Goal: Task Accomplishment & Management: Manage account settings

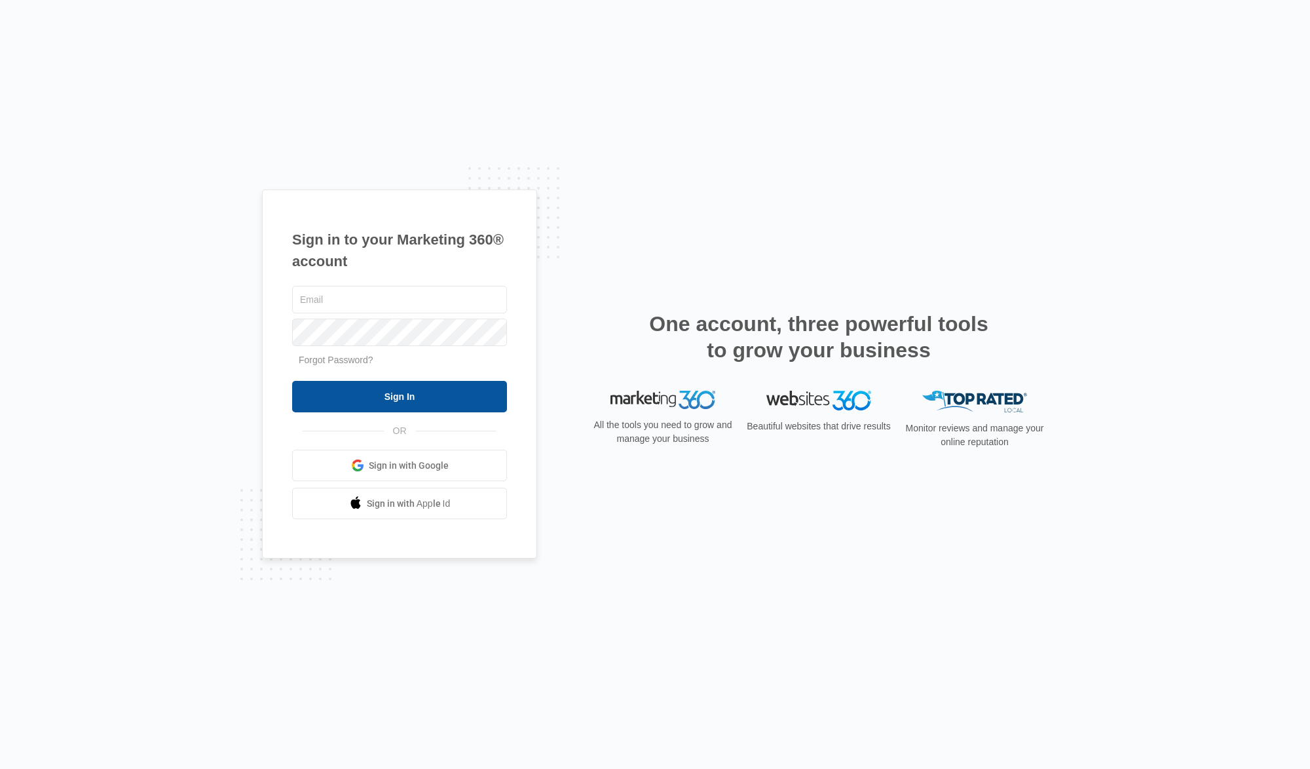
type input "[EMAIL_ADDRESS][DOMAIN_NAME]"
click at [397, 393] on input "Sign In" at bounding box center [399, 396] width 215 height 31
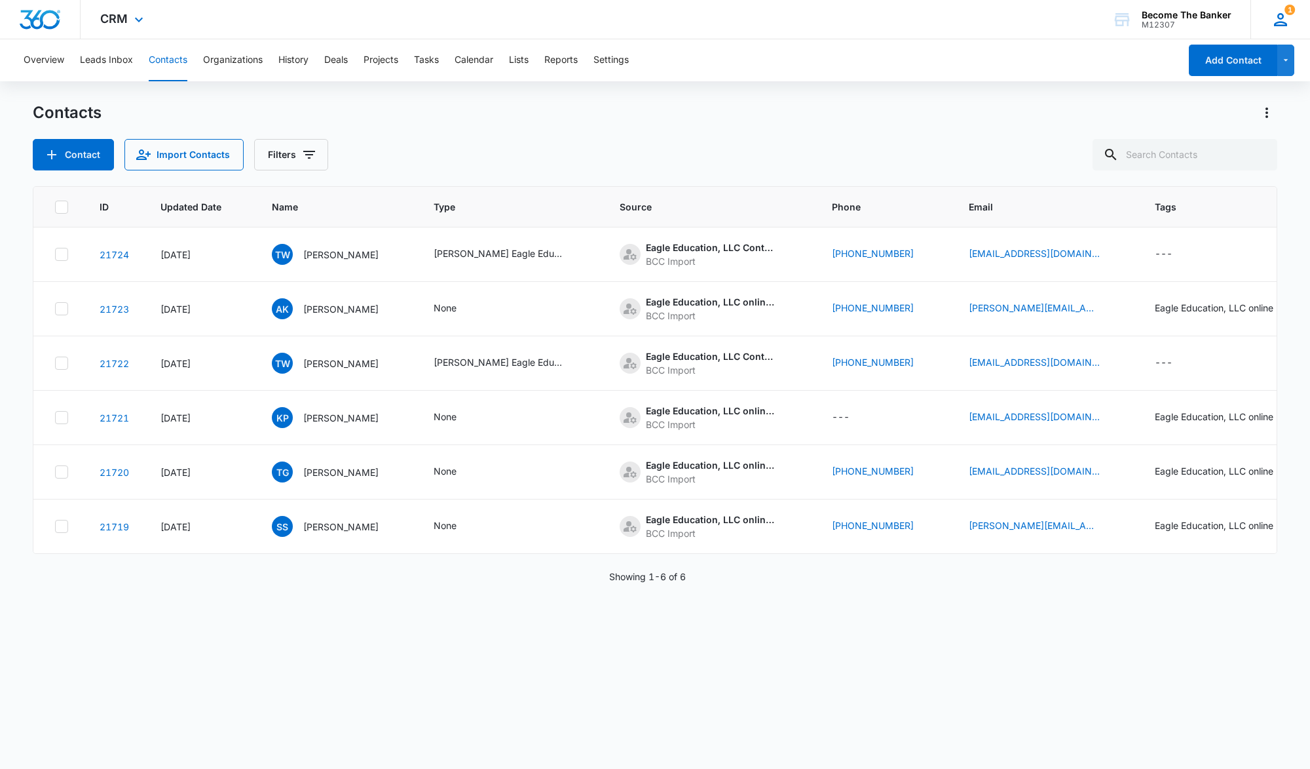
click at [1278, 20] on icon at bounding box center [1281, 20] width 20 height 20
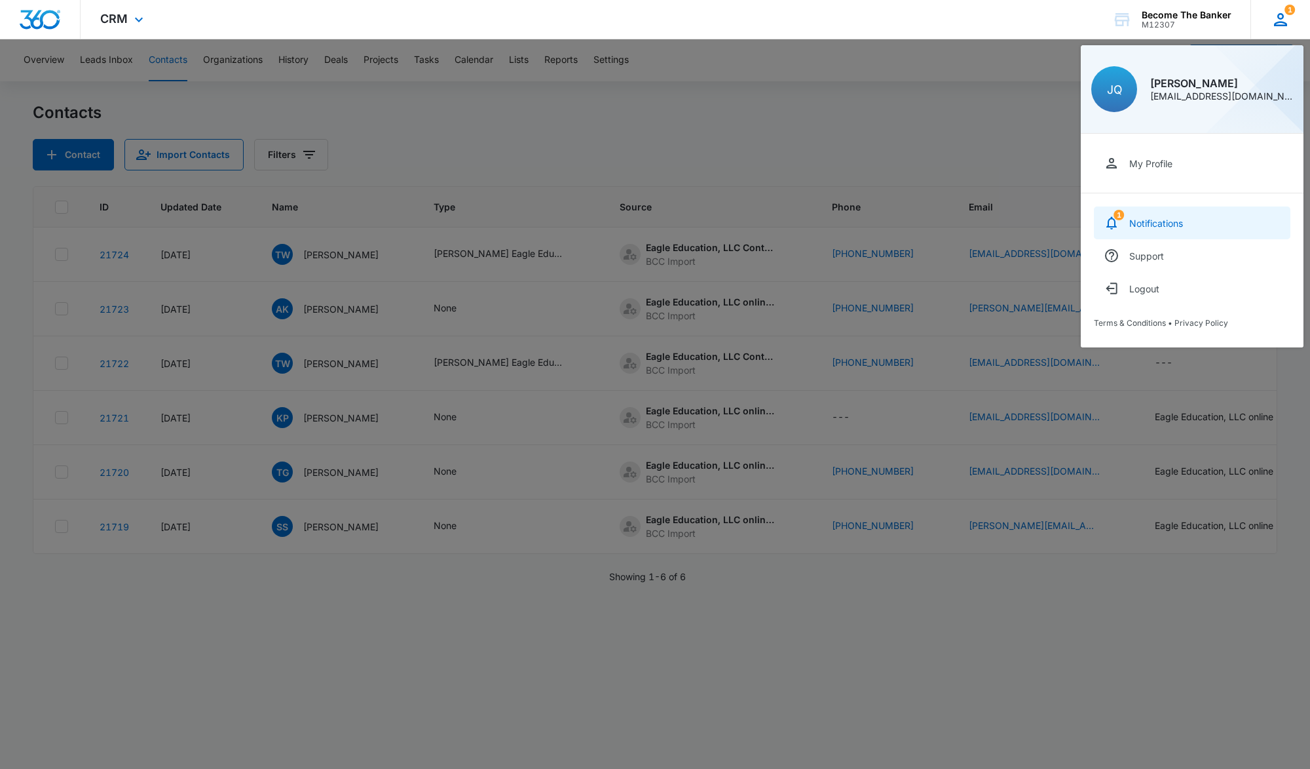
click at [1141, 219] on div "Notifications" at bounding box center [1157, 223] width 54 height 11
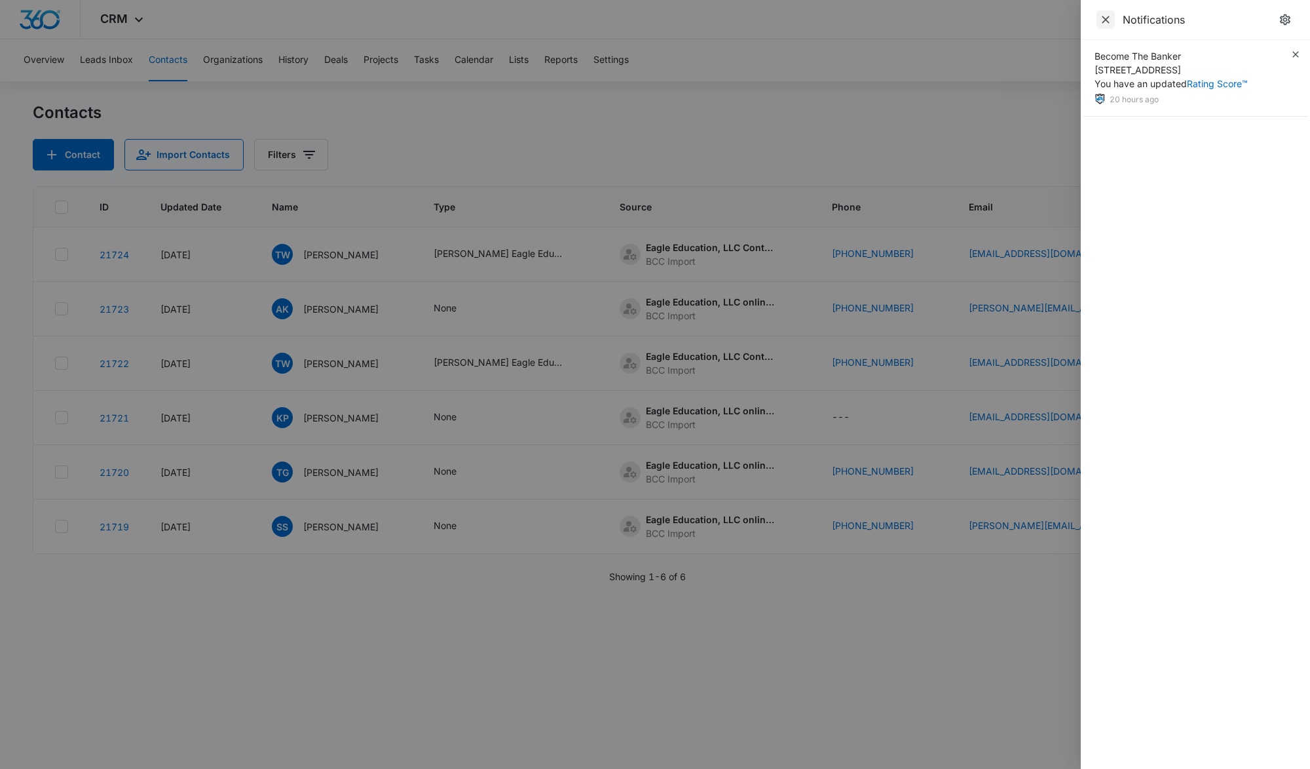
click at [1103, 15] on icon "Close" at bounding box center [1105, 19] width 13 height 13
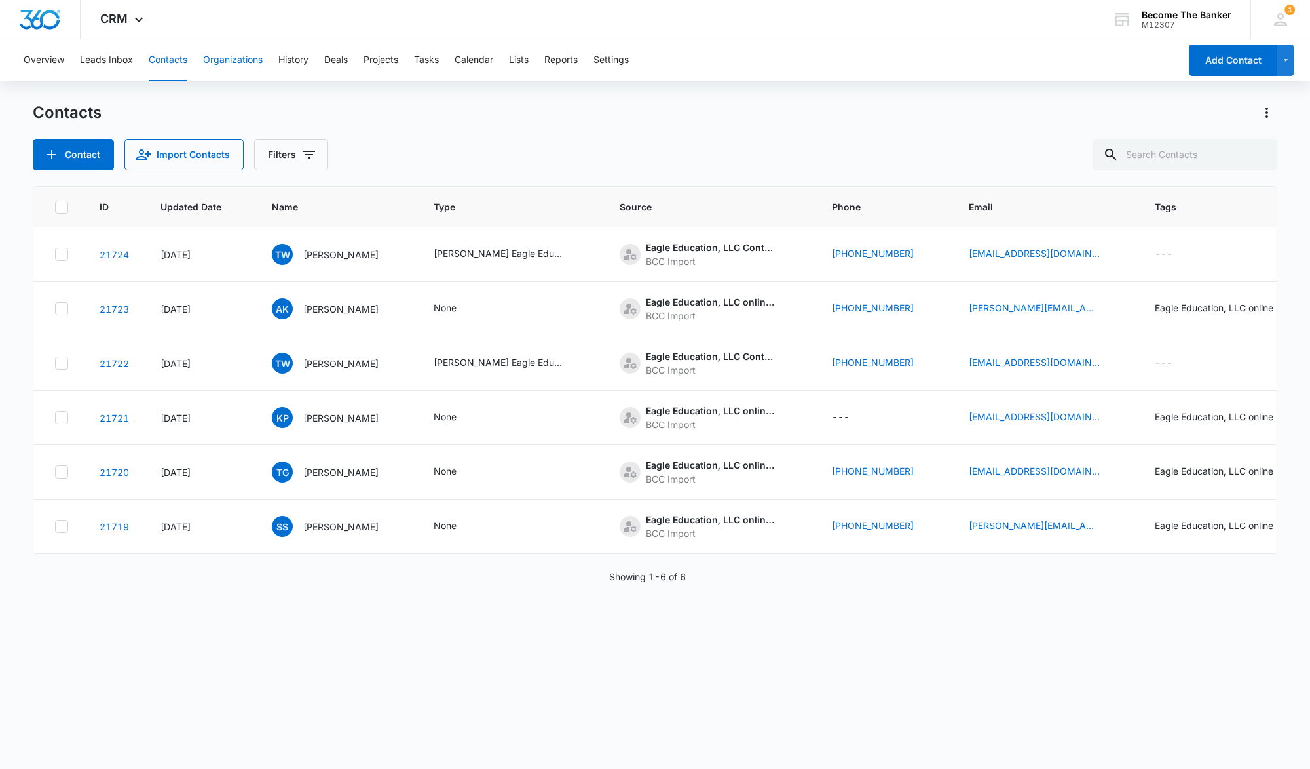
click at [214, 60] on button "Organizations" at bounding box center [233, 60] width 60 height 42
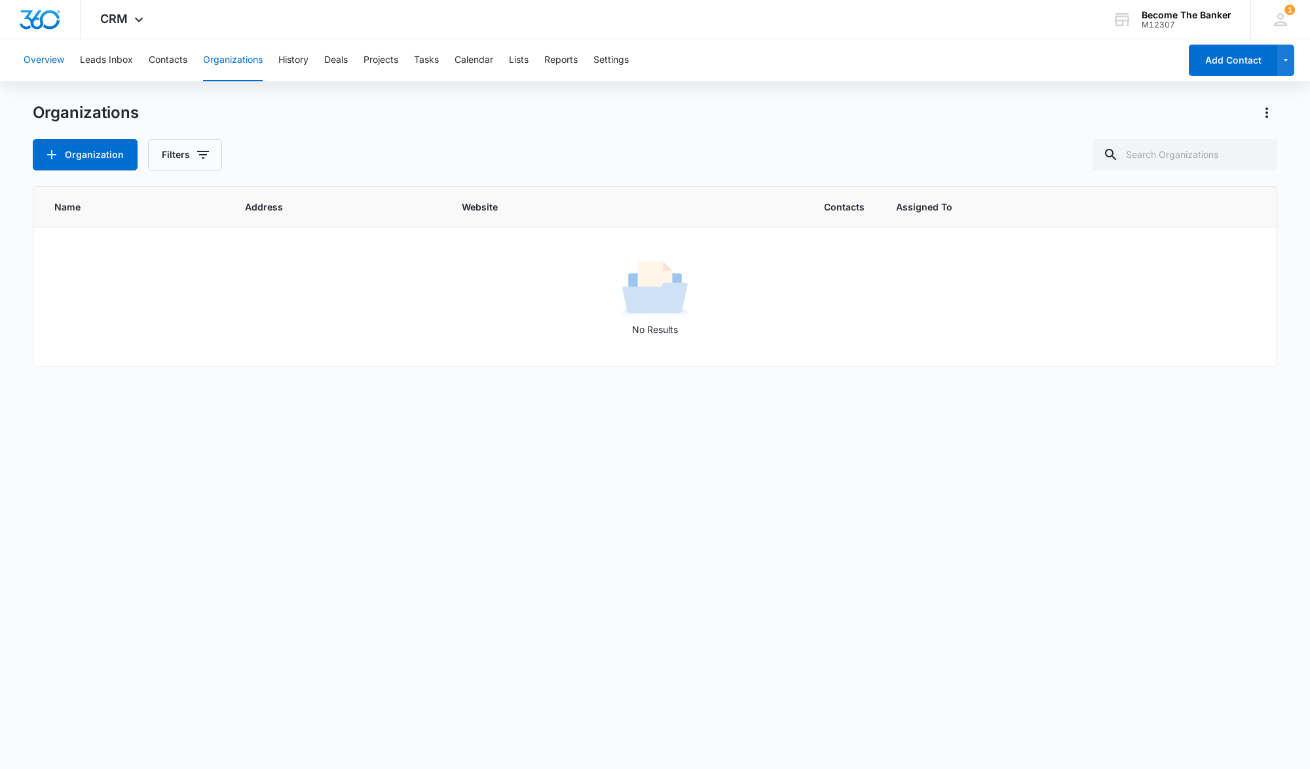
click at [36, 58] on button "Overview" at bounding box center [44, 60] width 41 height 42
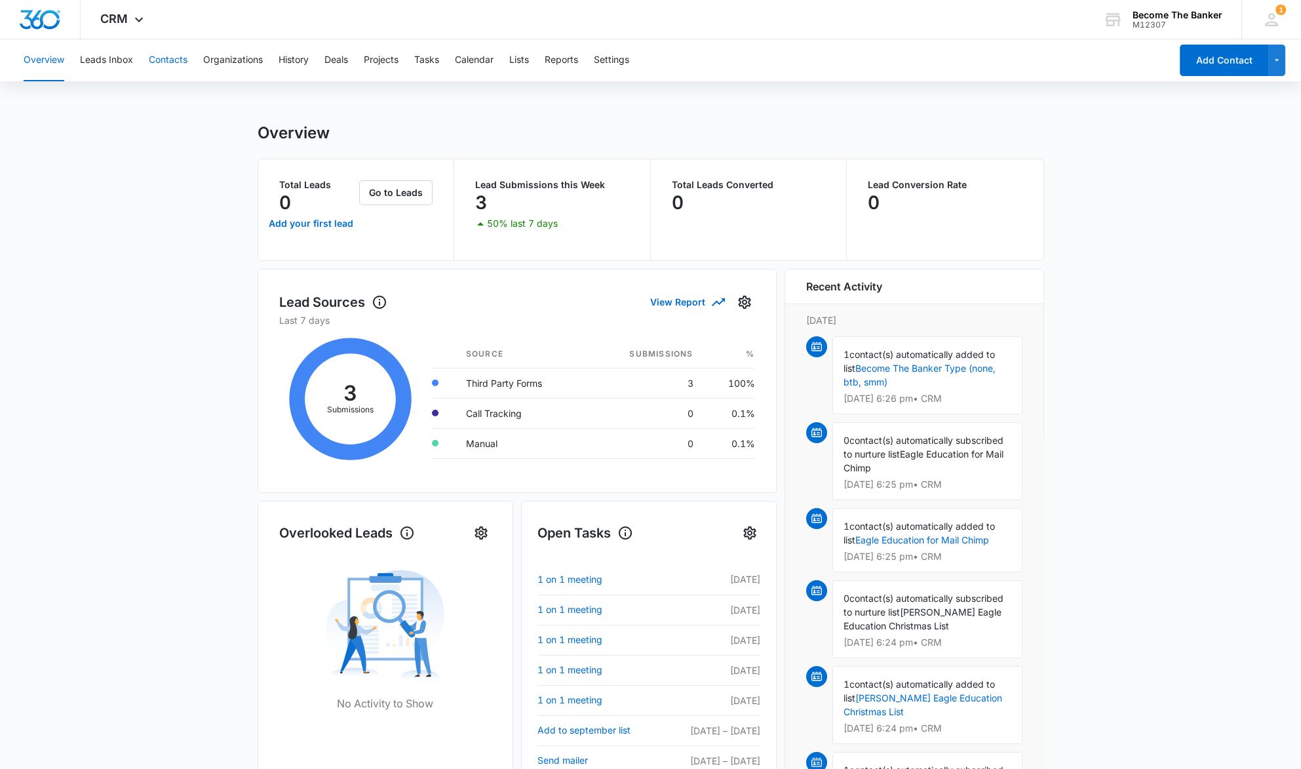
click at [168, 57] on button "Contacts" at bounding box center [168, 60] width 39 height 42
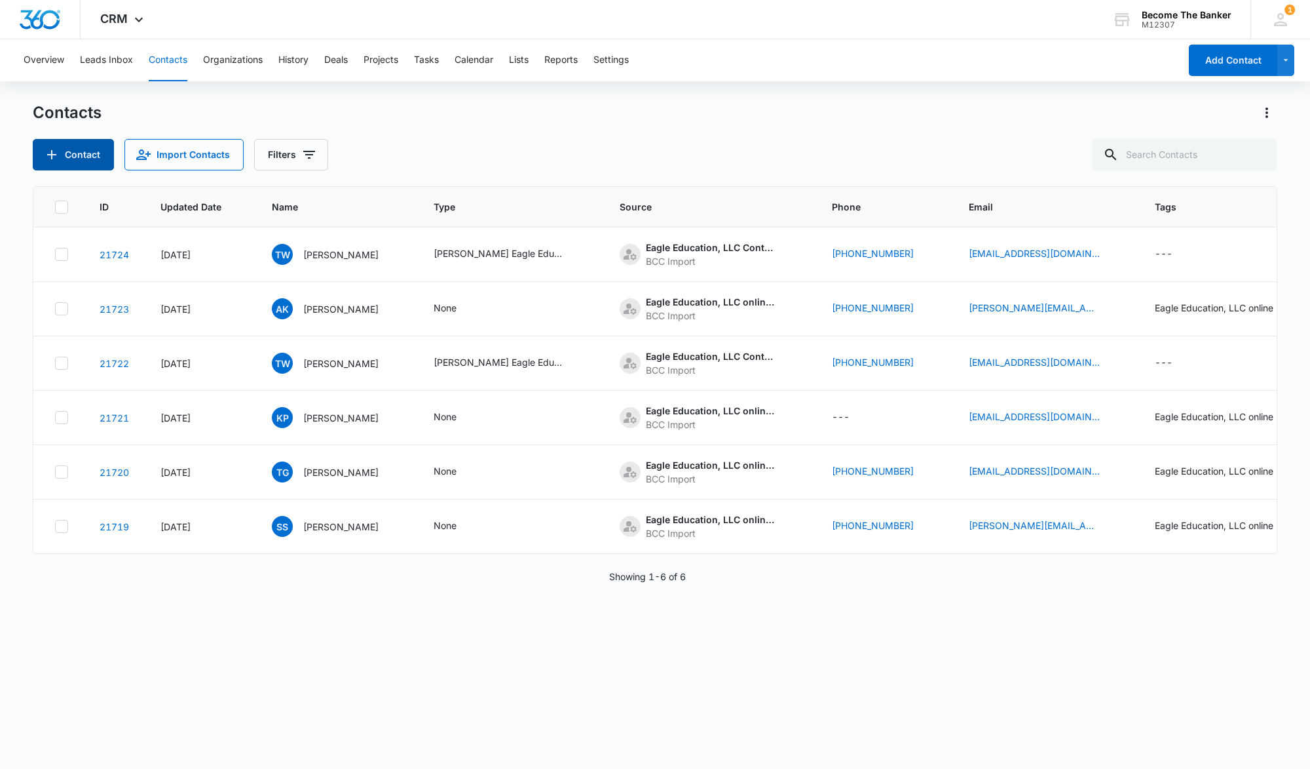
click at [77, 159] on button "Contact" at bounding box center [73, 154] width 81 height 31
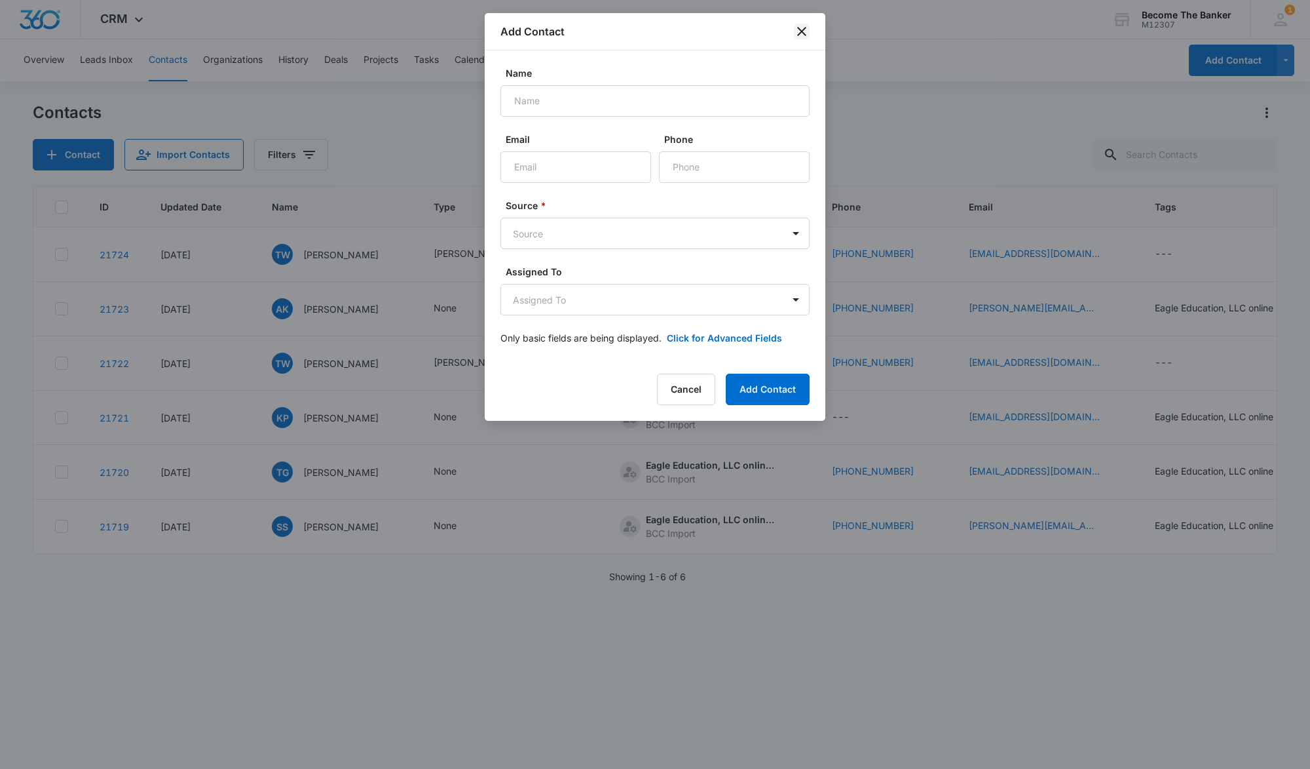
click at [803, 28] on icon "close" at bounding box center [802, 32] width 16 height 16
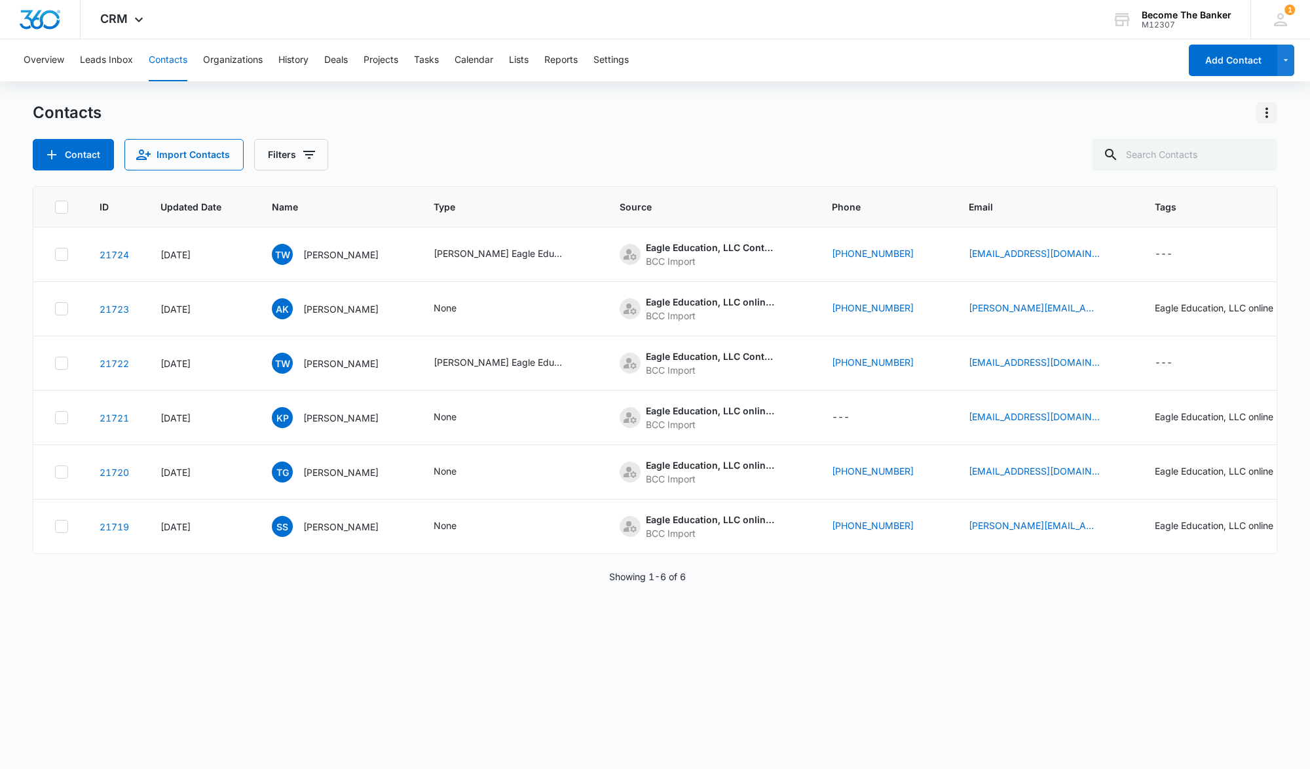
click at [1265, 111] on icon "Actions" at bounding box center [1267, 113] width 16 height 16
click at [1014, 128] on div "Contacts Contact Import Contacts Filters" at bounding box center [655, 136] width 1245 height 68
click at [1177, 17] on div "Become The Banker" at bounding box center [1187, 15] width 90 height 10
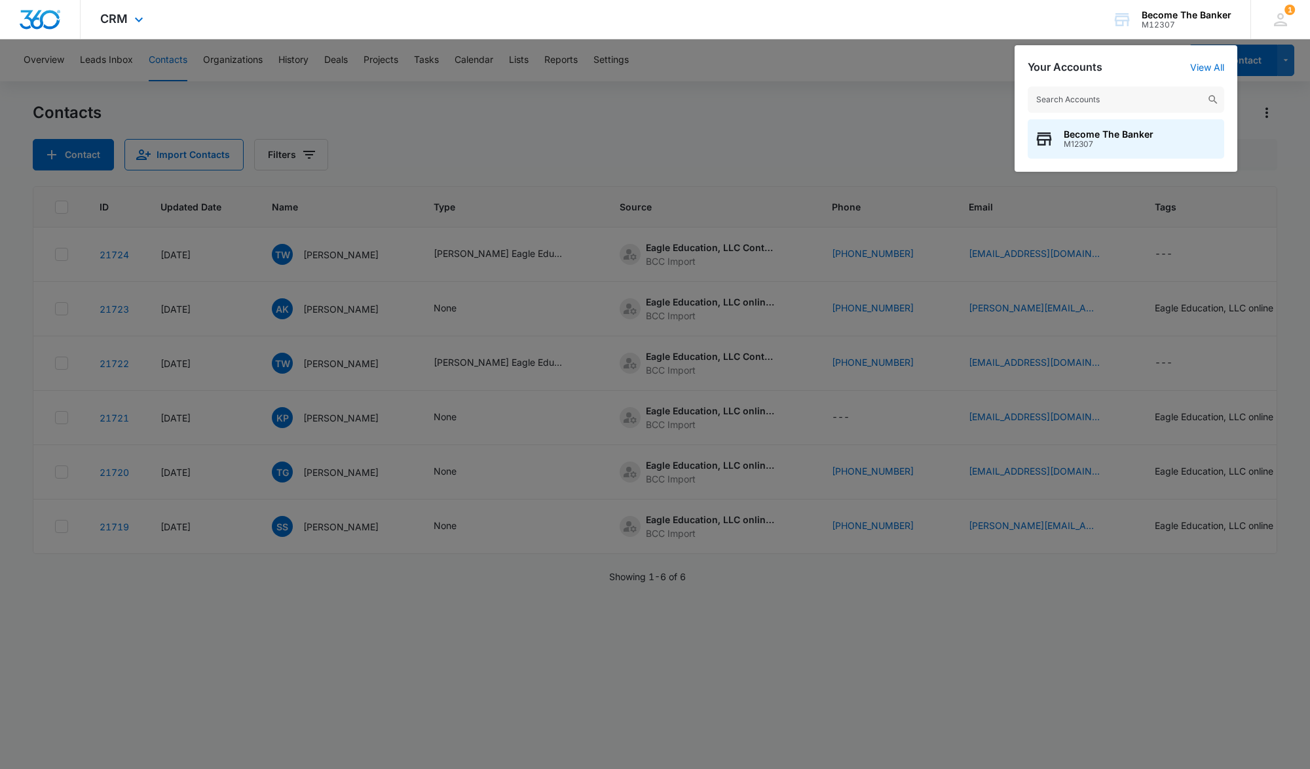
click at [1061, 16] on div "CRM Apps Reputation Websites Forms CRM Email Social Shop Payments POS Content A…" at bounding box center [655, 19] width 1310 height 39
click at [868, 134] on div at bounding box center [655, 384] width 1310 height 769
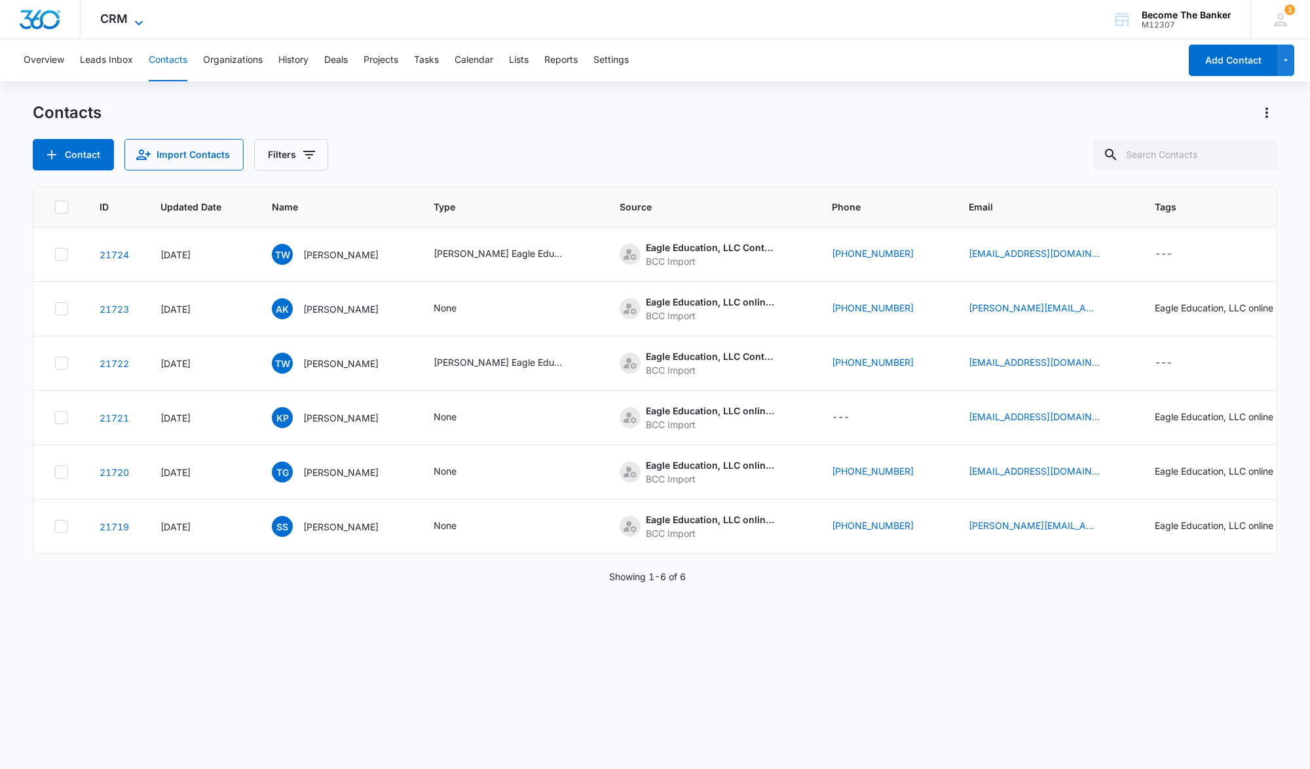
click at [136, 21] on icon at bounding box center [139, 23] width 16 height 16
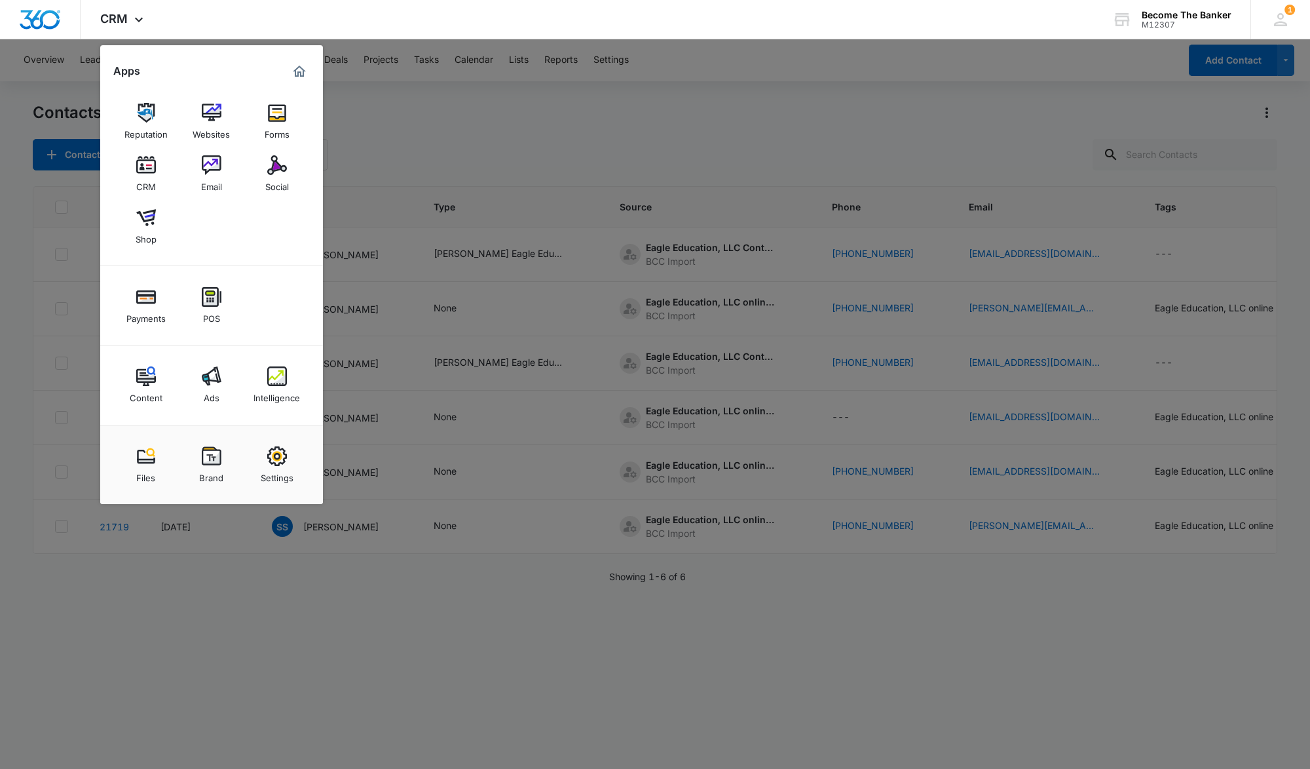
click at [146, 168] on img at bounding box center [146, 165] width 20 height 20
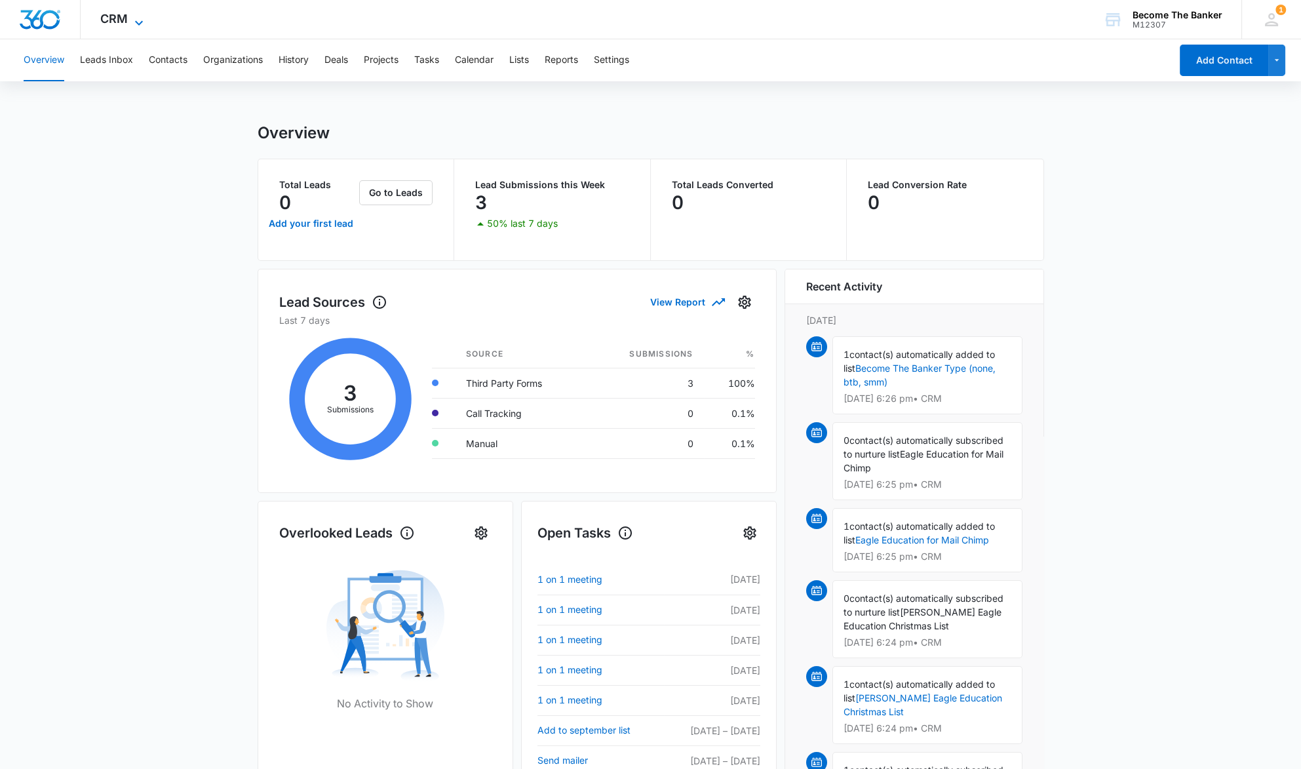
click at [138, 20] on icon at bounding box center [139, 23] width 16 height 16
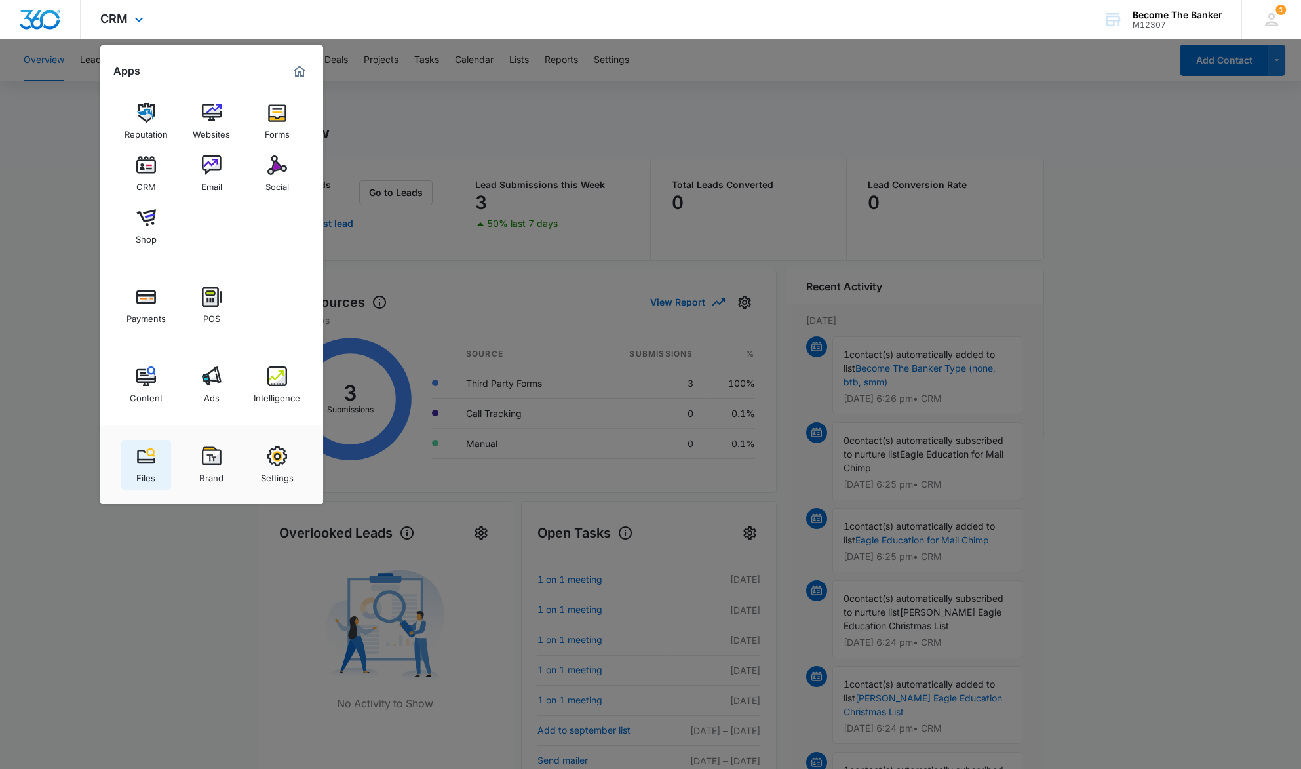
click at [149, 455] on img at bounding box center [146, 456] width 20 height 20
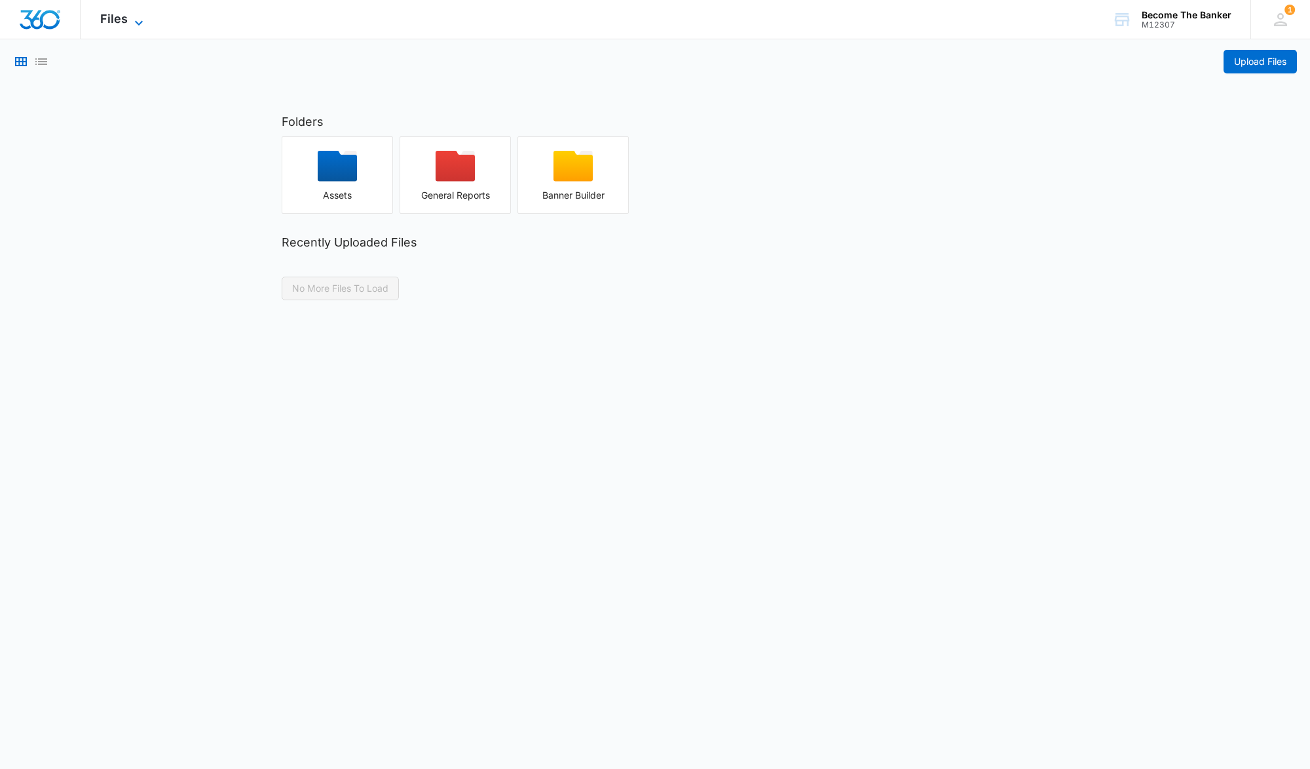
click at [140, 17] on icon at bounding box center [139, 23] width 16 height 16
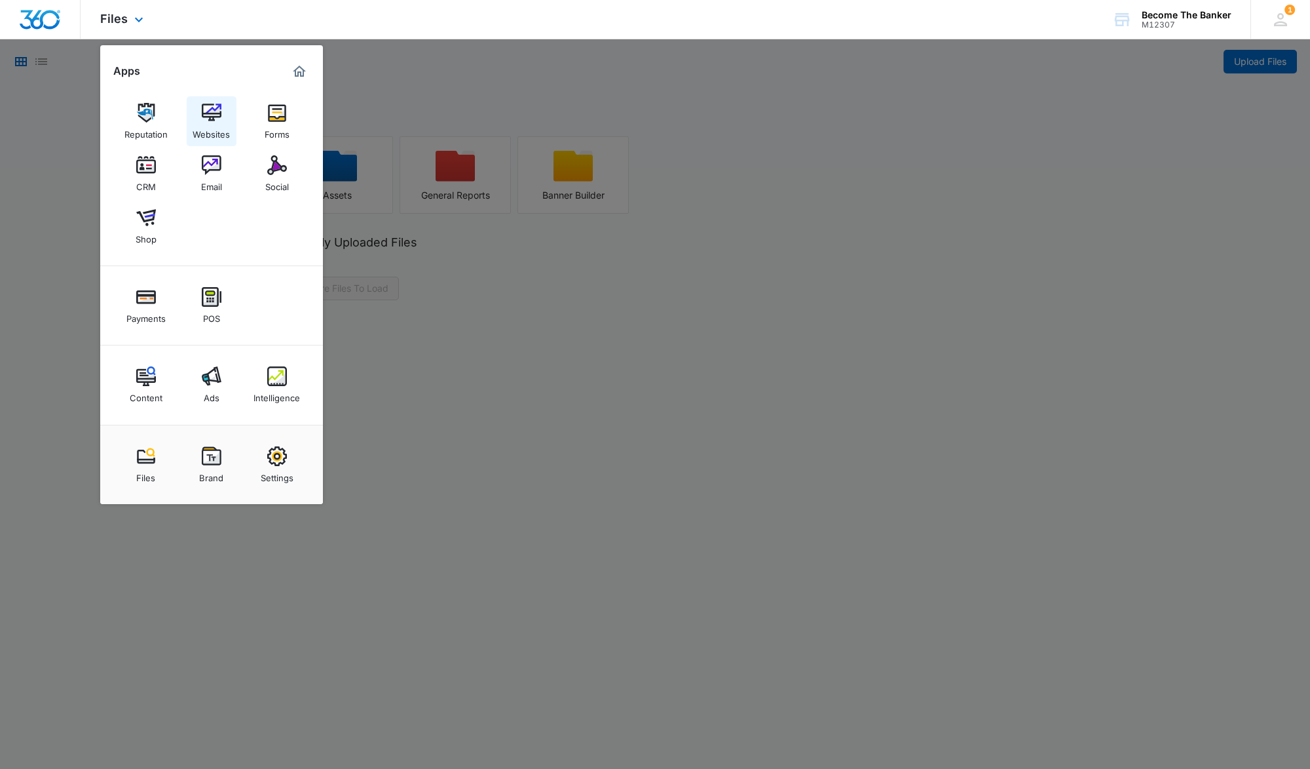
click at [202, 117] on img at bounding box center [212, 113] width 20 height 20
click at [55, 253] on div at bounding box center [655, 384] width 1310 height 769
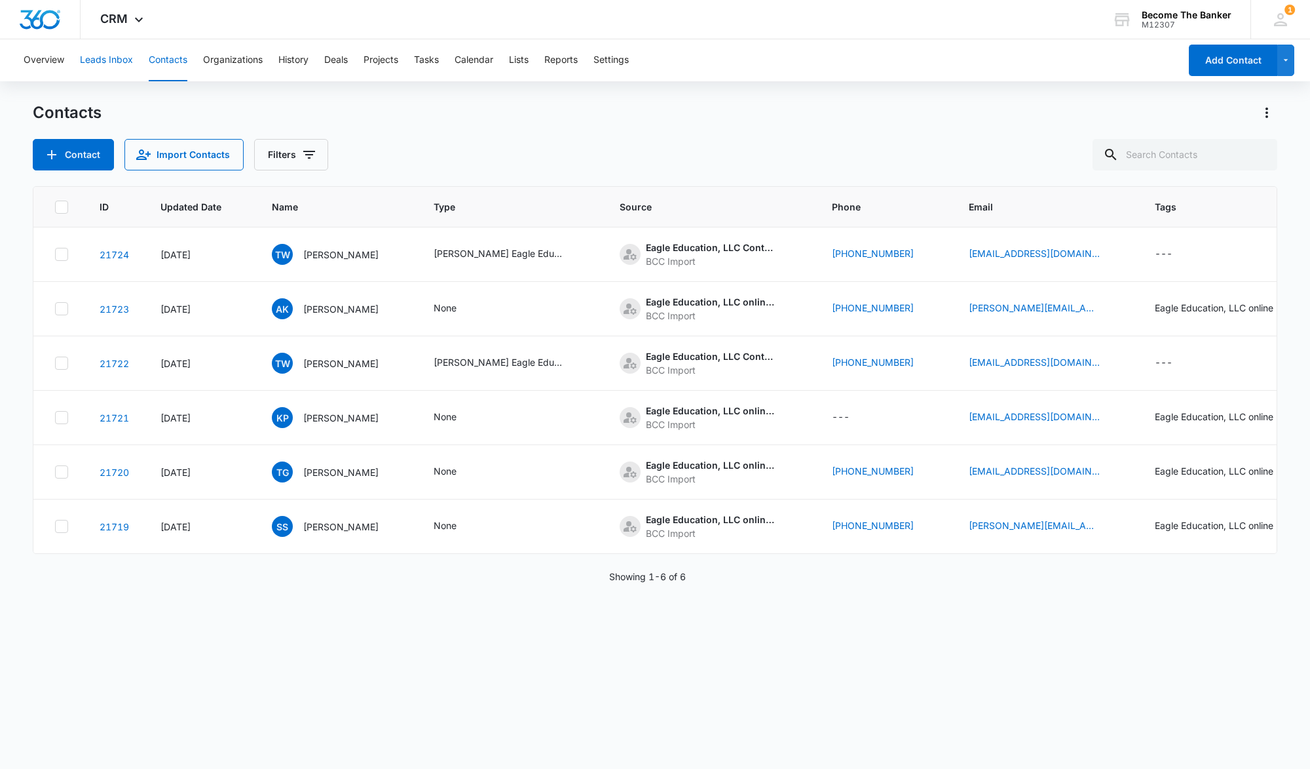
click at [96, 60] on button "Leads Inbox" at bounding box center [106, 60] width 53 height 42
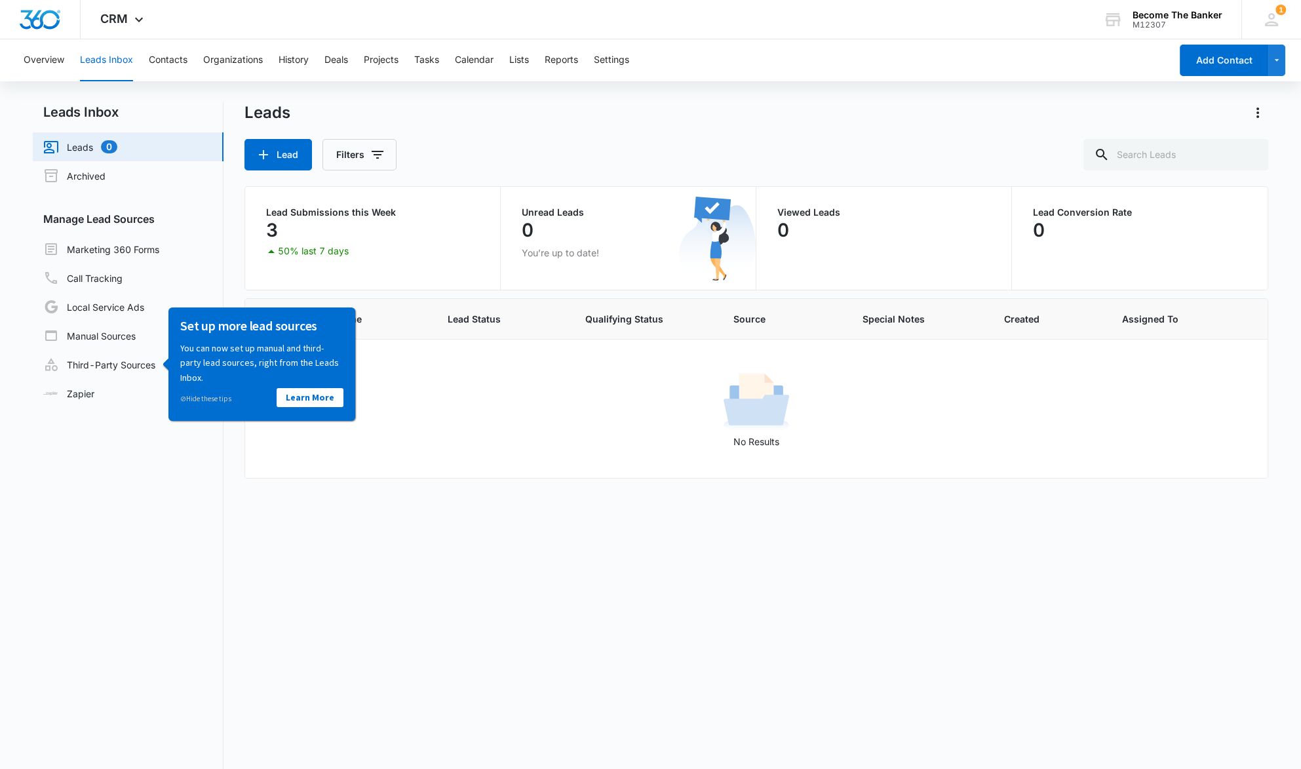
click at [519, 122] on div "Leads" at bounding box center [756, 112] width 1024 height 21
click at [95, 176] on link "Archived" at bounding box center [74, 176] width 62 height 16
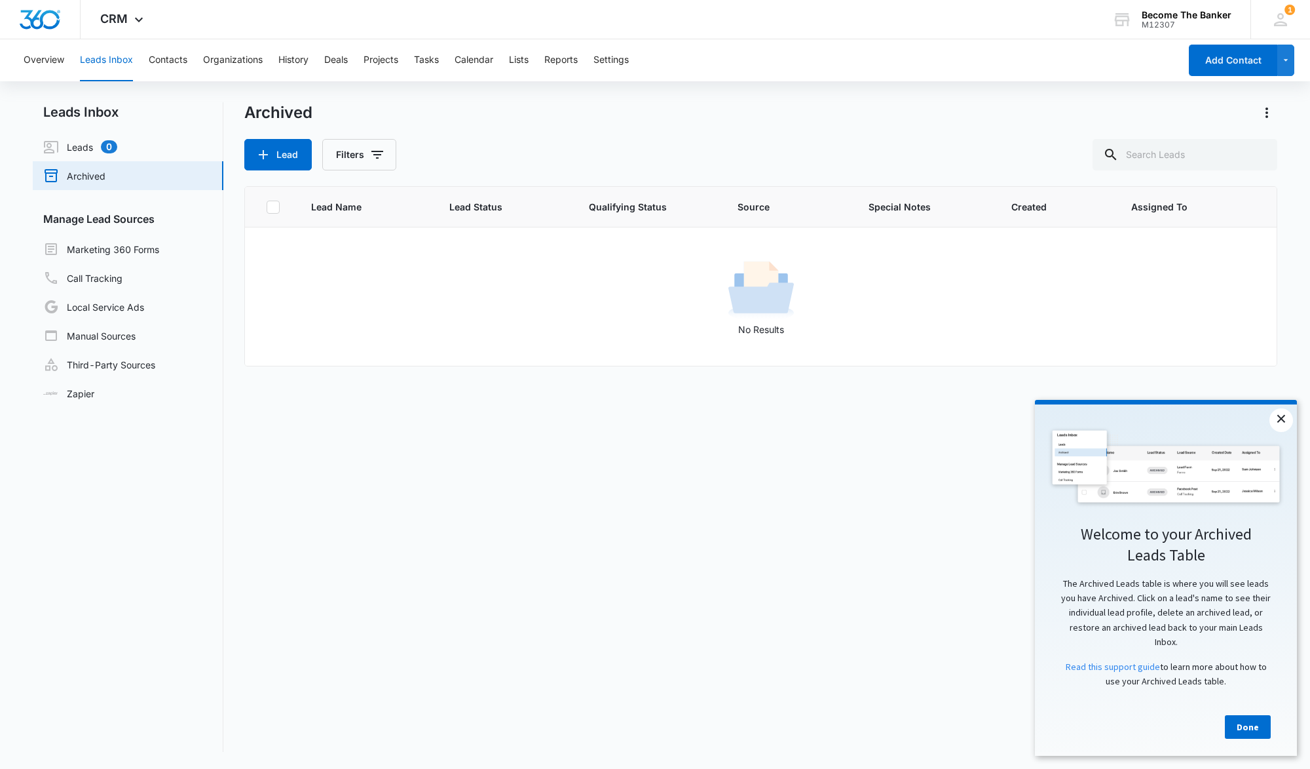
click at [1280, 418] on link "×" at bounding box center [1282, 420] width 24 height 24
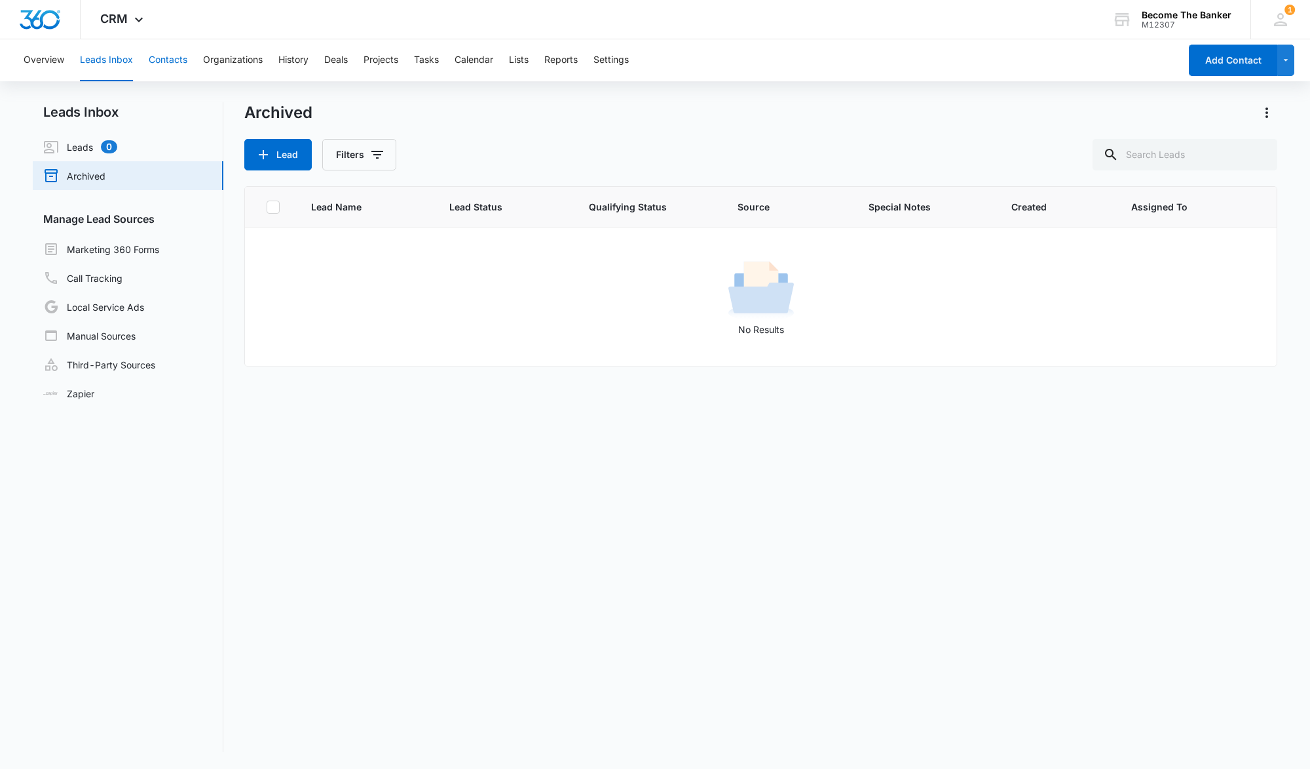
click at [162, 58] on button "Contacts" at bounding box center [168, 60] width 39 height 42
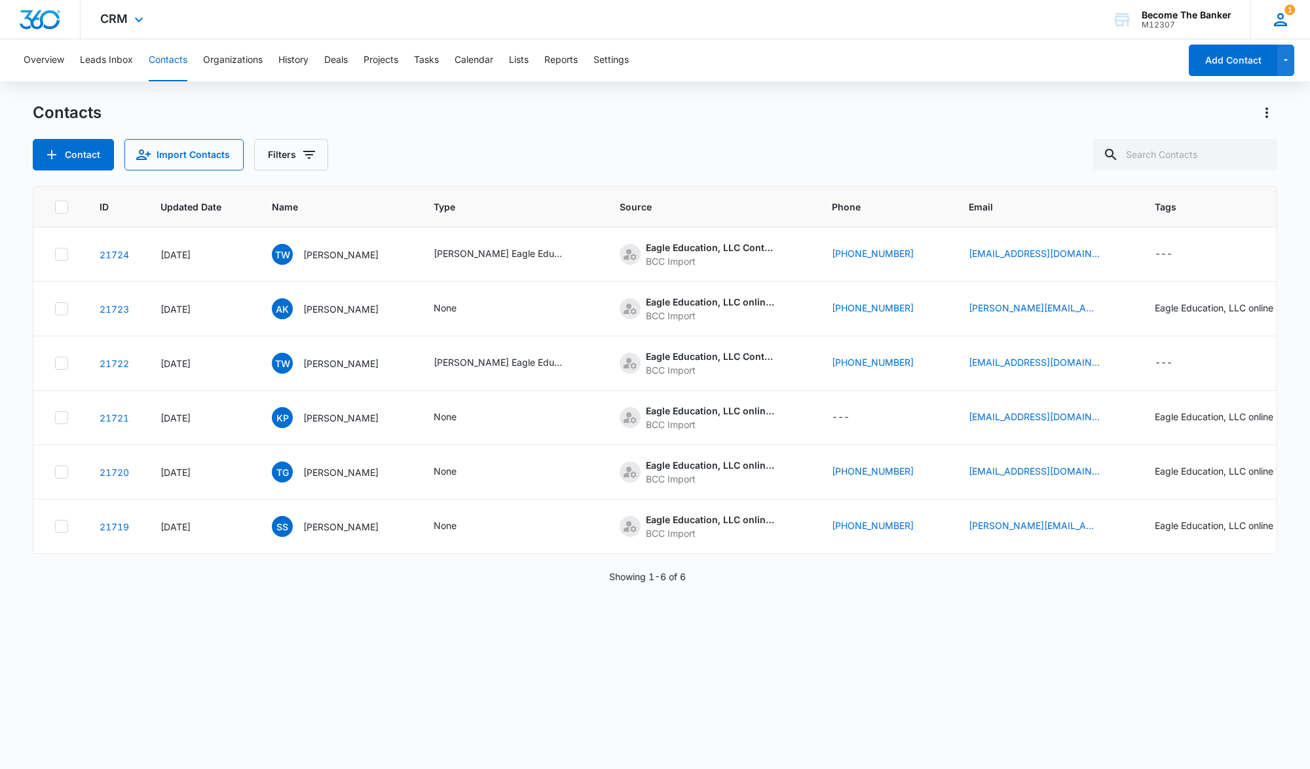
click at [1284, 14] on icon at bounding box center [1281, 20] width 20 height 20
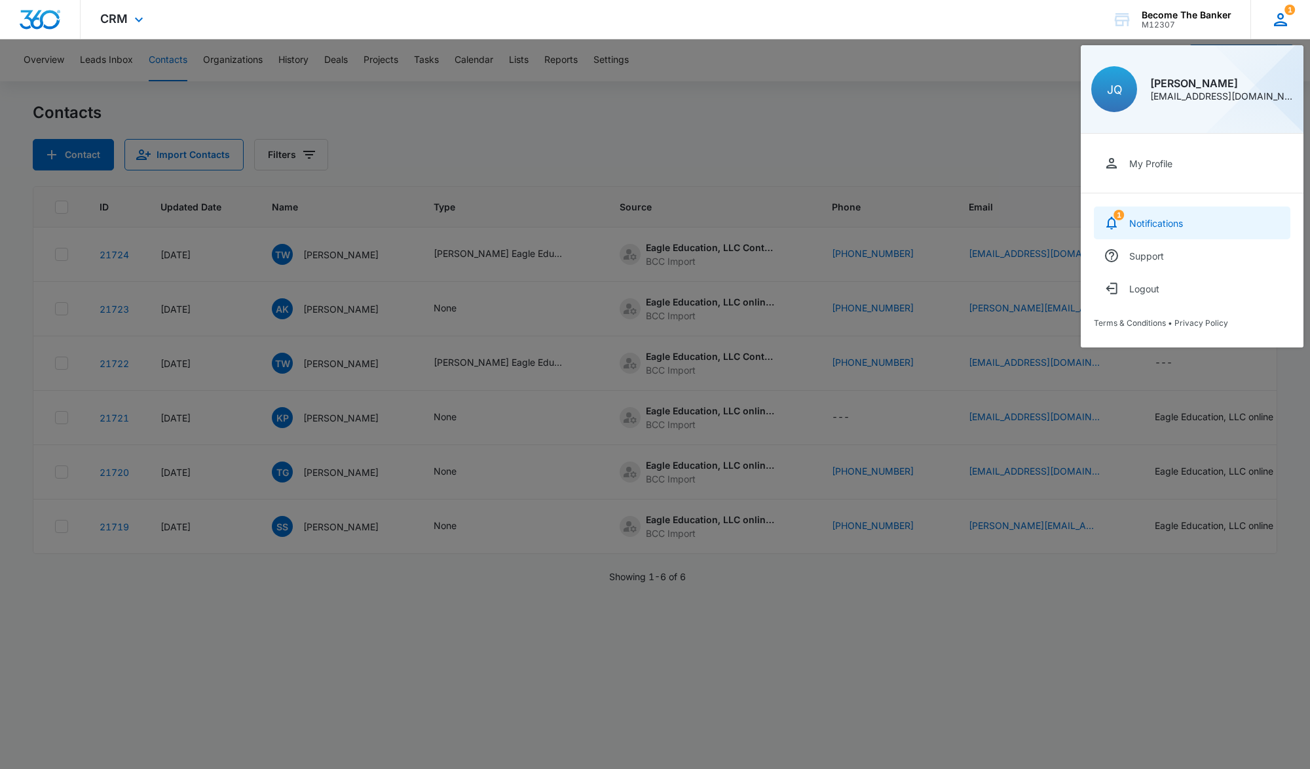
click at [1168, 219] on div "Notifications" at bounding box center [1157, 223] width 54 height 11
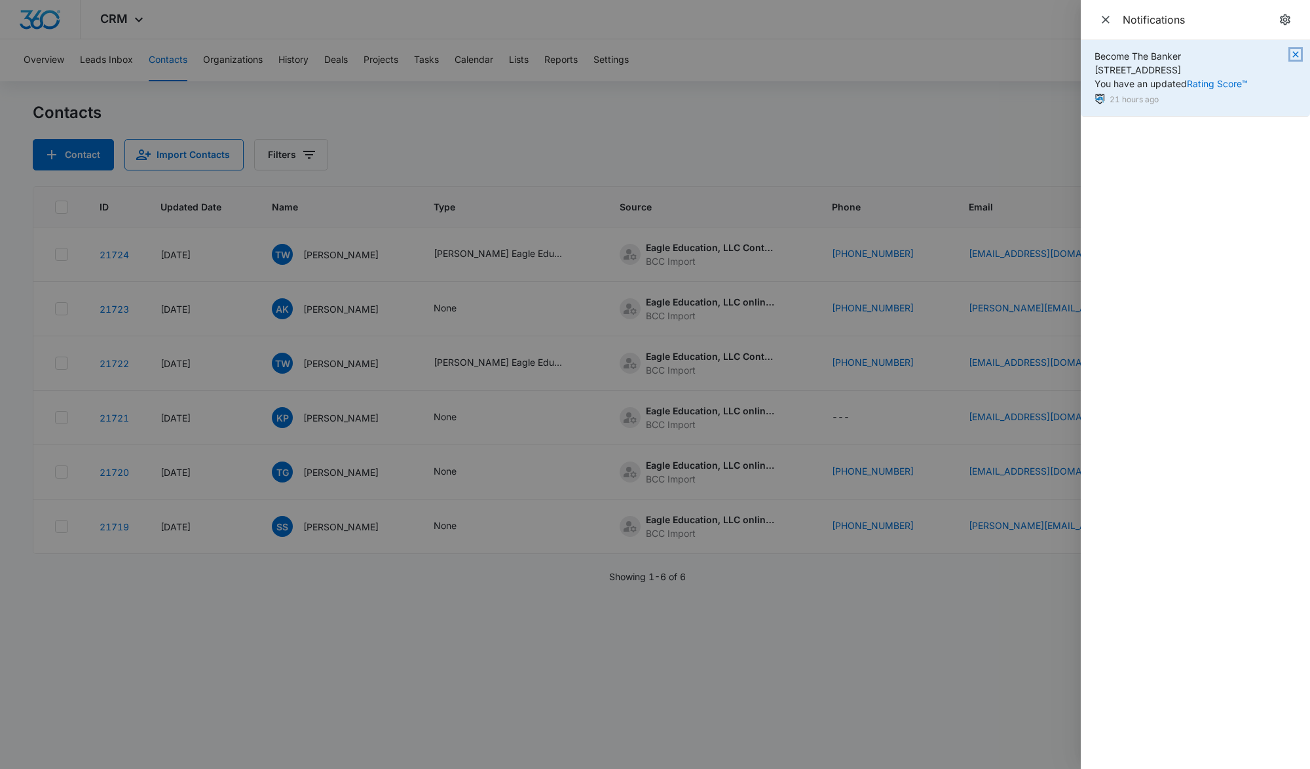
click at [1297, 52] on icon "button" at bounding box center [1296, 54] width 10 height 10
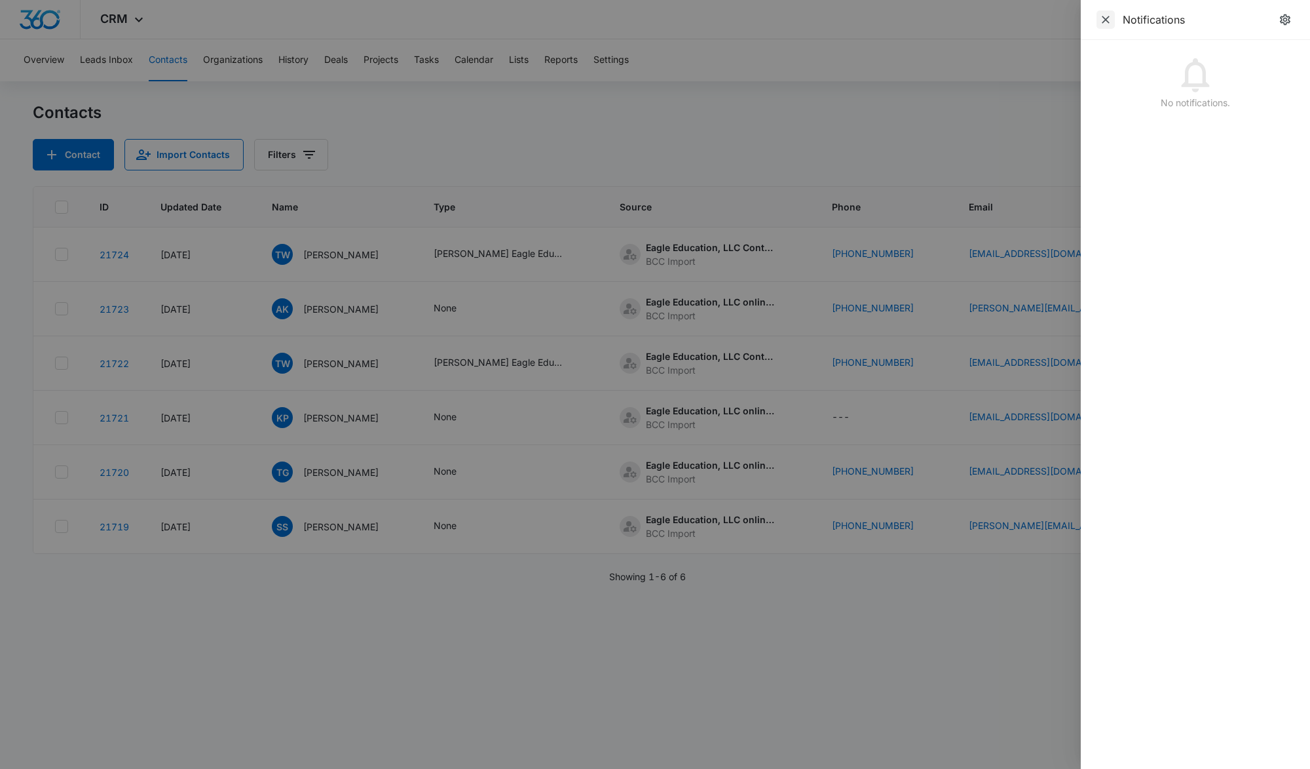
click at [1103, 18] on span "Close" at bounding box center [1106, 19] width 18 height 18
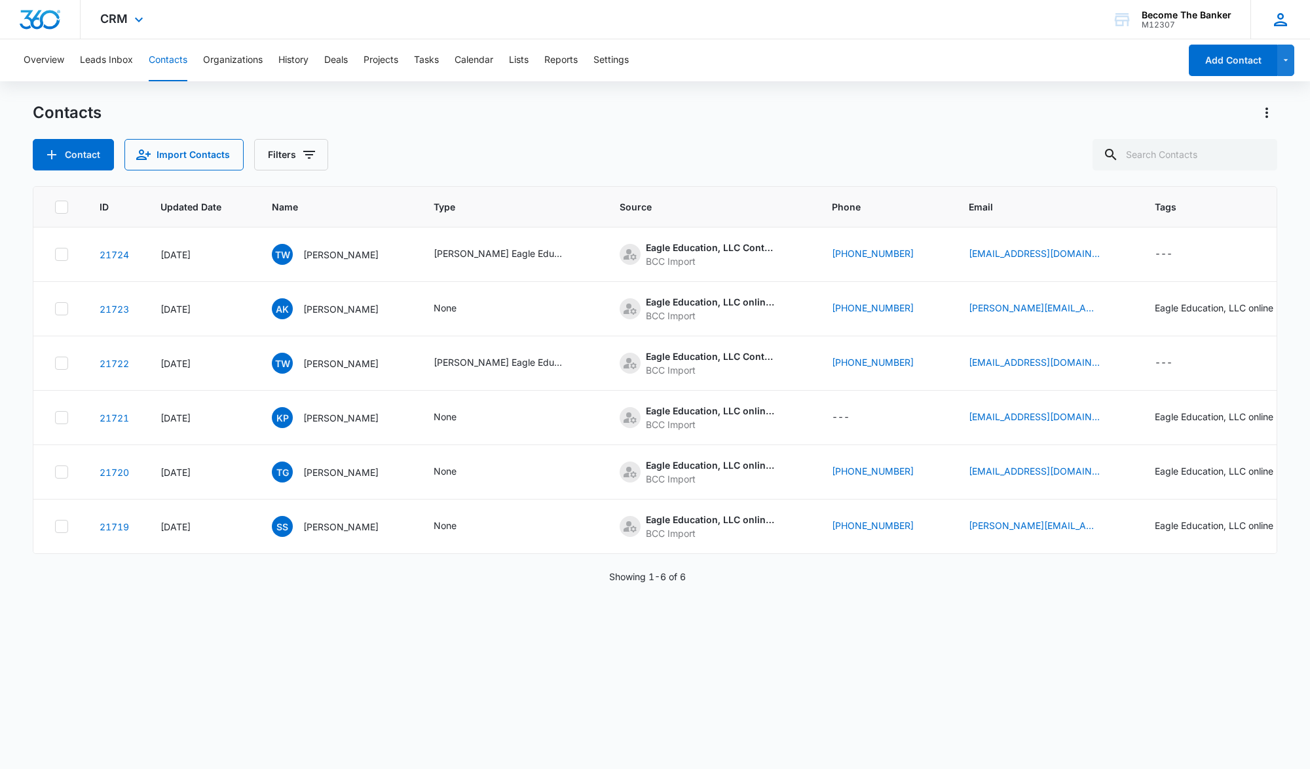
click at [1282, 18] on icon at bounding box center [1280, 19] width 13 height 13
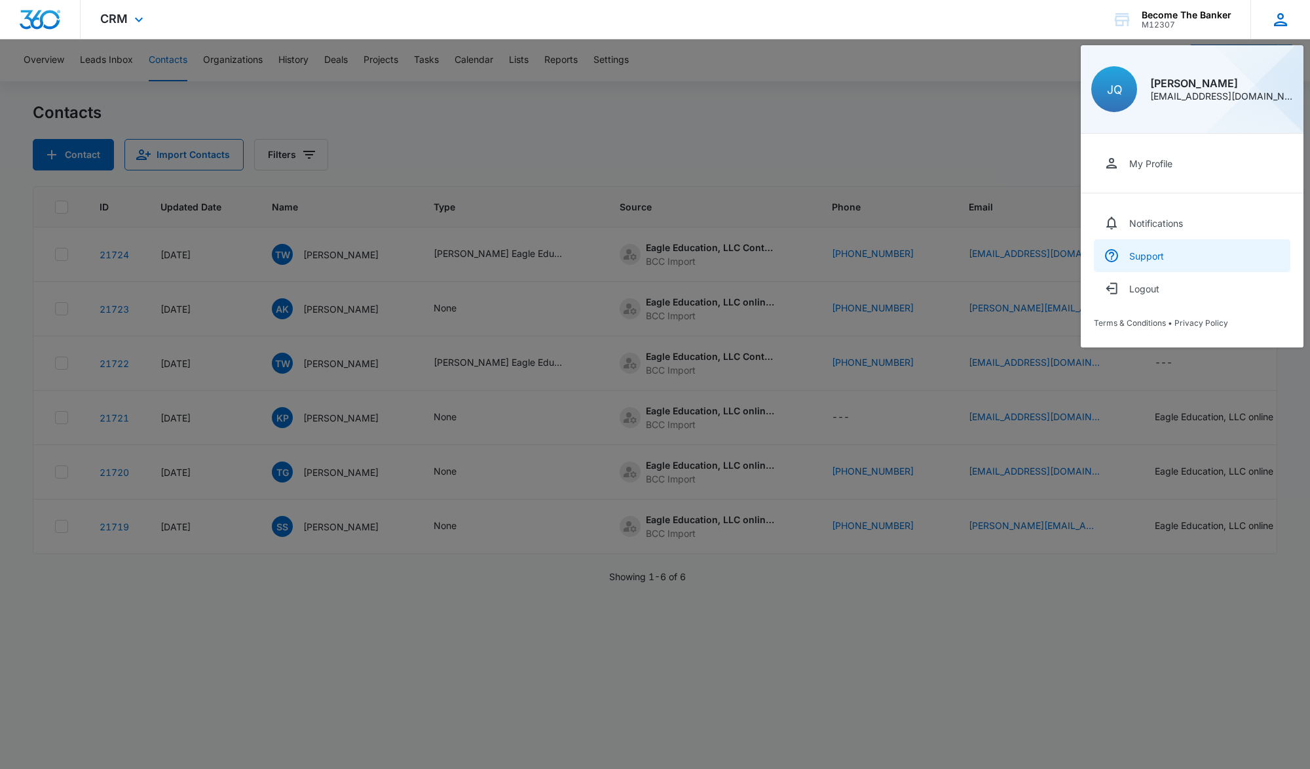
click at [1143, 255] on div "Support" at bounding box center [1147, 255] width 35 height 11
click at [943, 100] on div at bounding box center [655, 384] width 1310 height 769
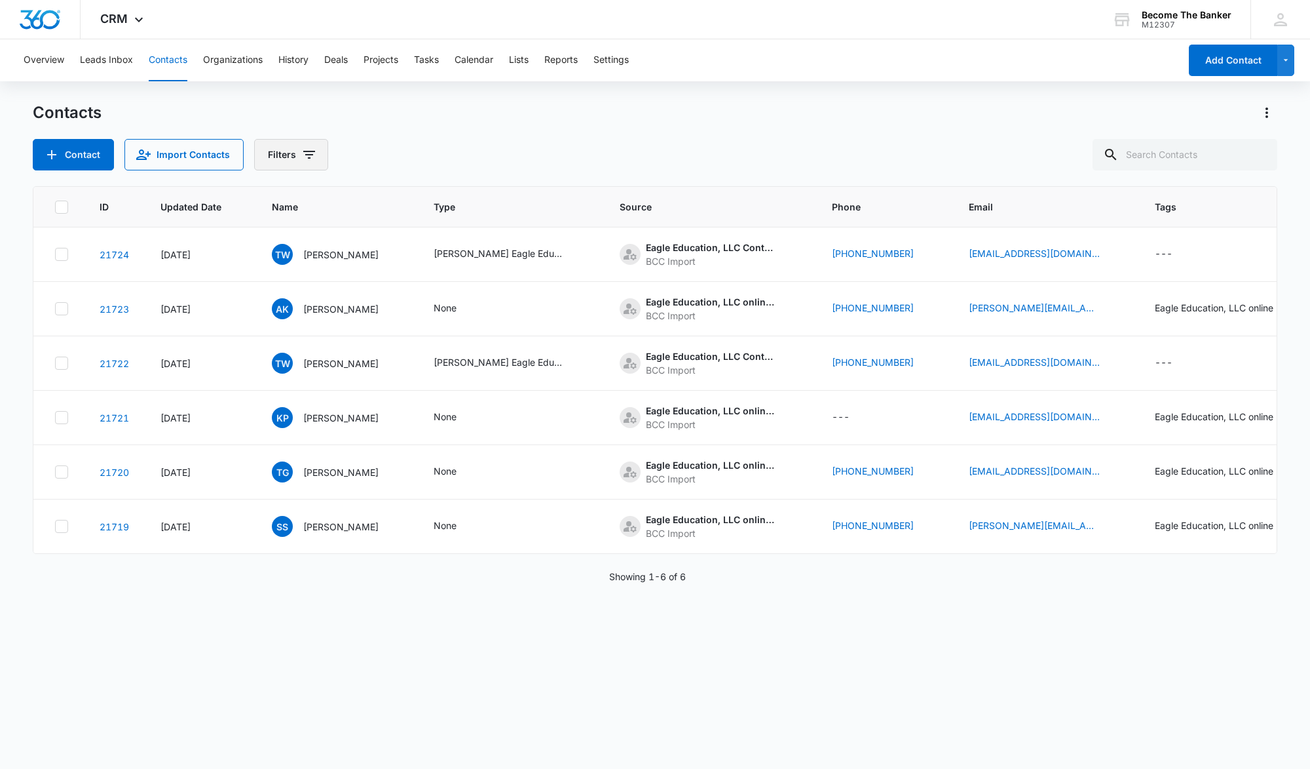
click at [305, 155] on icon "Filters" at bounding box center [309, 155] width 12 height 8
click at [339, 202] on div "Assigned To" at bounding box center [343, 202] width 151 height 21
click at [403, 202] on icon "Show Assigned To filters" at bounding box center [408, 203] width 16 height 16
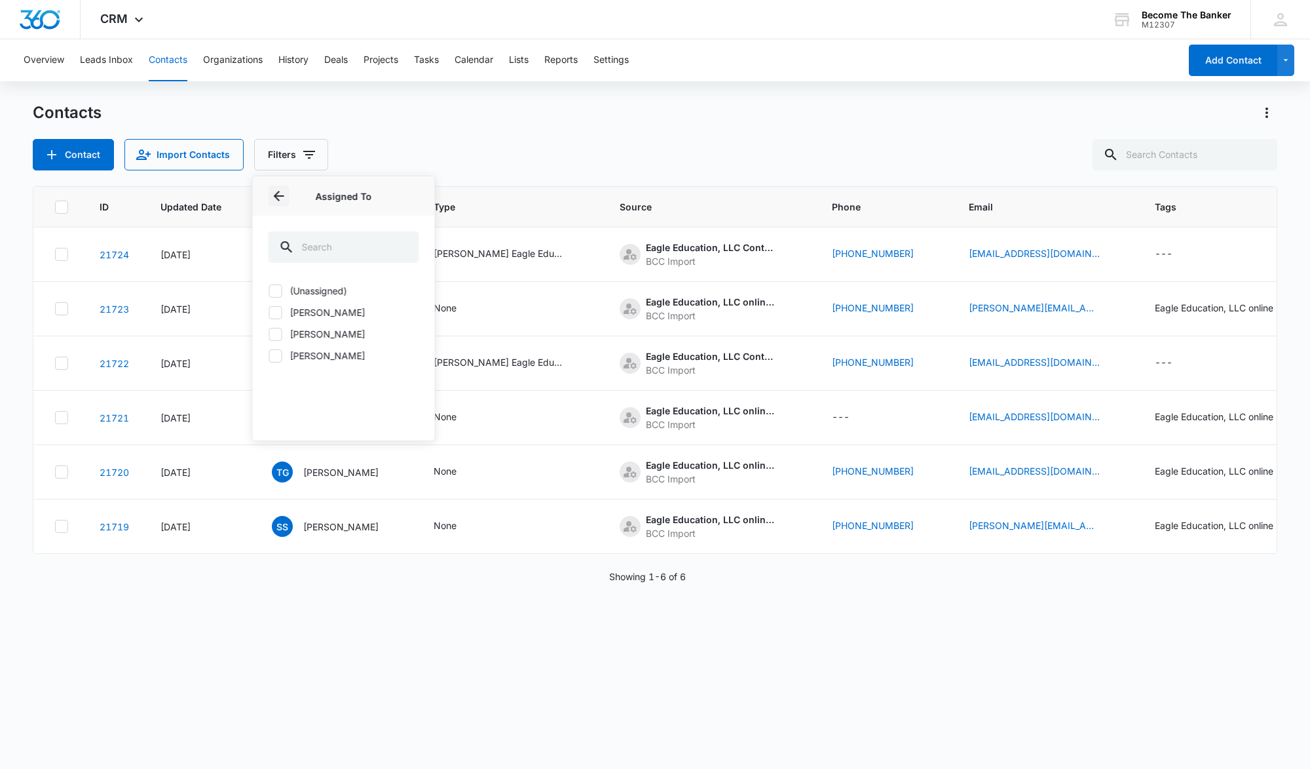
click at [275, 191] on icon "Back" at bounding box center [279, 196] width 16 height 16
click at [409, 235] on icon "Show Sources filters" at bounding box center [408, 237] width 16 height 16
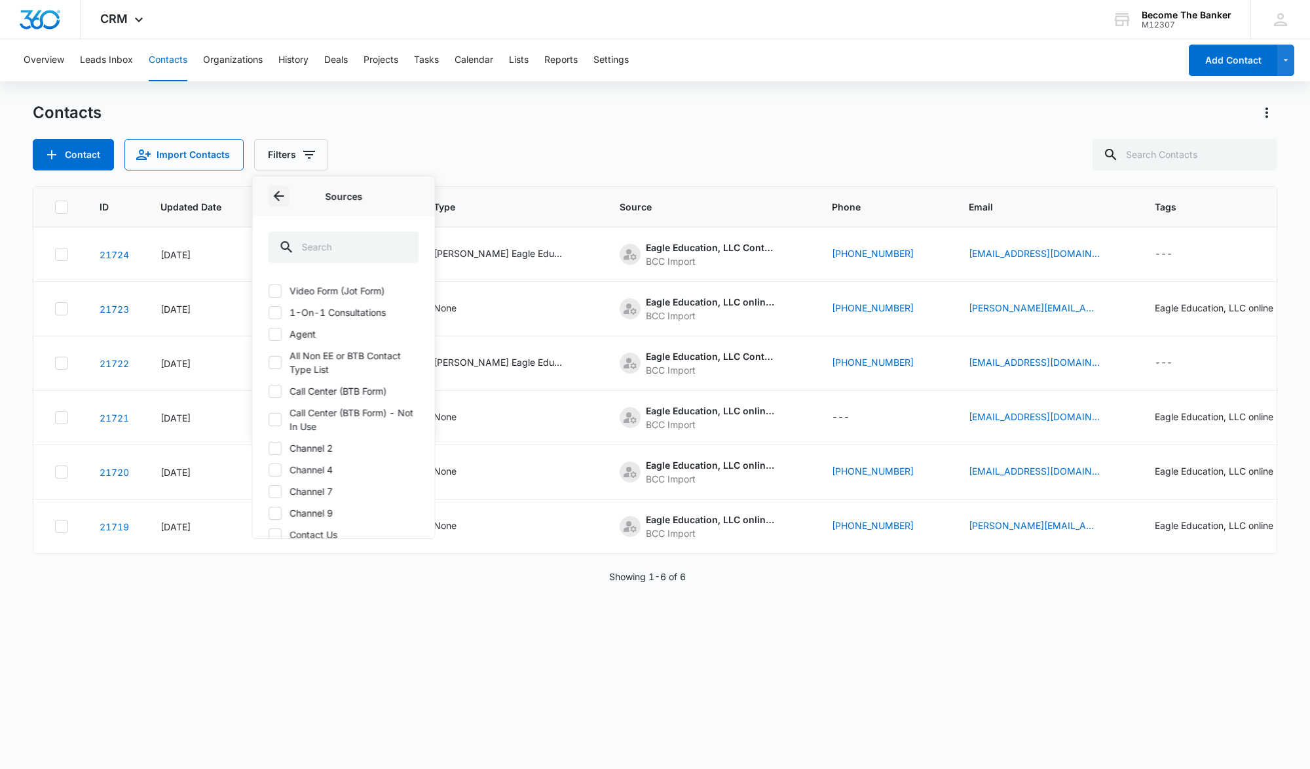
click at [275, 195] on icon "Back" at bounding box center [279, 196] width 16 height 16
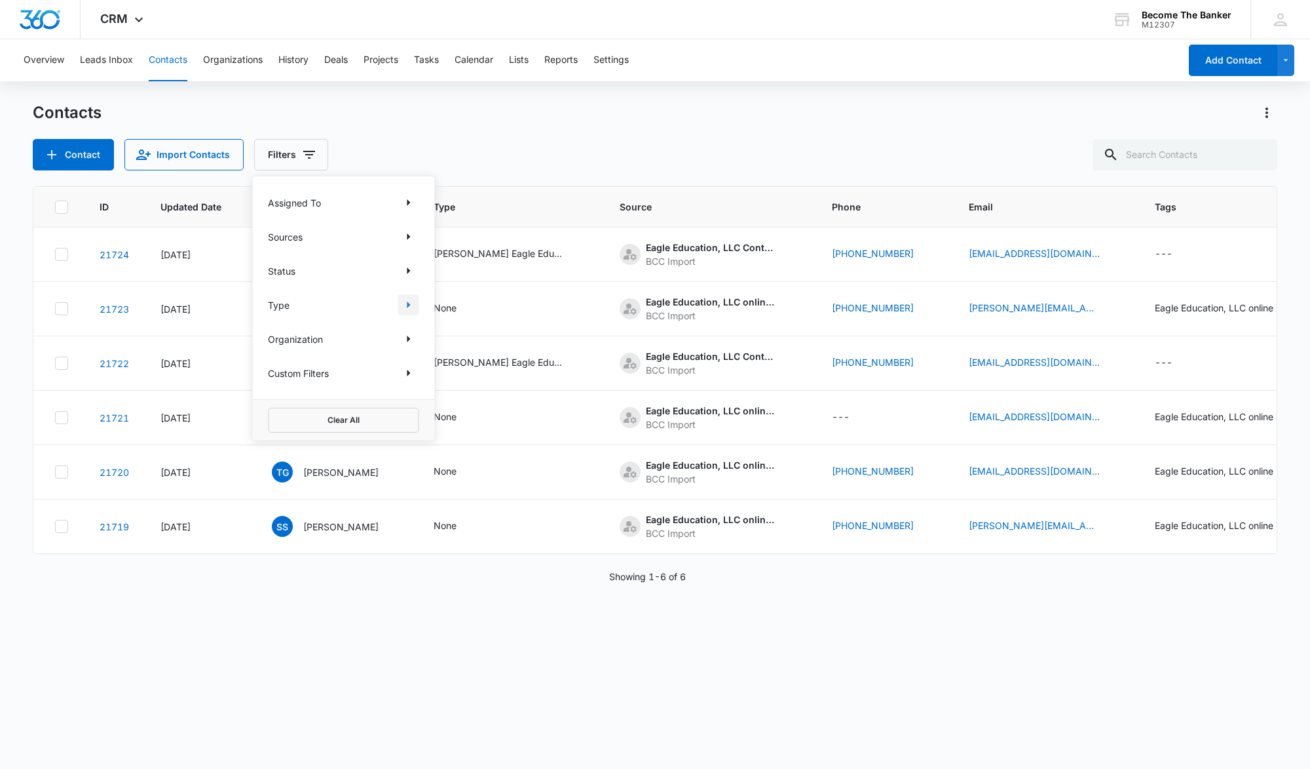
click at [409, 305] on icon "Show Type filters" at bounding box center [408, 304] width 3 height 7
click at [275, 335] on icon at bounding box center [275, 341] width 12 height 12
click at [269, 341] on input "[PERSON_NAME] Eagle Education" at bounding box center [268, 341] width 1 height 1
checkbox input "true"
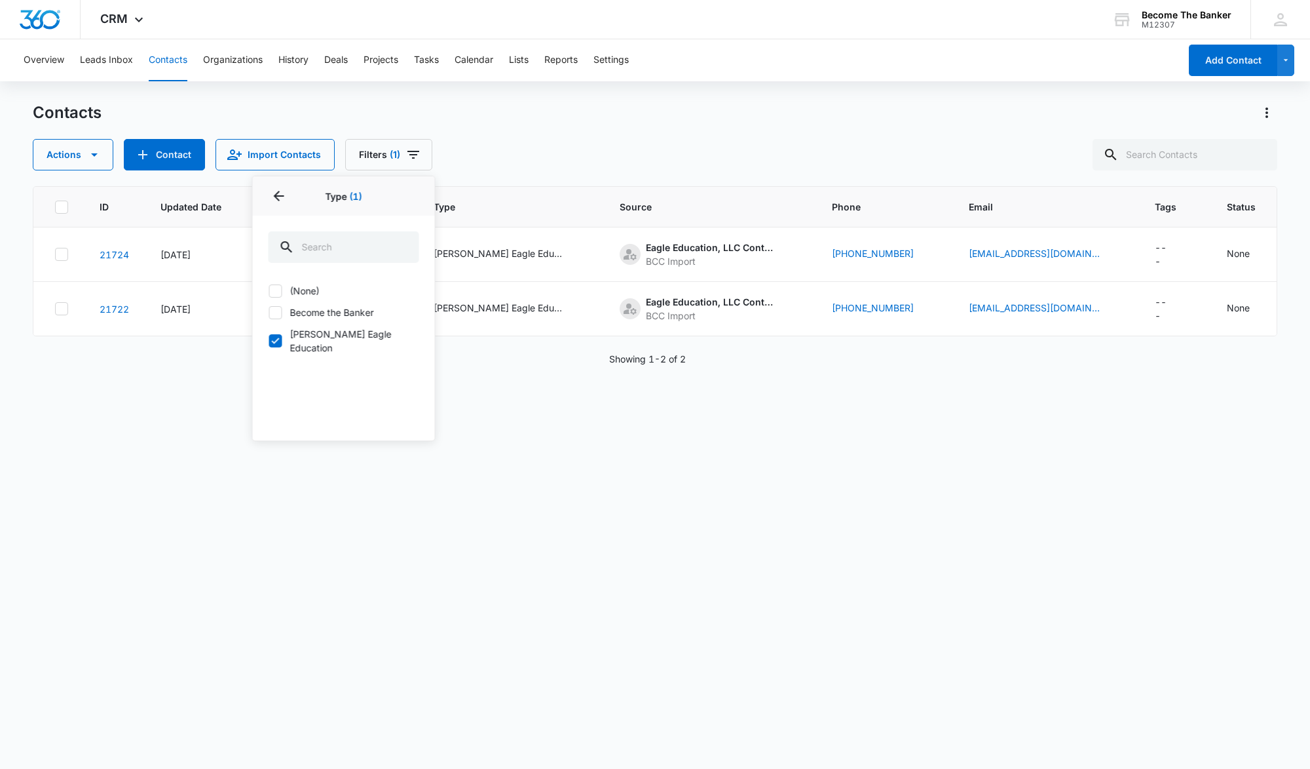
click at [278, 313] on icon at bounding box center [275, 313] width 12 height 12
click at [269, 313] on input "Become the Banker" at bounding box center [268, 312] width 1 height 1
checkbox input "true"
click at [276, 195] on icon "Back" at bounding box center [279, 196] width 10 height 10
drag, startPoint x: 312, startPoint y: 303, endPoint x: 336, endPoint y: 335, distance: 39.7
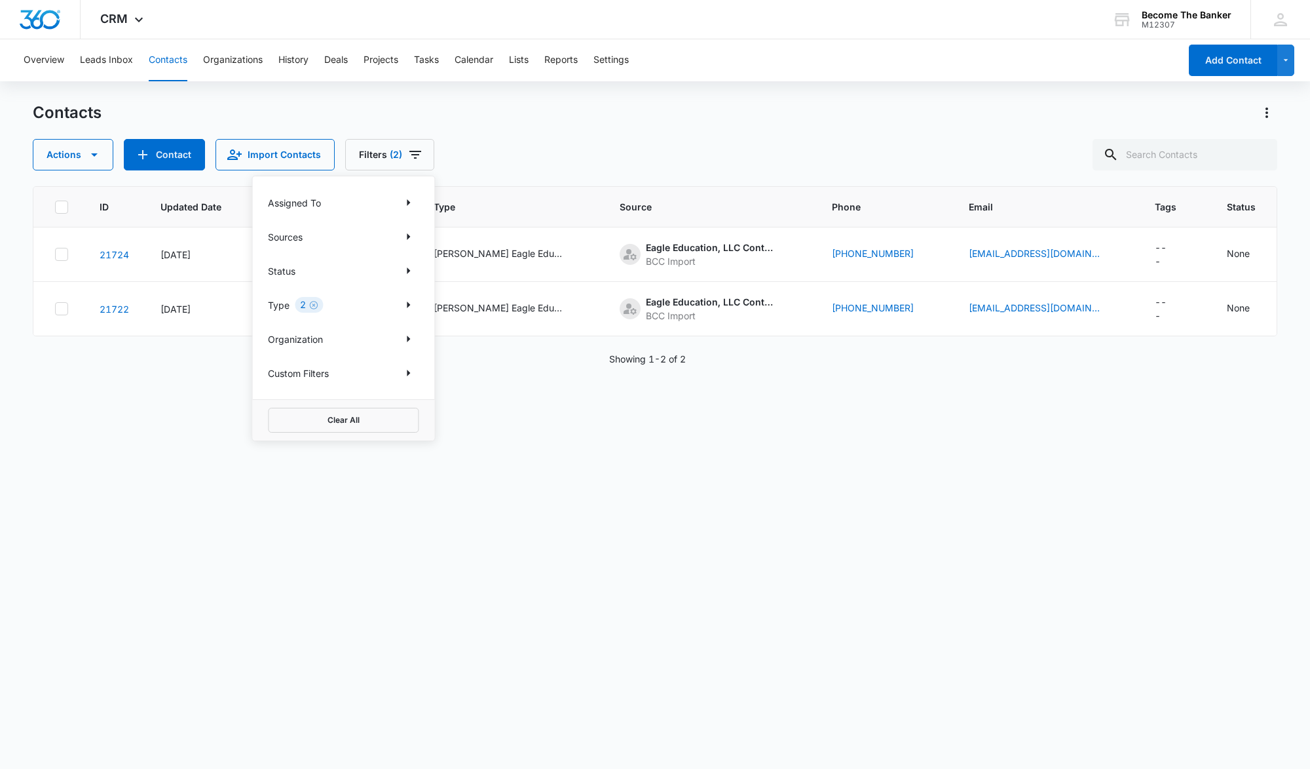
click at [313, 303] on icon "Clear" at bounding box center [314, 305] width 10 height 10
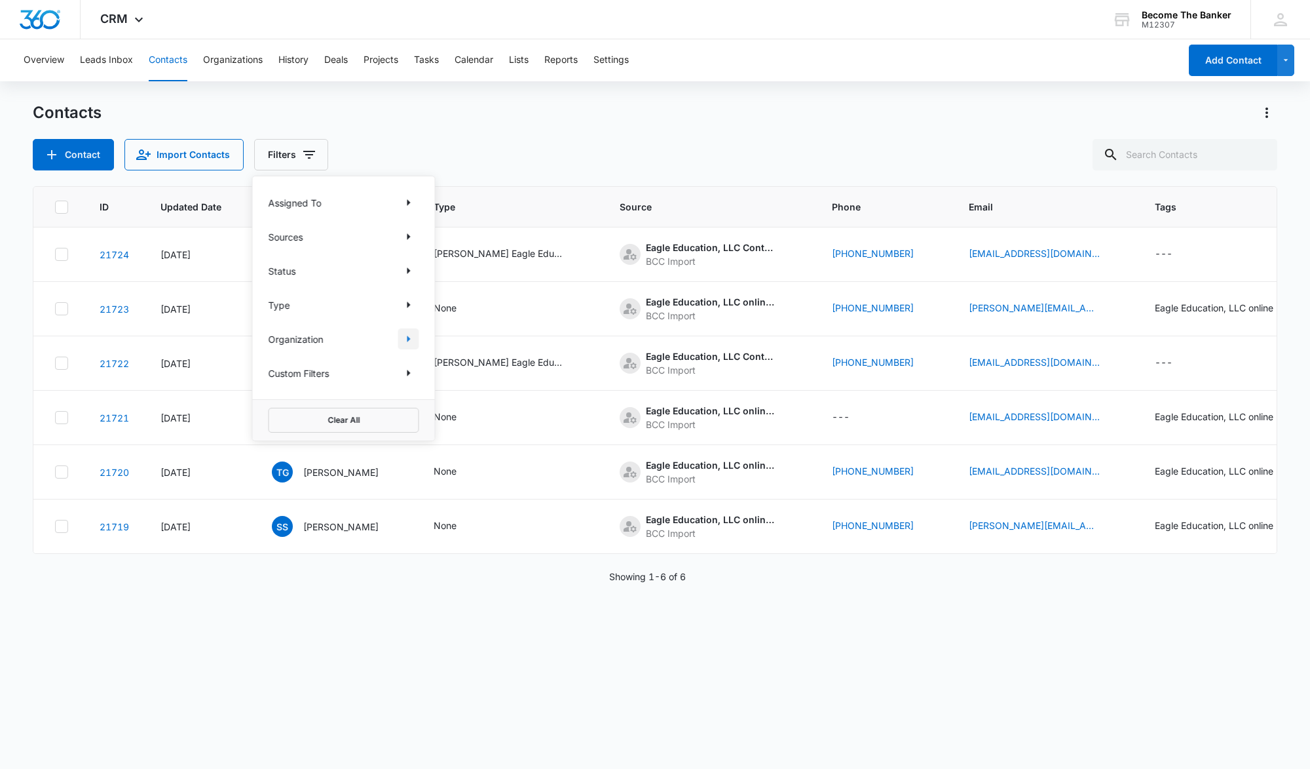
click at [411, 336] on icon "Show Organization filters" at bounding box center [408, 339] width 16 height 16
click at [277, 204] on button "Back" at bounding box center [278, 195] width 21 height 21
click at [520, 133] on div "Contacts Contact Import Contacts Filters" at bounding box center [655, 136] width 1245 height 68
click at [286, 56] on button "History" at bounding box center [293, 60] width 30 height 42
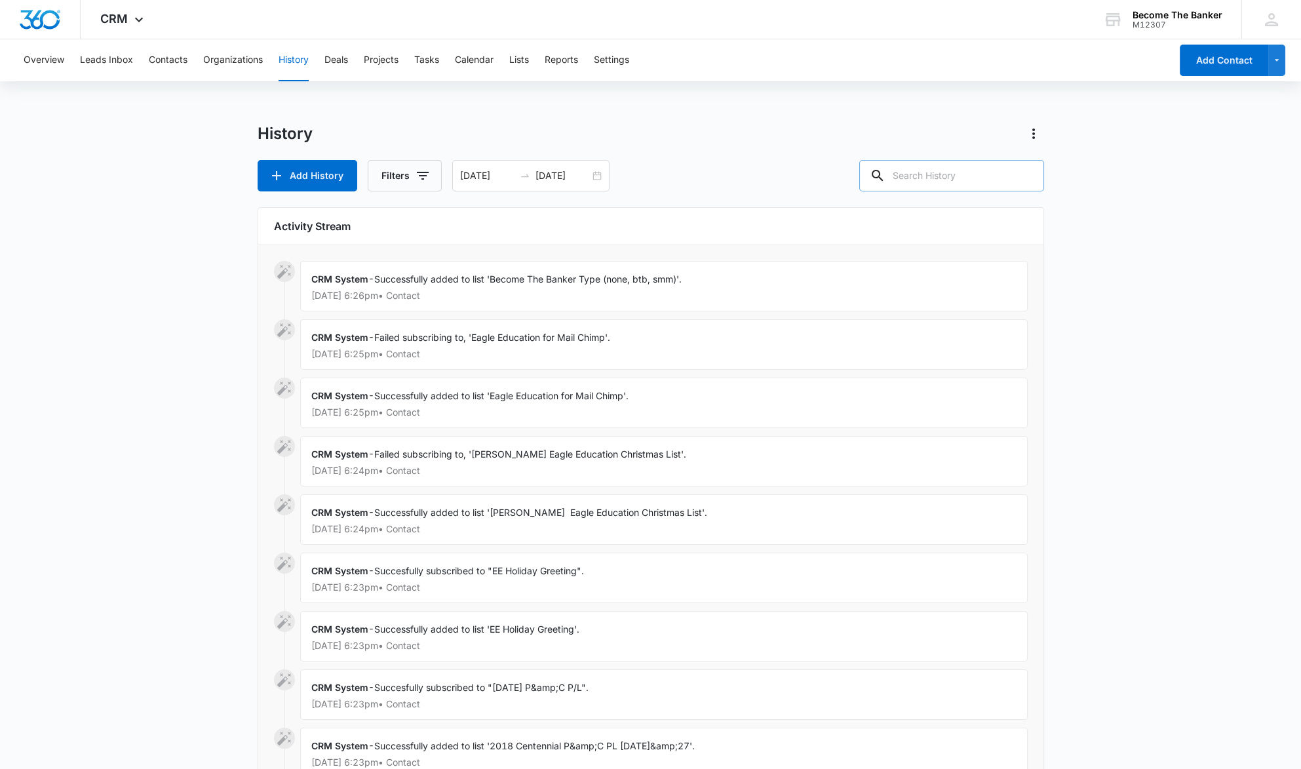
click at [923, 177] on input "text" at bounding box center [951, 175] width 185 height 31
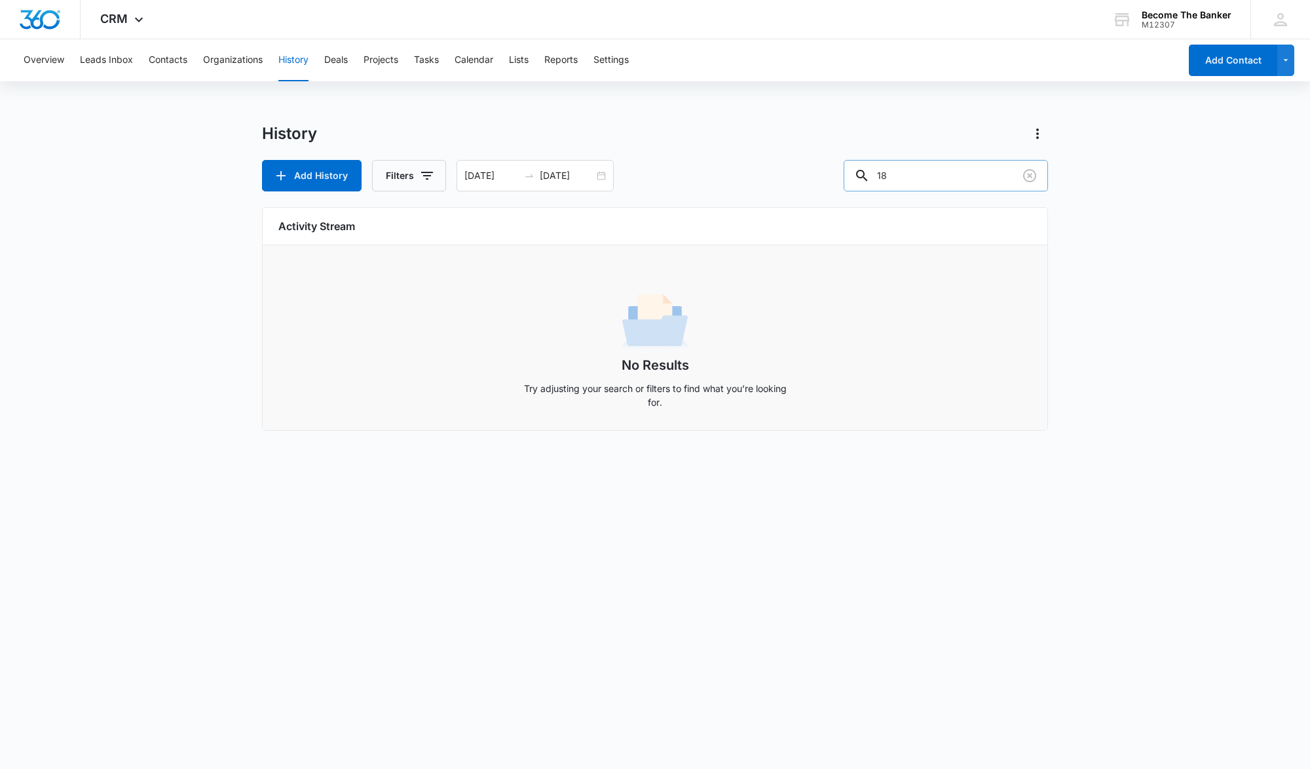
type input "1"
click at [424, 172] on icon "button" at bounding box center [427, 176] width 12 height 8
click at [413, 257] on icon "Show Contact Type filters" at bounding box center [417, 258] width 16 height 16
click at [282, 314] on icon at bounding box center [284, 317] width 8 height 6
click at [278, 317] on input "Larry Larsen Eagle Education" at bounding box center [277, 317] width 1 height 1
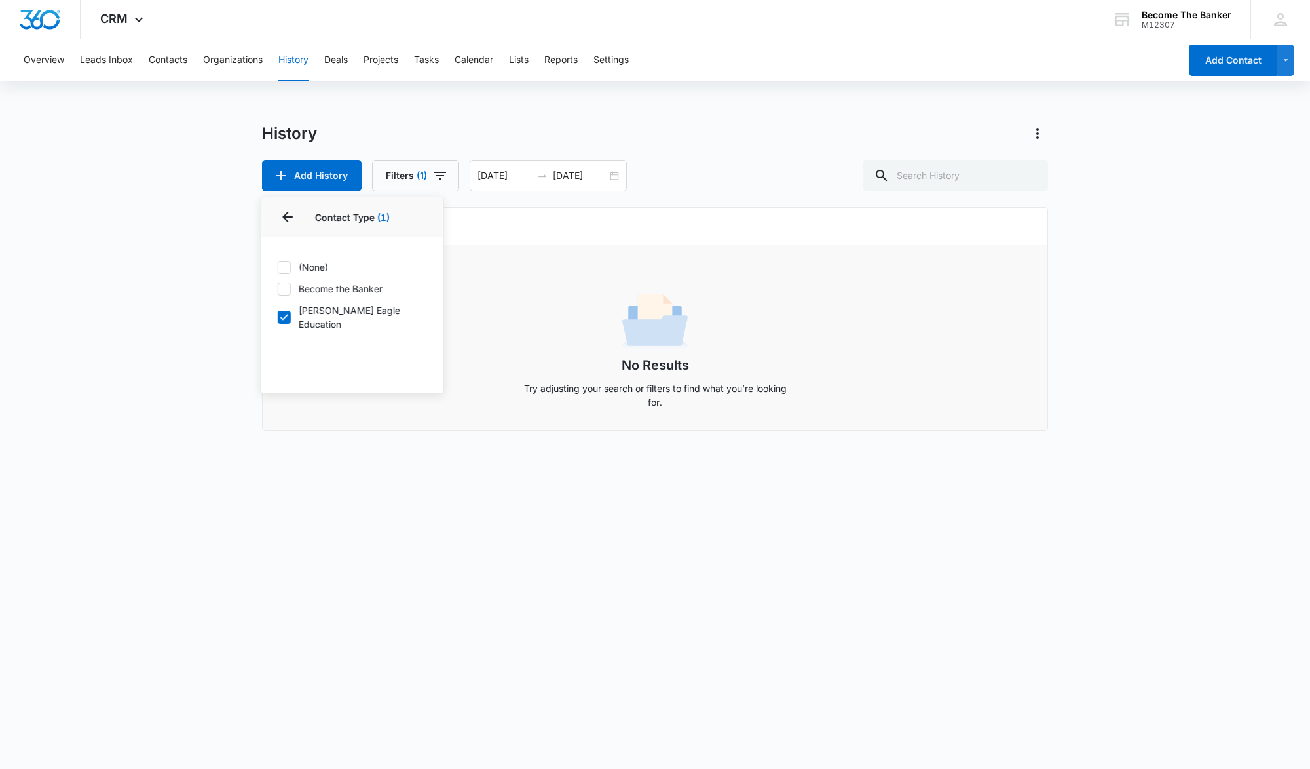
click at [282, 311] on icon at bounding box center [284, 317] width 12 height 12
click at [278, 317] on input "Larry Larsen Eagle Education" at bounding box center [277, 317] width 1 height 1
checkbox input "false"
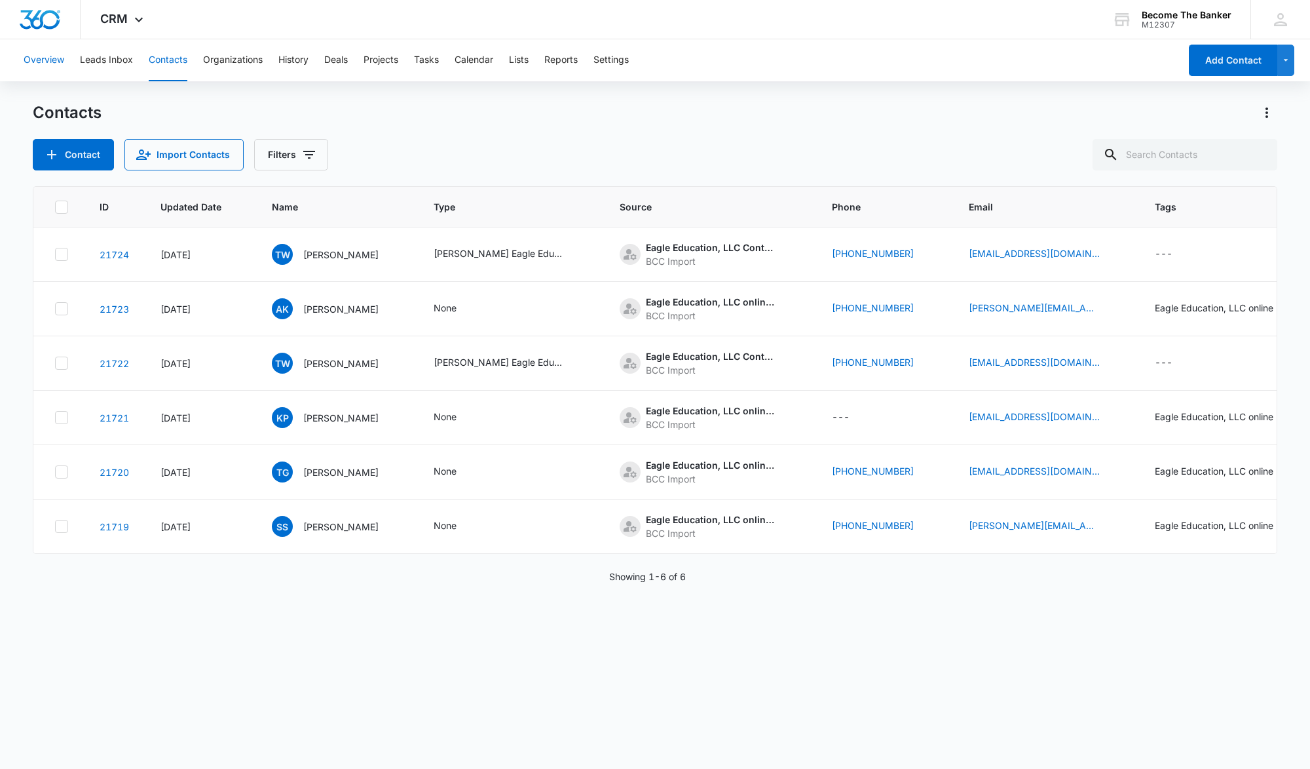
click at [46, 60] on button "Overview" at bounding box center [44, 60] width 41 height 42
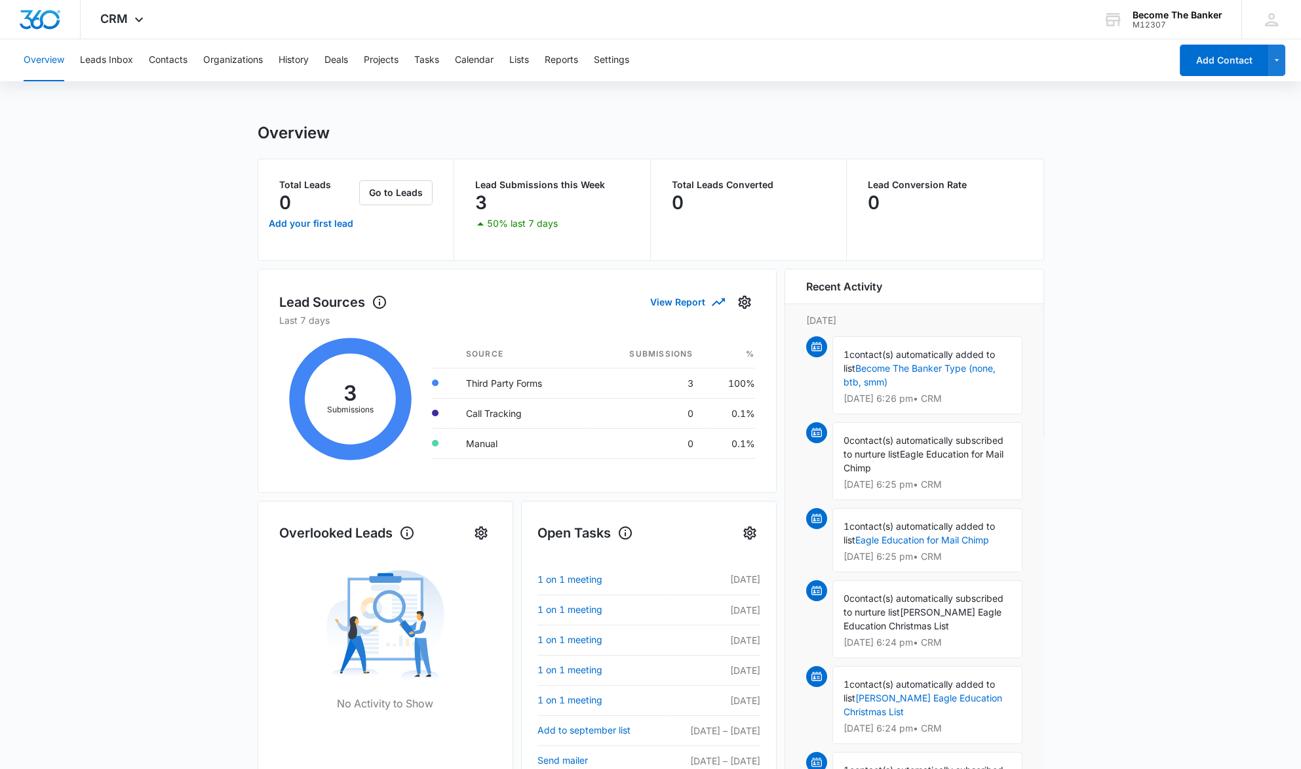
click at [135, 115] on div "Overview Leads Inbox Contacts Organizations History Deals Projects Tasks Calend…" at bounding box center [650, 587] width 1301 height 1097
click at [164, 57] on button "Contacts" at bounding box center [168, 60] width 39 height 42
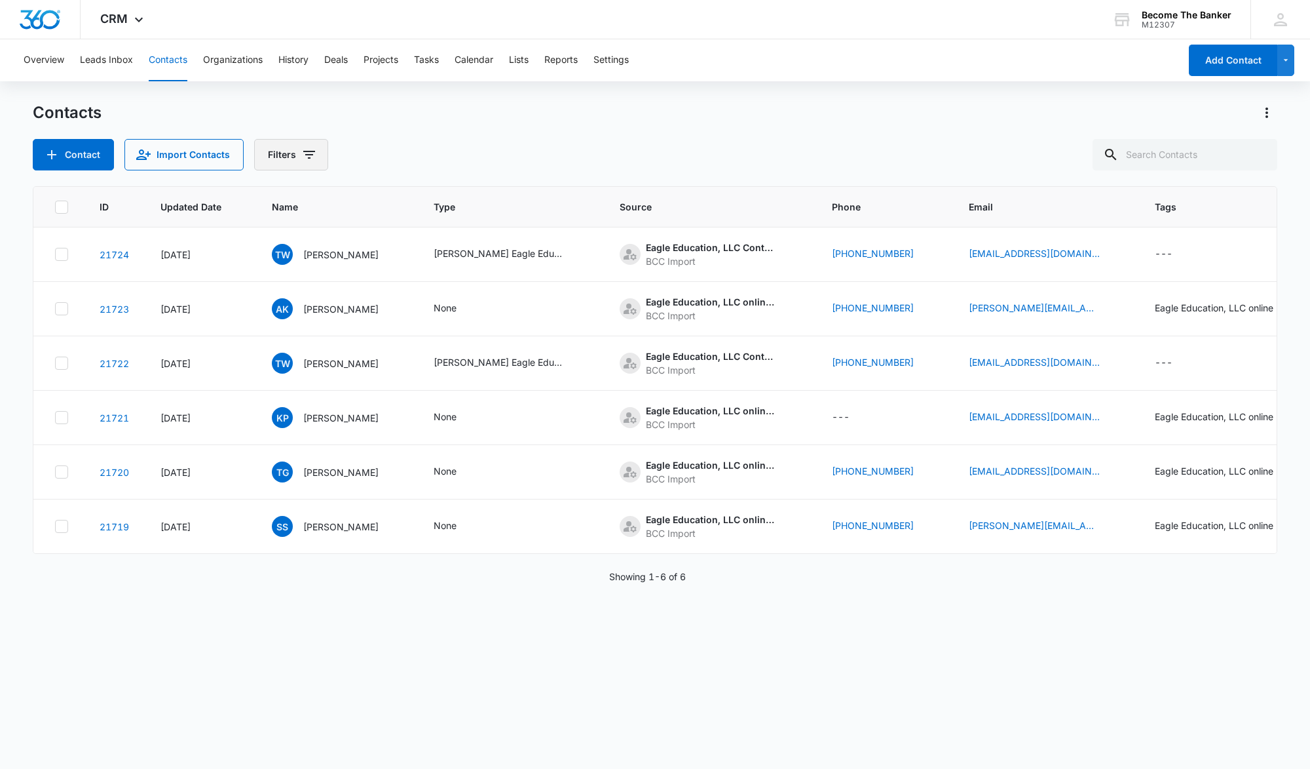
click at [307, 153] on icon "Filters" at bounding box center [309, 155] width 16 height 16
click at [347, 418] on button "Clear All" at bounding box center [343, 420] width 151 height 25
click at [343, 418] on button "Clear All" at bounding box center [343, 420] width 151 height 25
click at [461, 120] on div "Contacts" at bounding box center [655, 112] width 1245 height 21
click at [687, 111] on div "Contacts" at bounding box center [655, 112] width 1245 height 21
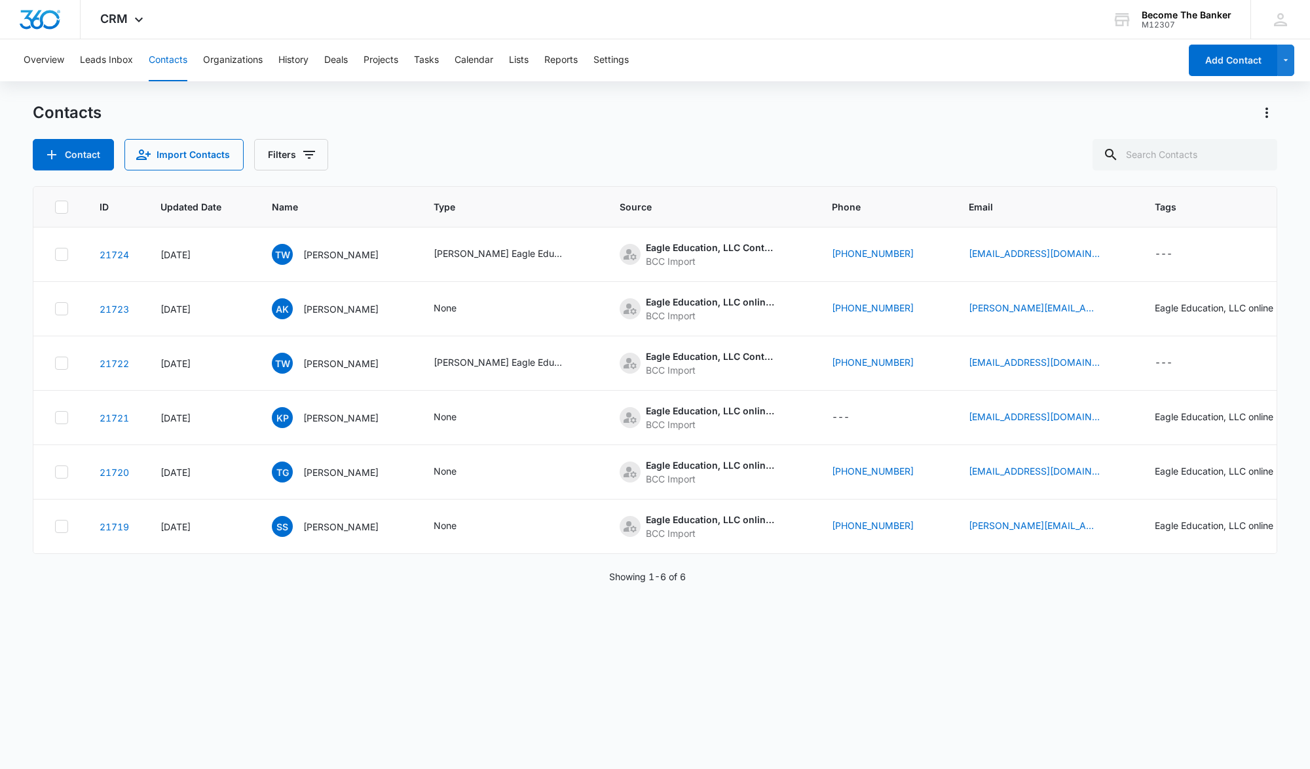
click at [609, 118] on div "Contacts" at bounding box center [655, 112] width 1245 height 21
click at [287, 60] on button "History" at bounding box center [293, 60] width 30 height 42
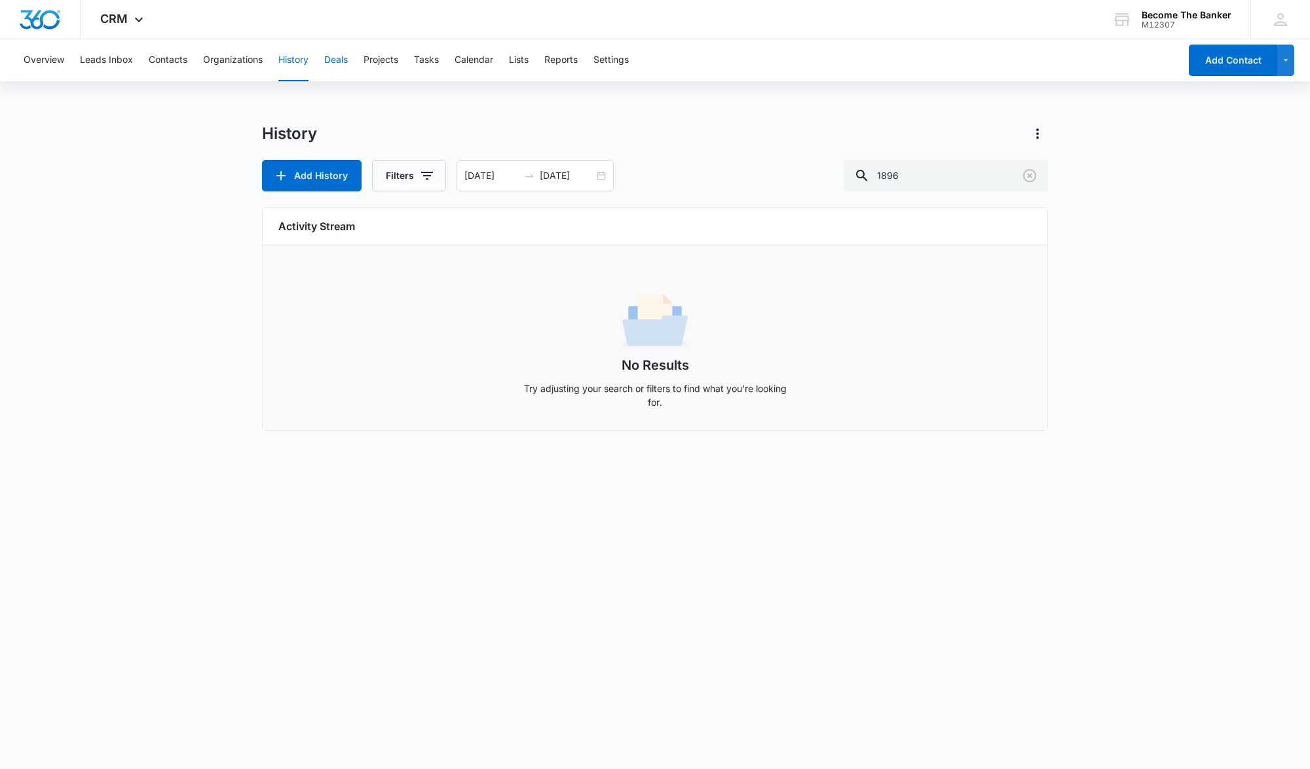
click at [335, 58] on button "Deals" at bounding box center [336, 60] width 24 height 42
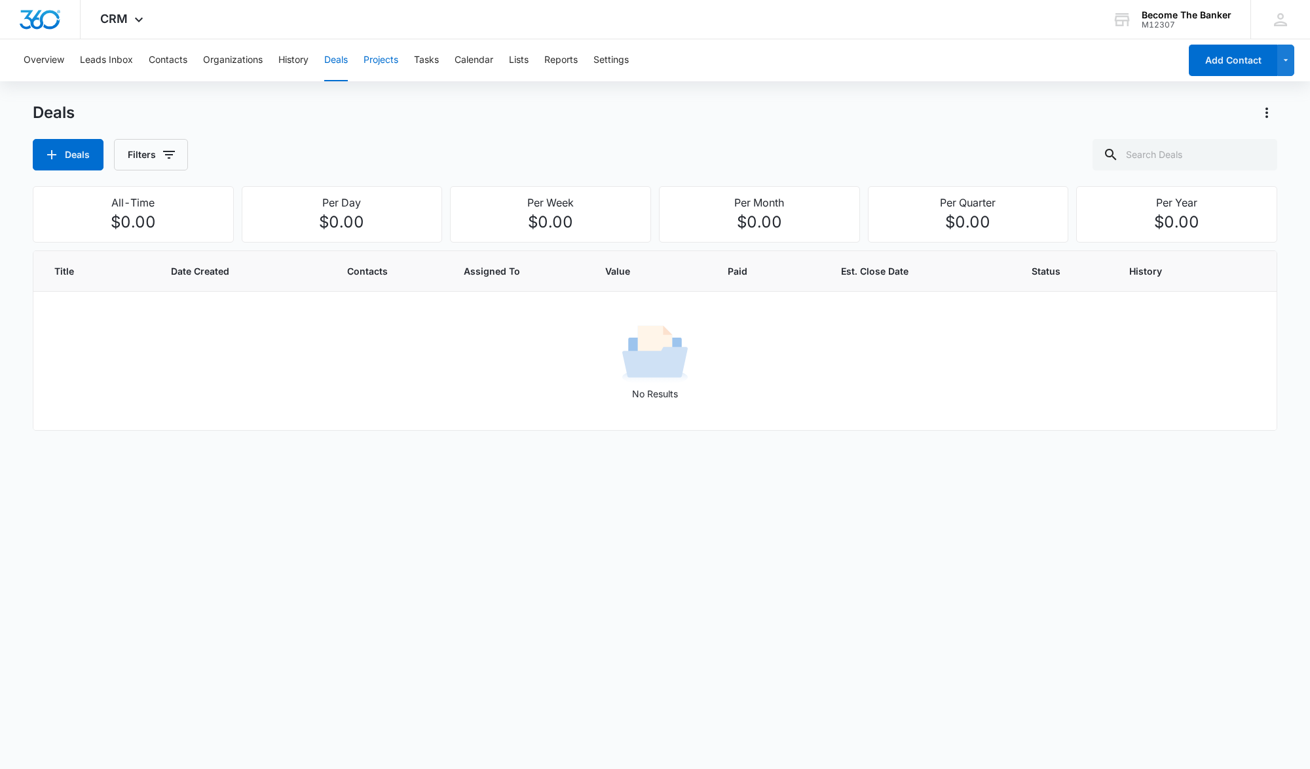
click at [372, 60] on button "Projects" at bounding box center [381, 60] width 35 height 42
click at [723, 60] on div "Overview Leads Inbox Contacts Organizations History Deals Projects Tasks Calend…" at bounding box center [598, 60] width 1164 height 42
click at [381, 143] on div "Projects Filters" at bounding box center [655, 154] width 1245 height 31
click at [51, 58] on button "Overview" at bounding box center [44, 60] width 41 height 42
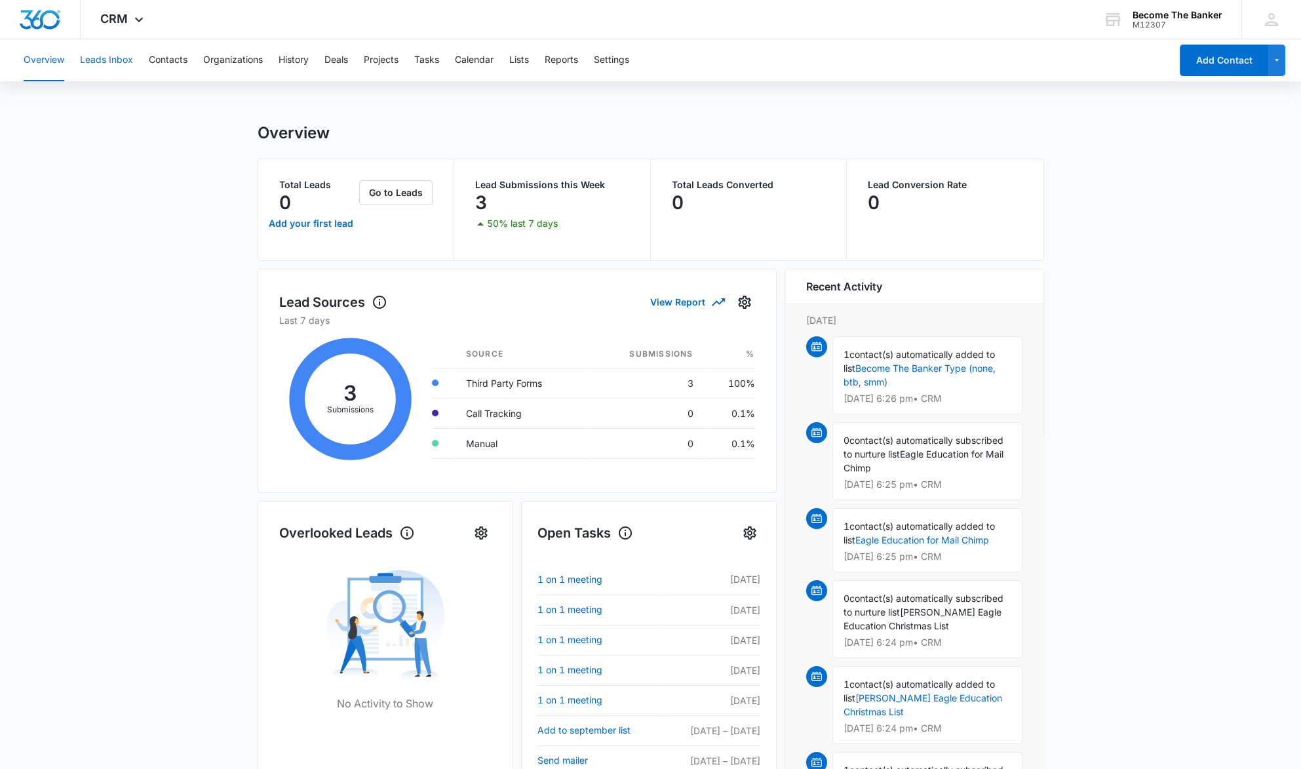
click at [110, 58] on button "Leads Inbox" at bounding box center [106, 60] width 53 height 42
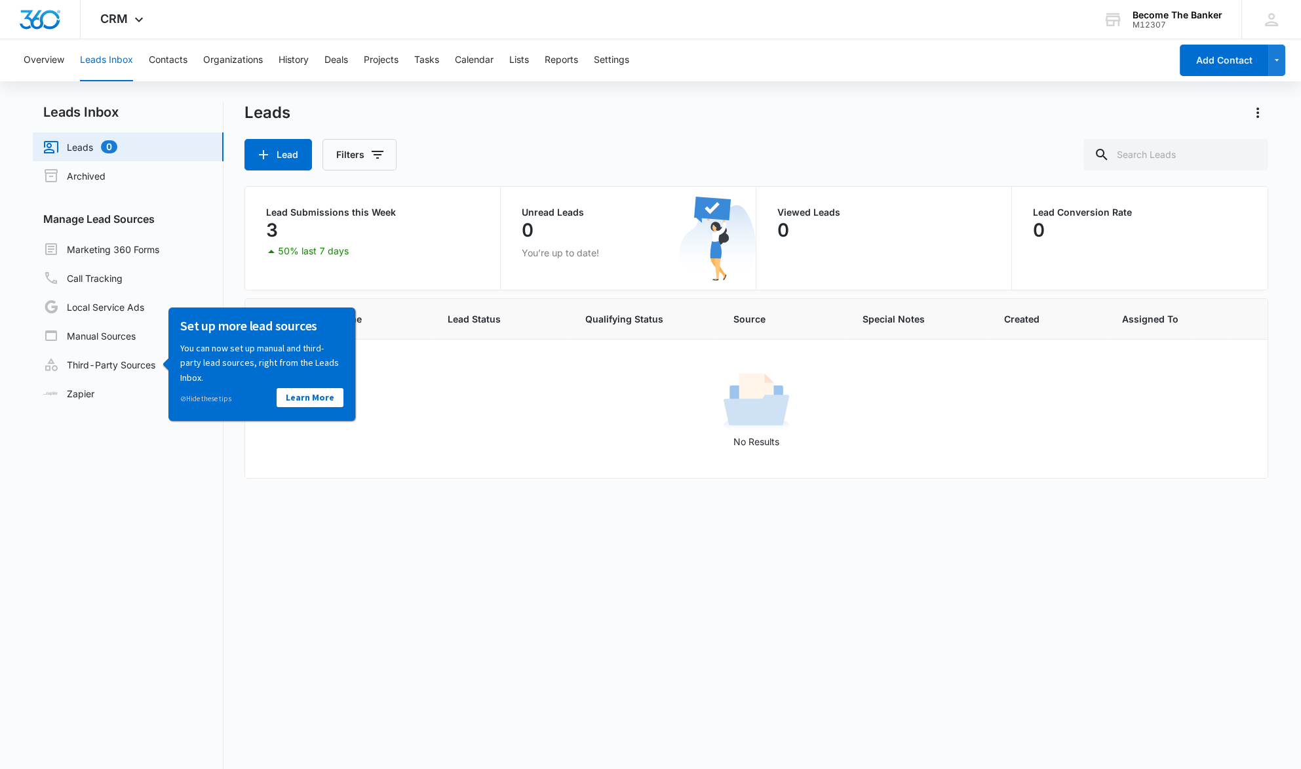
click at [111, 466] on nav "Leads Inbox Leads 0 Archived Manage Lead Sources Marketing 360 Forms Call Track…" at bounding box center [128, 482] width 191 height 761
click at [624, 571] on div "Lead Name Lead Status Qualifying Status Source Special Notes Created Assigned T…" at bounding box center [756, 580] width 1024 height 565
click at [767, 115] on div "Leads" at bounding box center [756, 112] width 1024 height 21
click at [179, 57] on button "Contacts" at bounding box center [168, 60] width 39 height 42
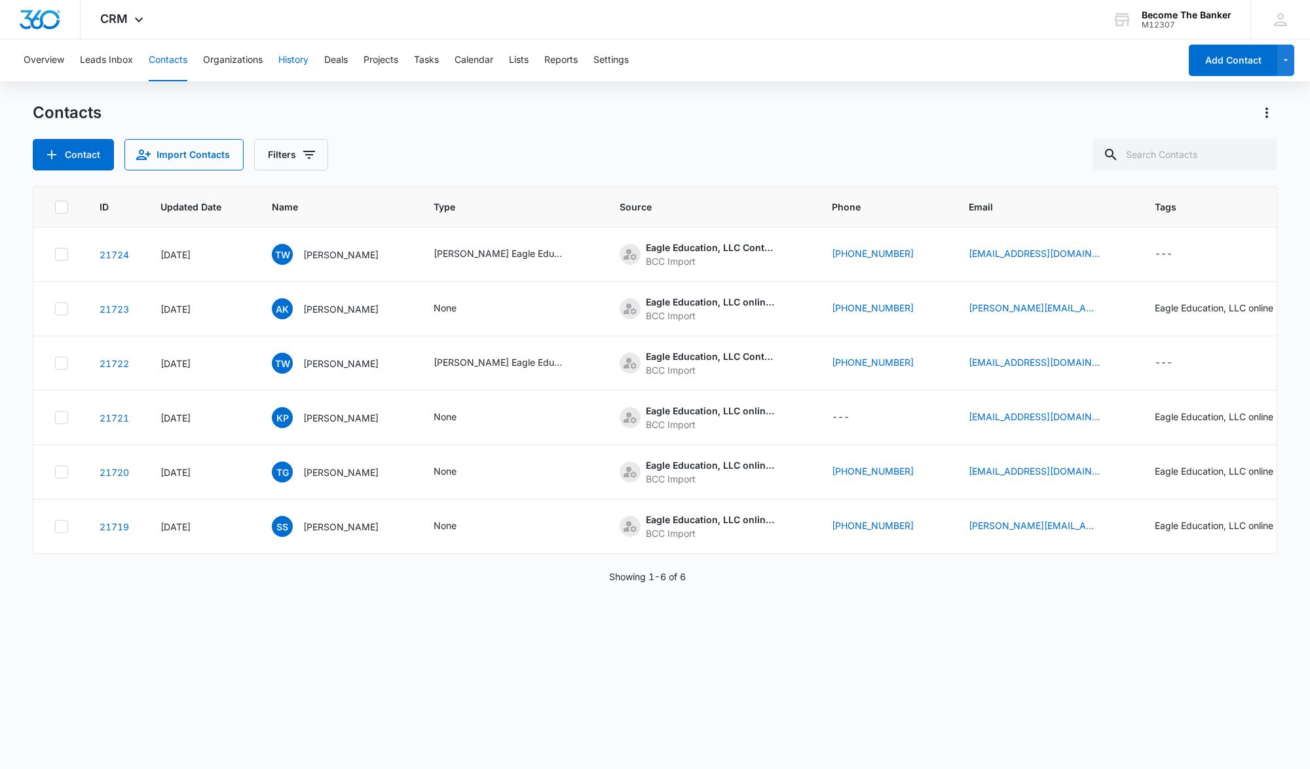
click at [288, 60] on button "History" at bounding box center [293, 60] width 30 height 42
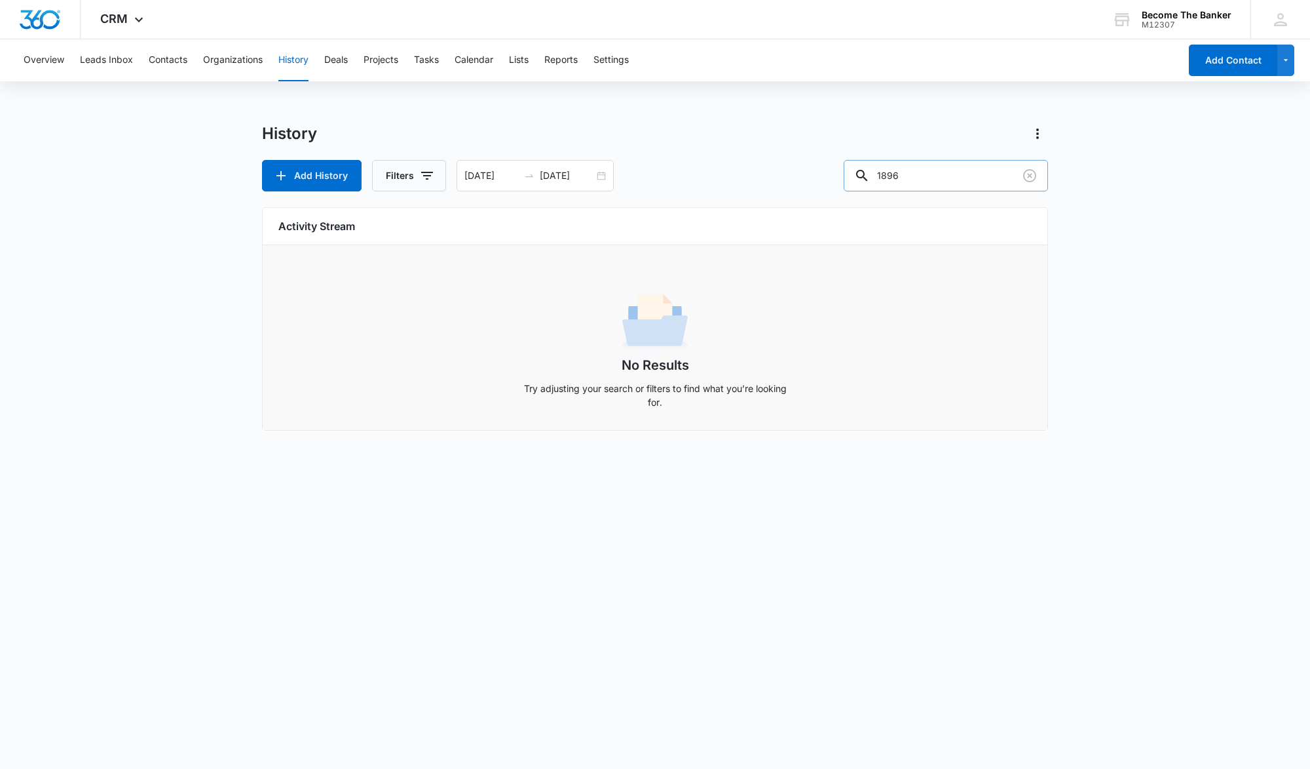
click at [921, 176] on input "1896" at bounding box center [946, 175] width 204 height 31
type input "1"
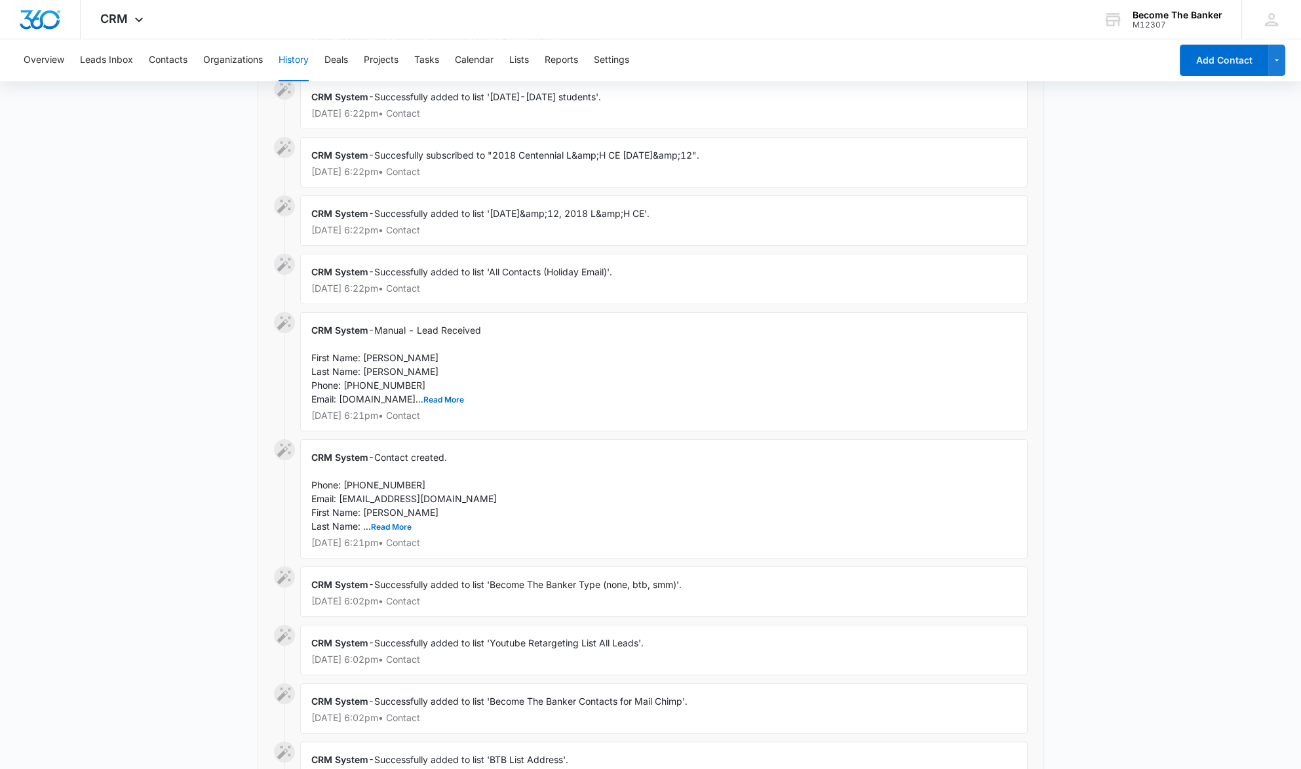
scroll to position [870, 0]
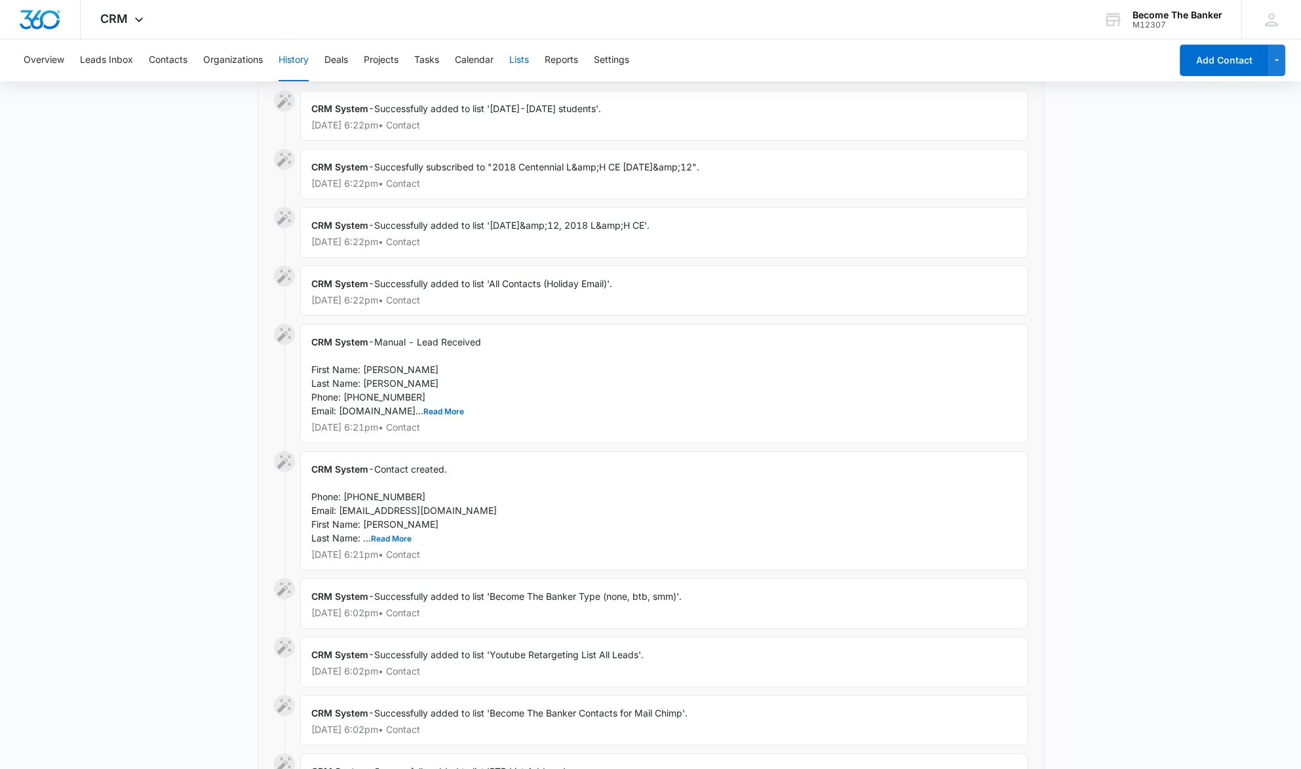
click at [522, 60] on button "Lists" at bounding box center [519, 60] width 20 height 42
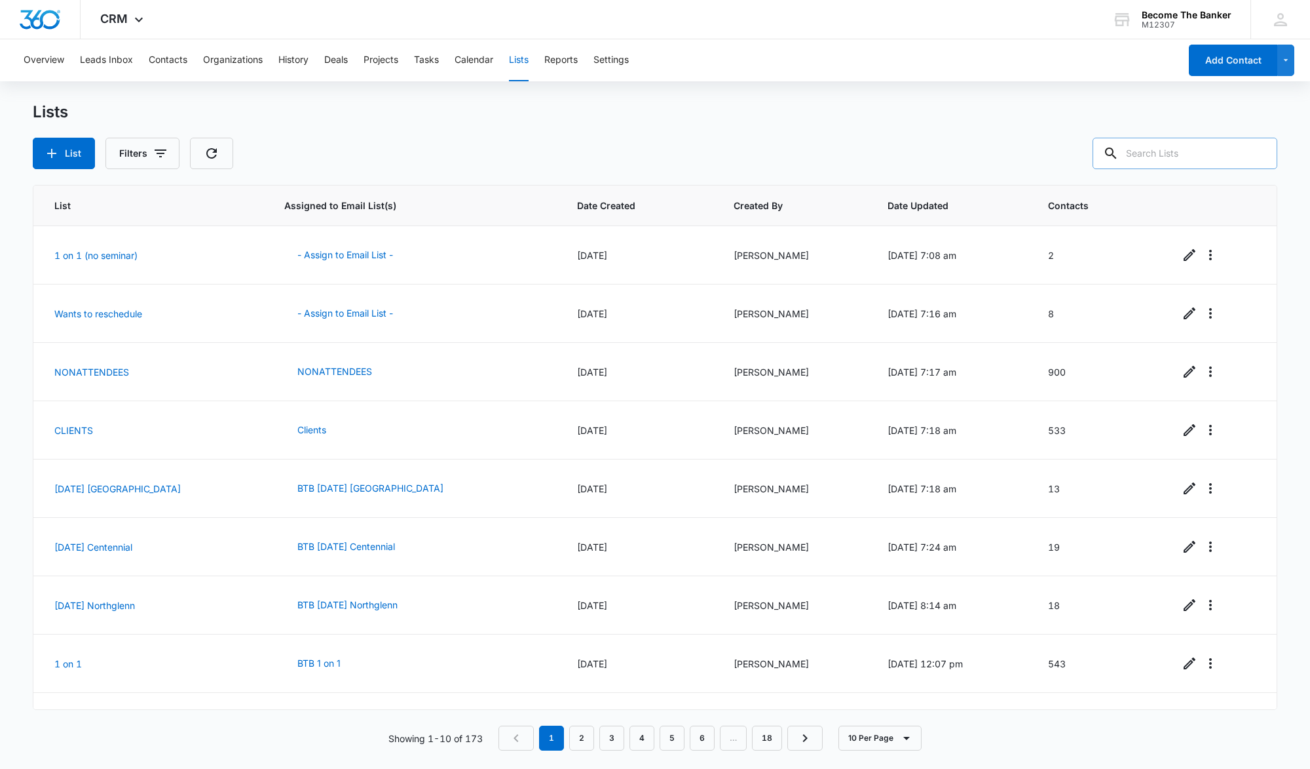
click at [1158, 154] on input "text" at bounding box center [1185, 153] width 185 height 31
type input "all contacts"
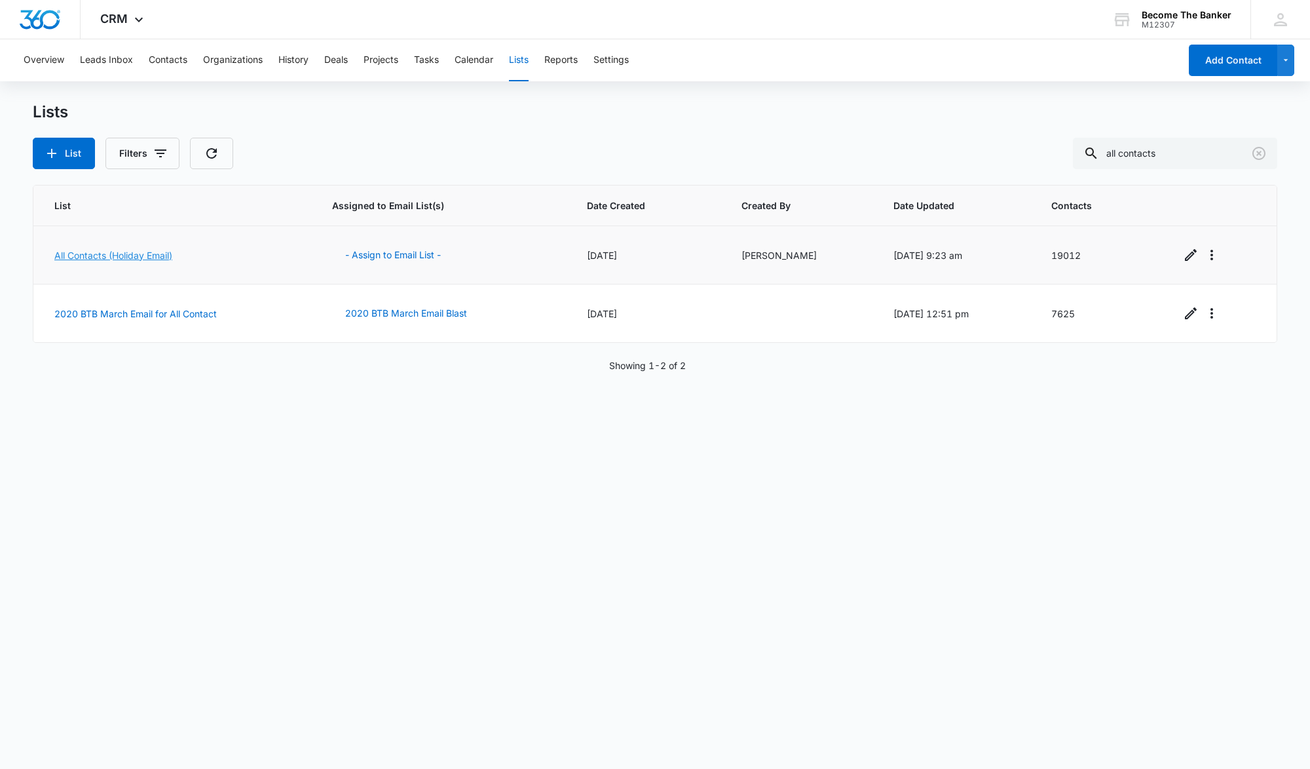
click at [88, 253] on link "All Contacts (Holiday Email)" at bounding box center [113, 255] width 118 height 11
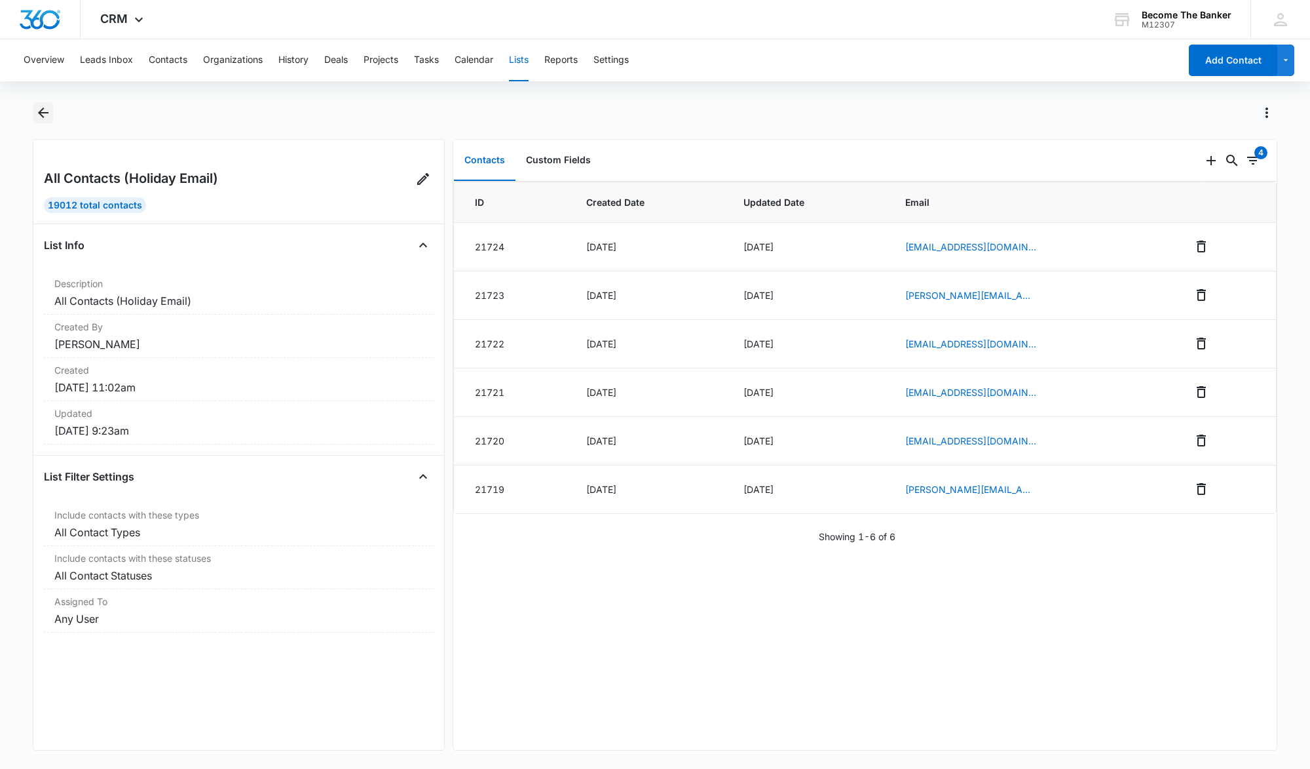
click at [41, 109] on icon "Back" at bounding box center [43, 113] width 16 height 16
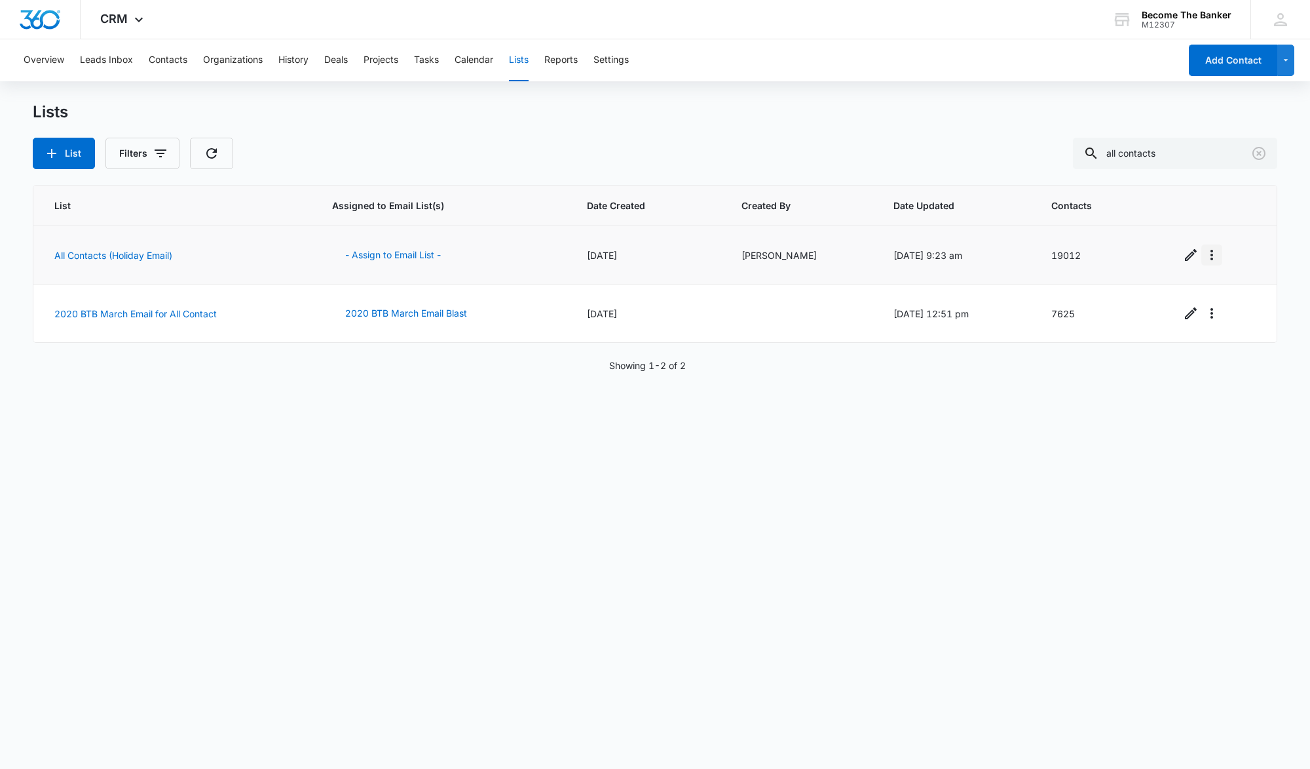
click at [1207, 253] on icon "Overflow Menu" at bounding box center [1212, 255] width 16 height 16
click at [86, 252] on link "All Contacts (Holiday Email)" at bounding box center [113, 255] width 118 height 11
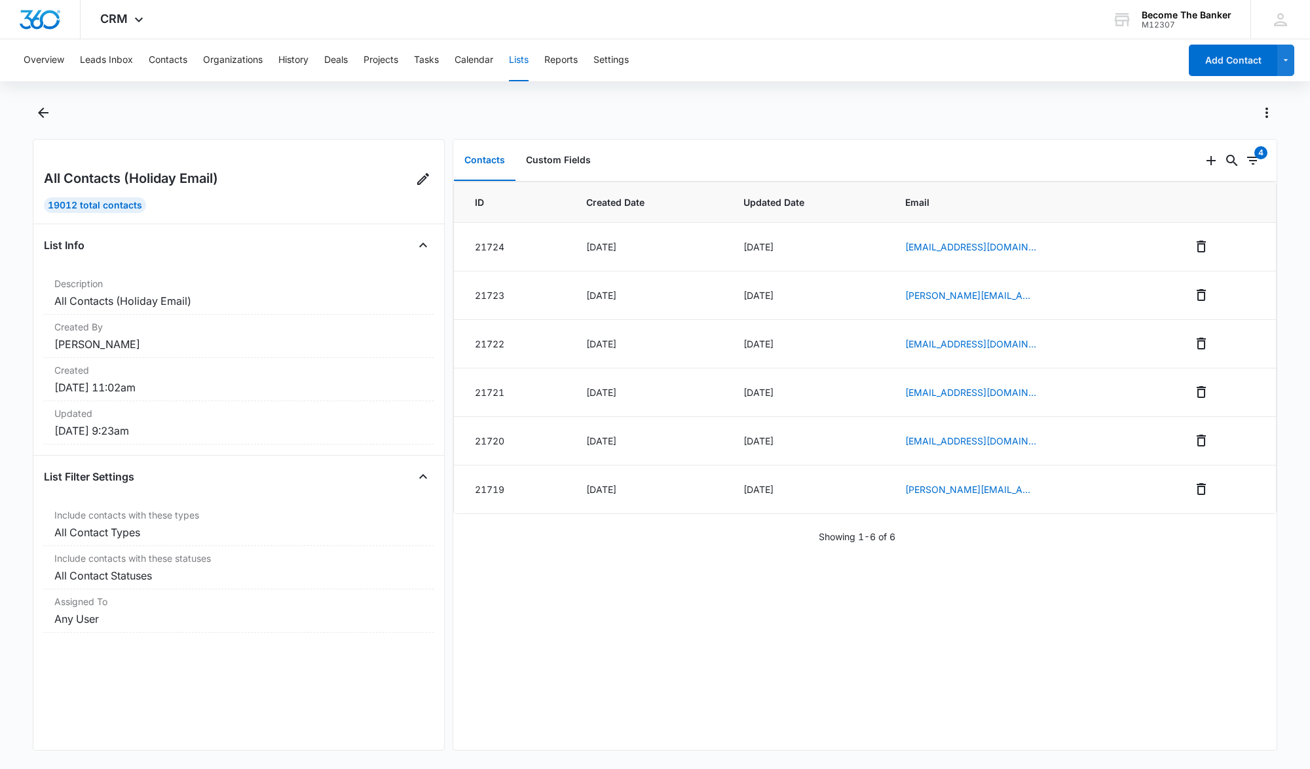
click at [523, 58] on button "Lists" at bounding box center [519, 60] width 20 height 42
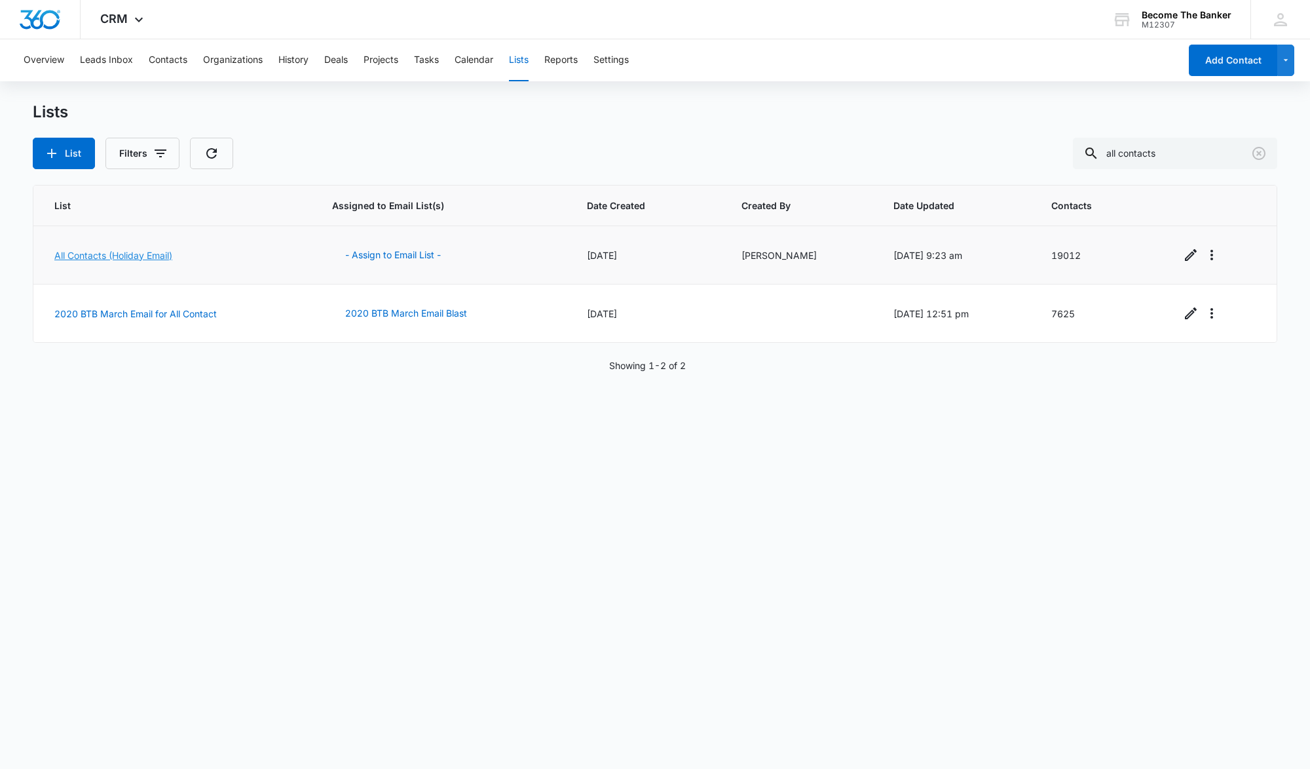
click at [133, 252] on link "All Contacts (Holiday Email)" at bounding box center [113, 255] width 118 height 11
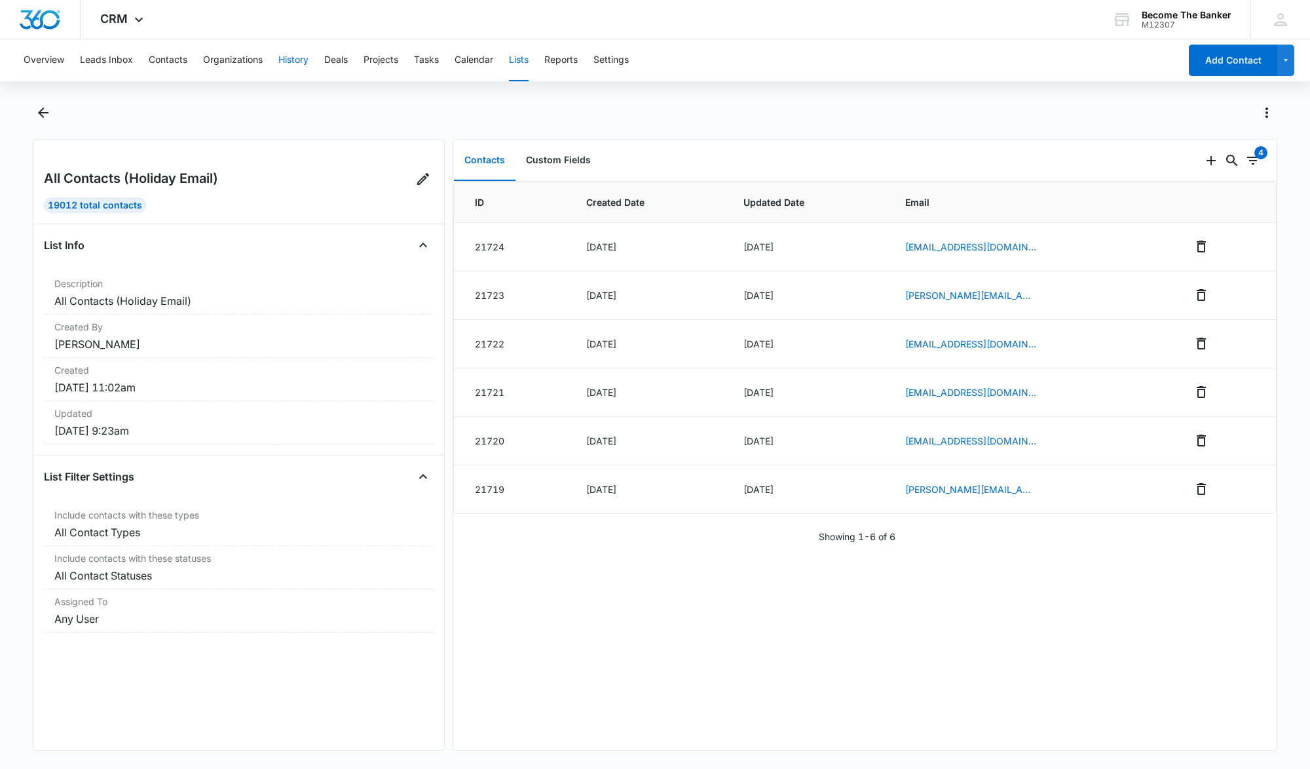
click at [292, 60] on button "History" at bounding box center [293, 60] width 30 height 42
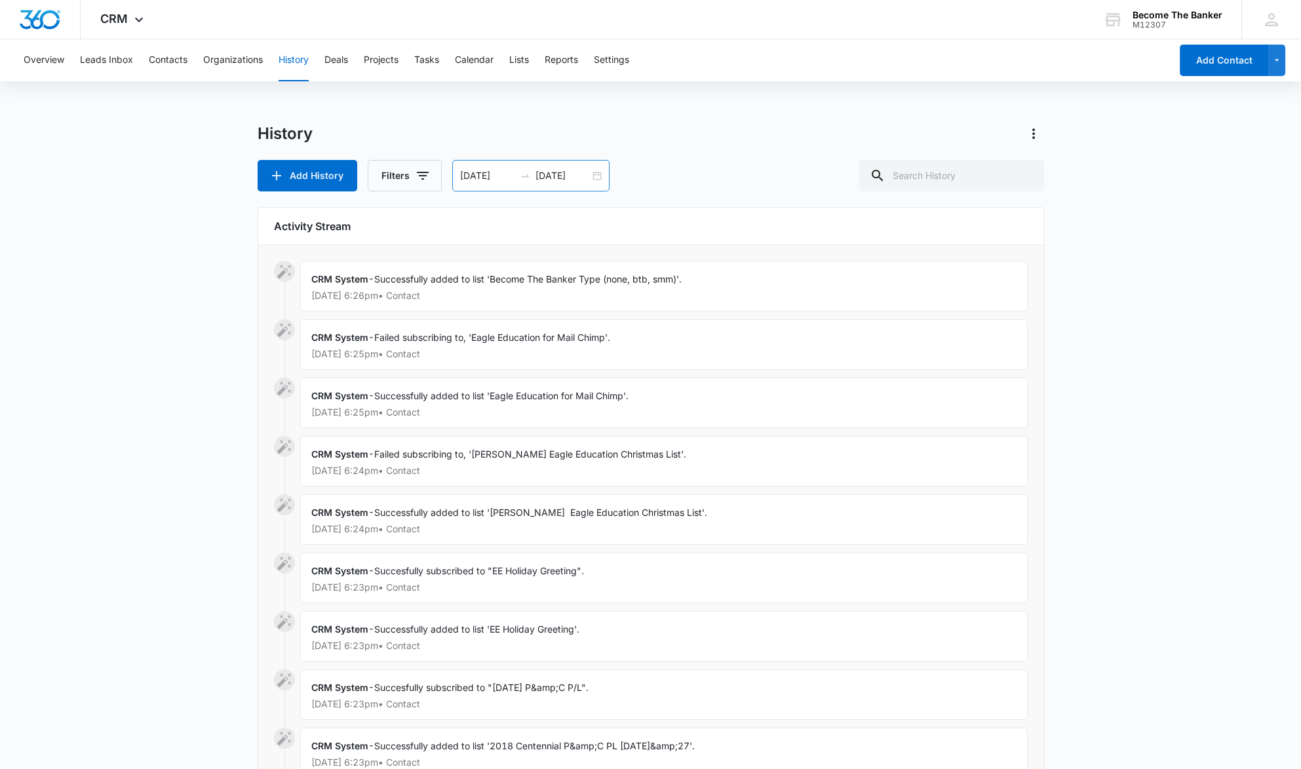
click at [592, 174] on div "[DATE] [DATE]" at bounding box center [530, 175] width 157 height 31
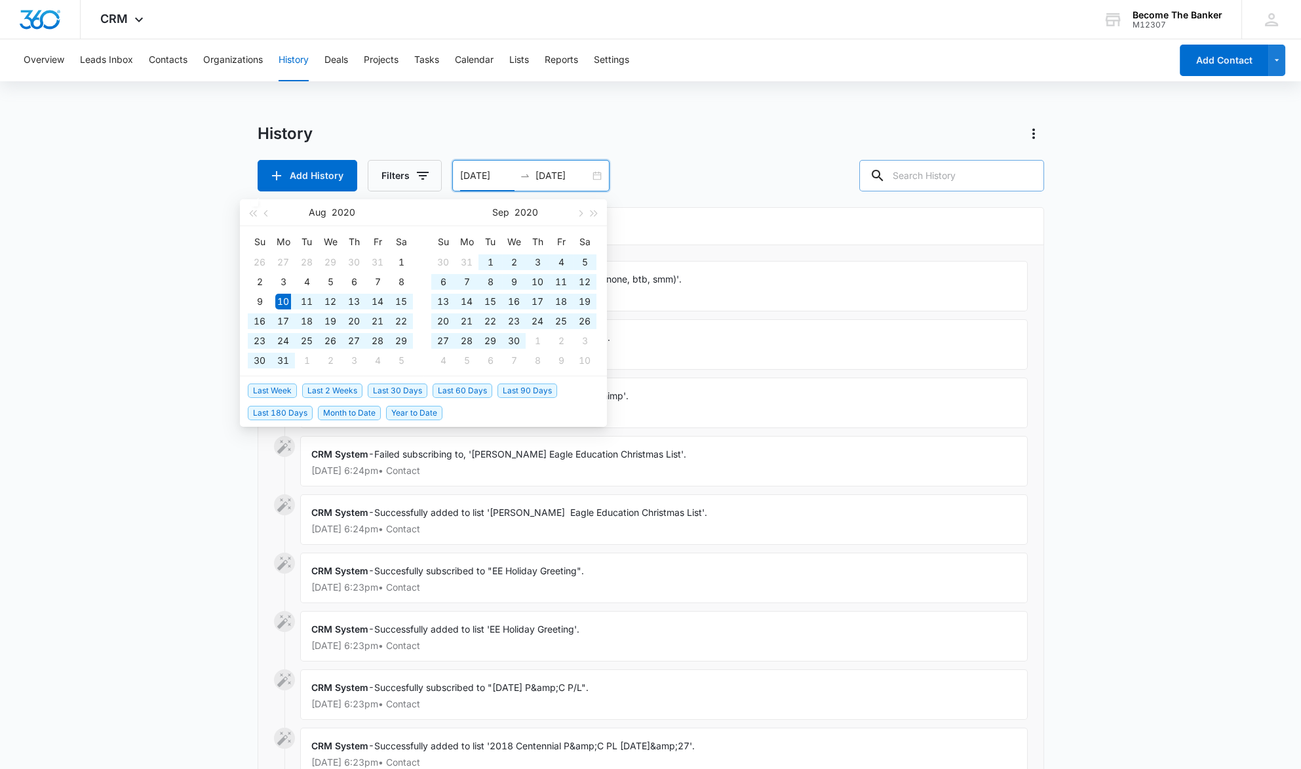
type input "[DATE]"
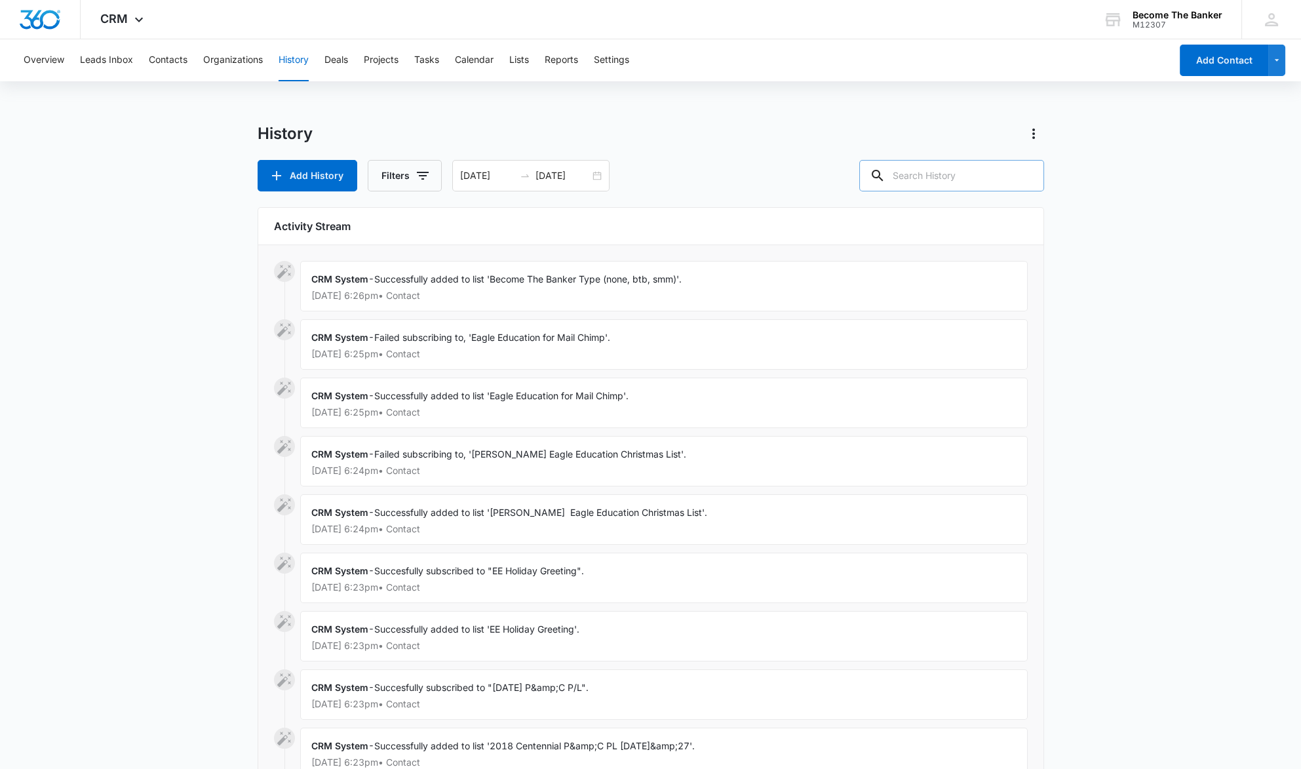
click at [921, 178] on input "text" at bounding box center [951, 175] width 185 height 31
click at [418, 174] on icon "button" at bounding box center [423, 176] width 16 height 16
click at [409, 222] on icon "Show History Type filters" at bounding box center [412, 224] width 16 height 16
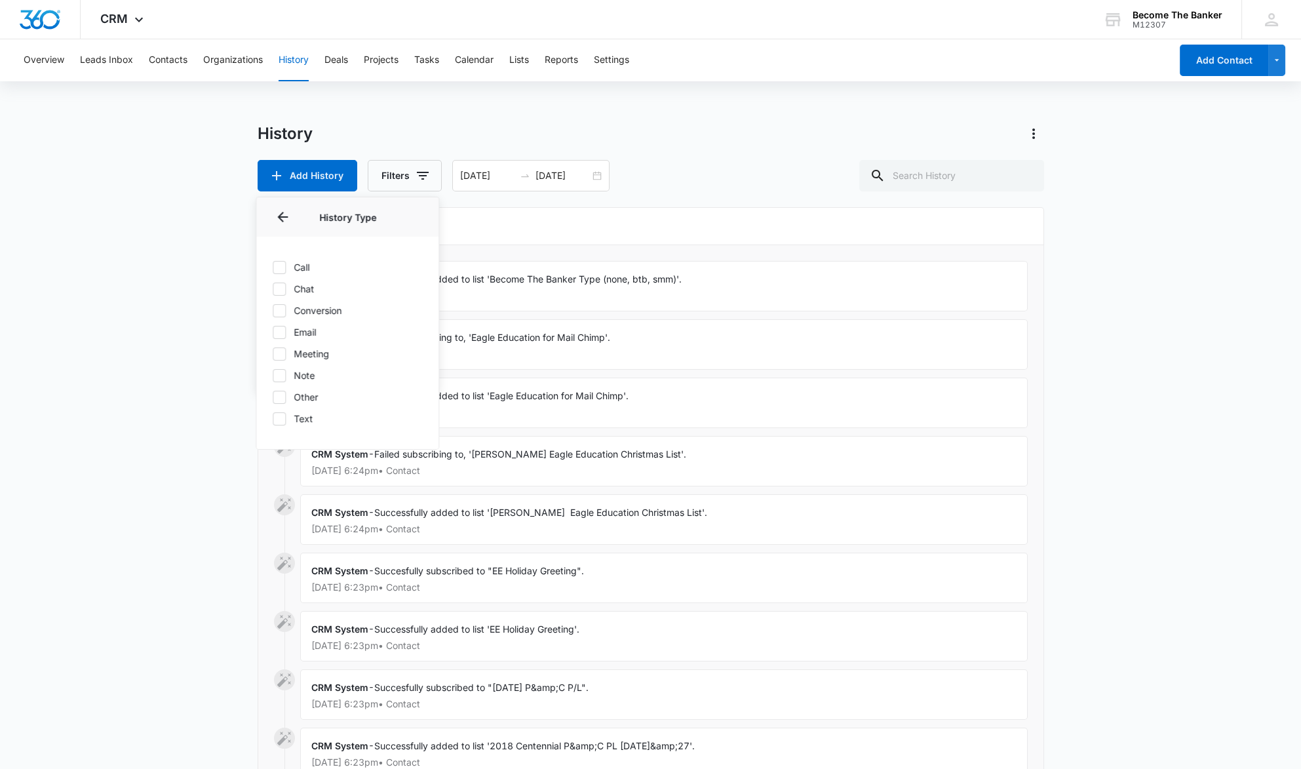
click at [390, 212] on p "History Type" at bounding box center [347, 217] width 151 height 14
click at [418, 171] on icon "button" at bounding box center [423, 176] width 16 height 16
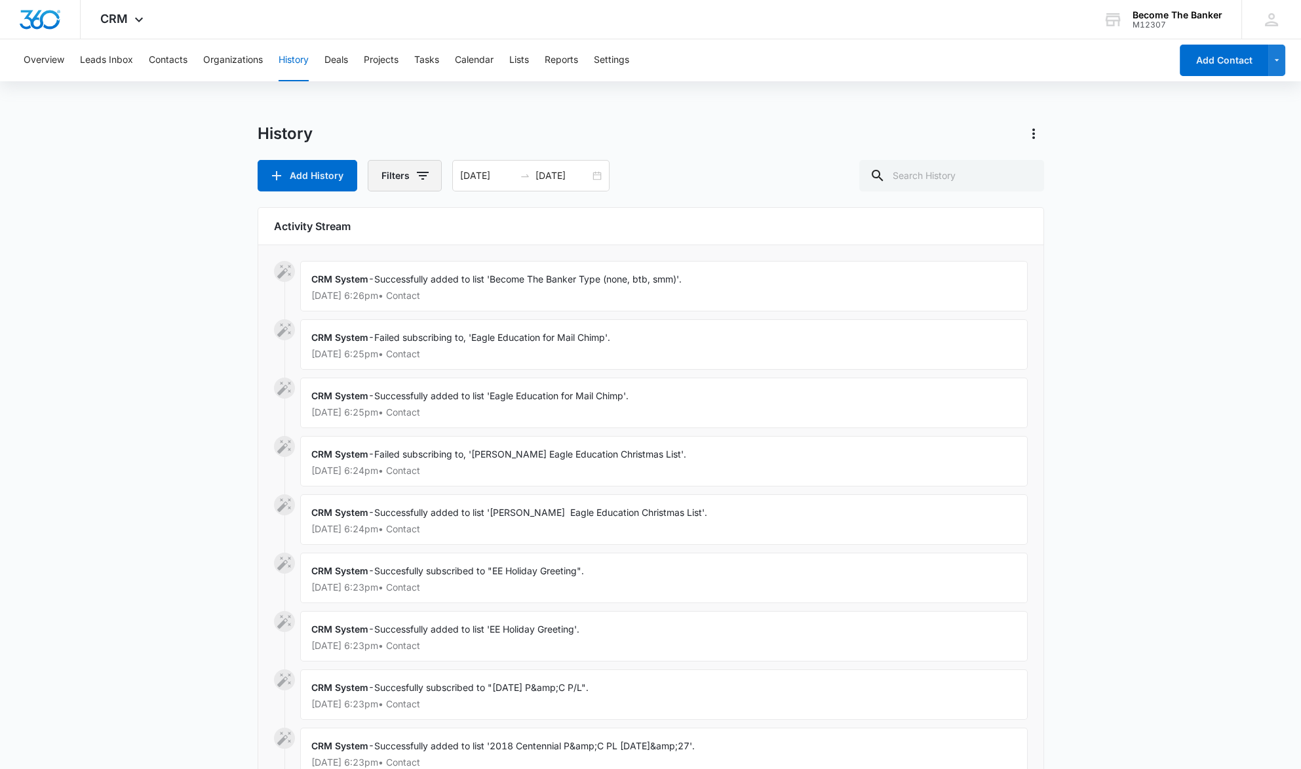
click at [415, 172] on icon "button" at bounding box center [423, 176] width 16 height 16
click at [405, 222] on icon "Show History Type filters" at bounding box center [412, 224] width 16 height 16
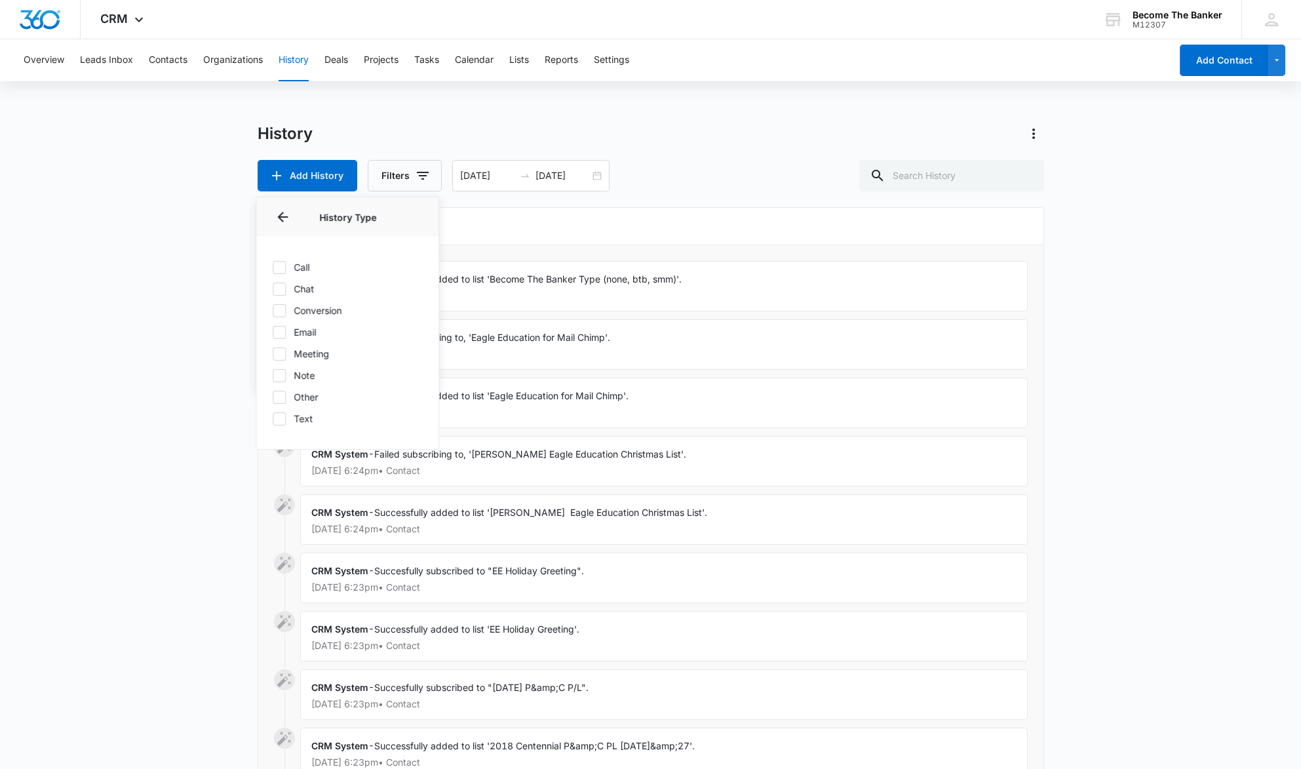
click at [405, 222] on p "History Type" at bounding box center [347, 217] width 151 height 14
click at [281, 214] on icon "Back" at bounding box center [282, 217] width 10 height 10
click at [410, 257] on icon "Show Contact Type filters" at bounding box center [412, 258] width 16 height 16
click at [280, 311] on icon at bounding box center [279, 317] width 12 height 12
click at [273, 317] on input "[PERSON_NAME] Eagle Education" at bounding box center [272, 317] width 1 height 1
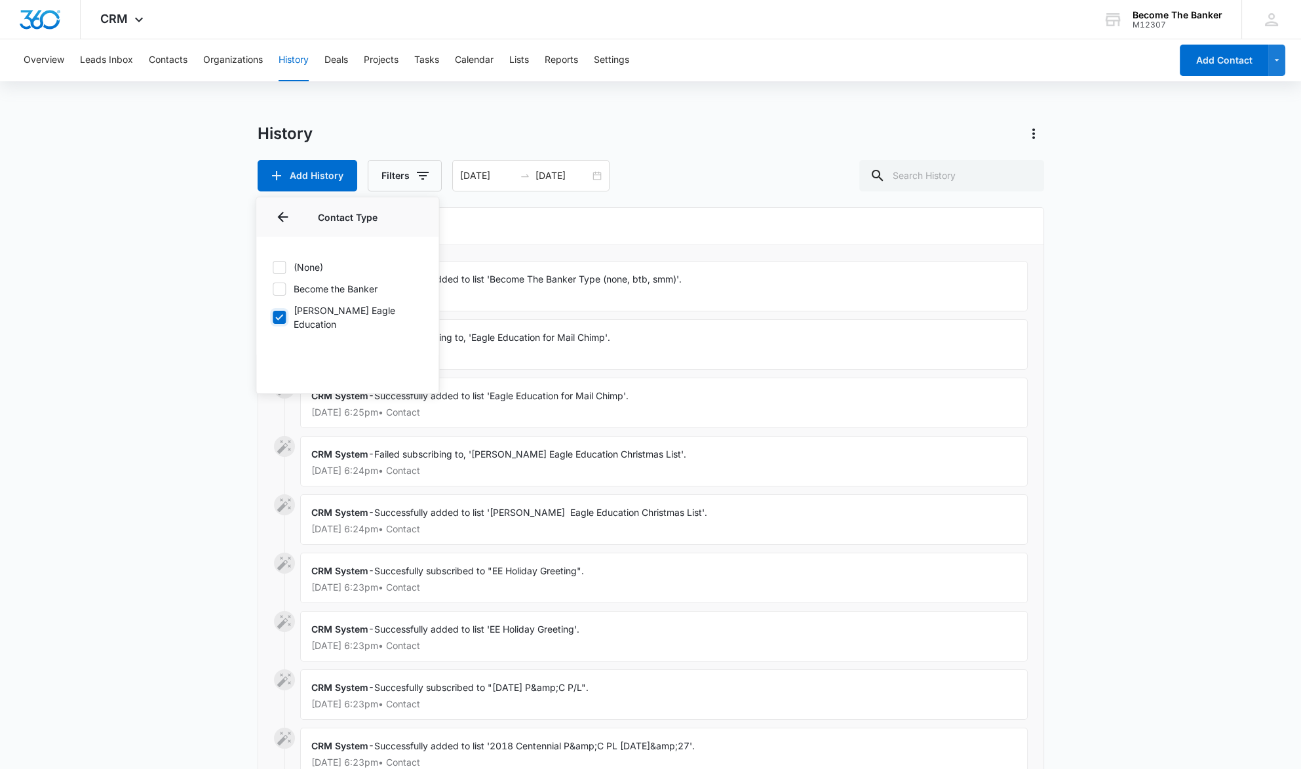
checkbox input "true"
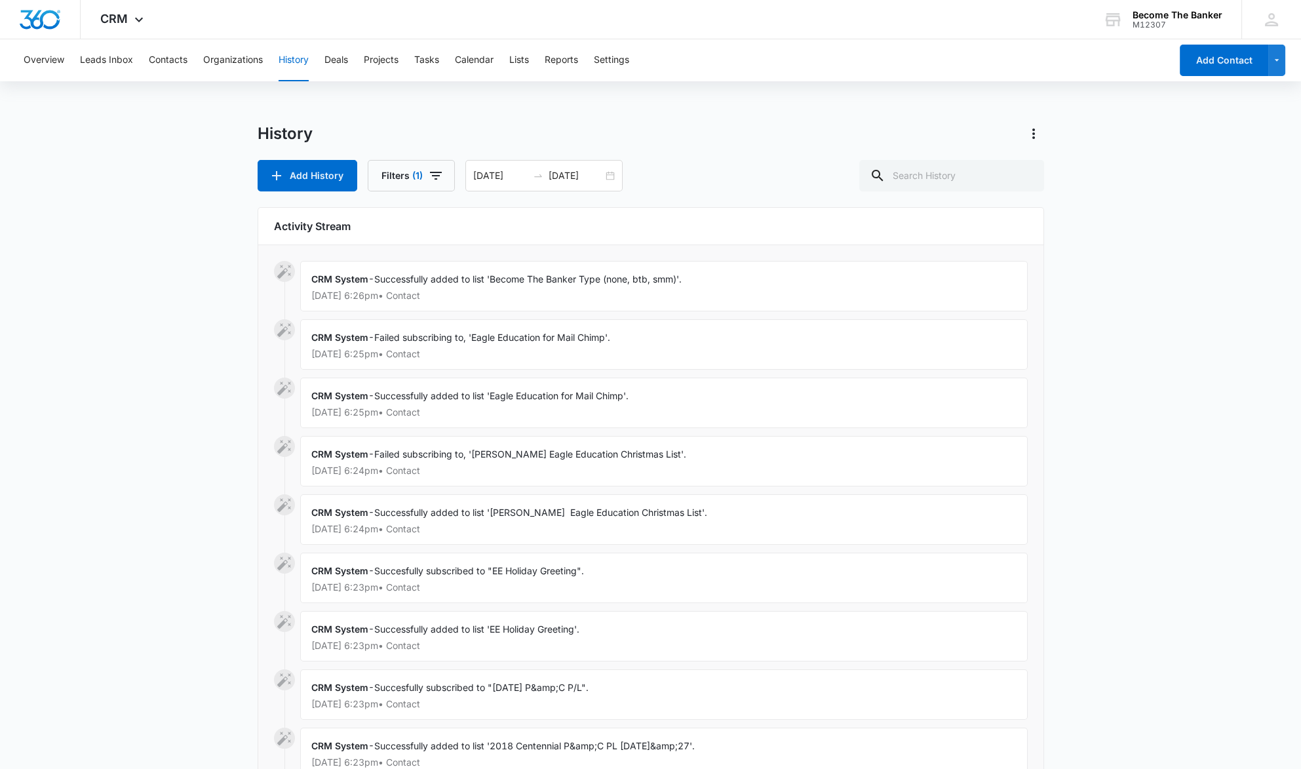
click at [188, 200] on main "History Add History Filters (1) 08/10/2025 09/09/2025 Aug 2020 Su Mo Tu We Th F…" at bounding box center [650, 510] width 1301 height 774
click at [58, 58] on button "Overview" at bounding box center [44, 60] width 41 height 42
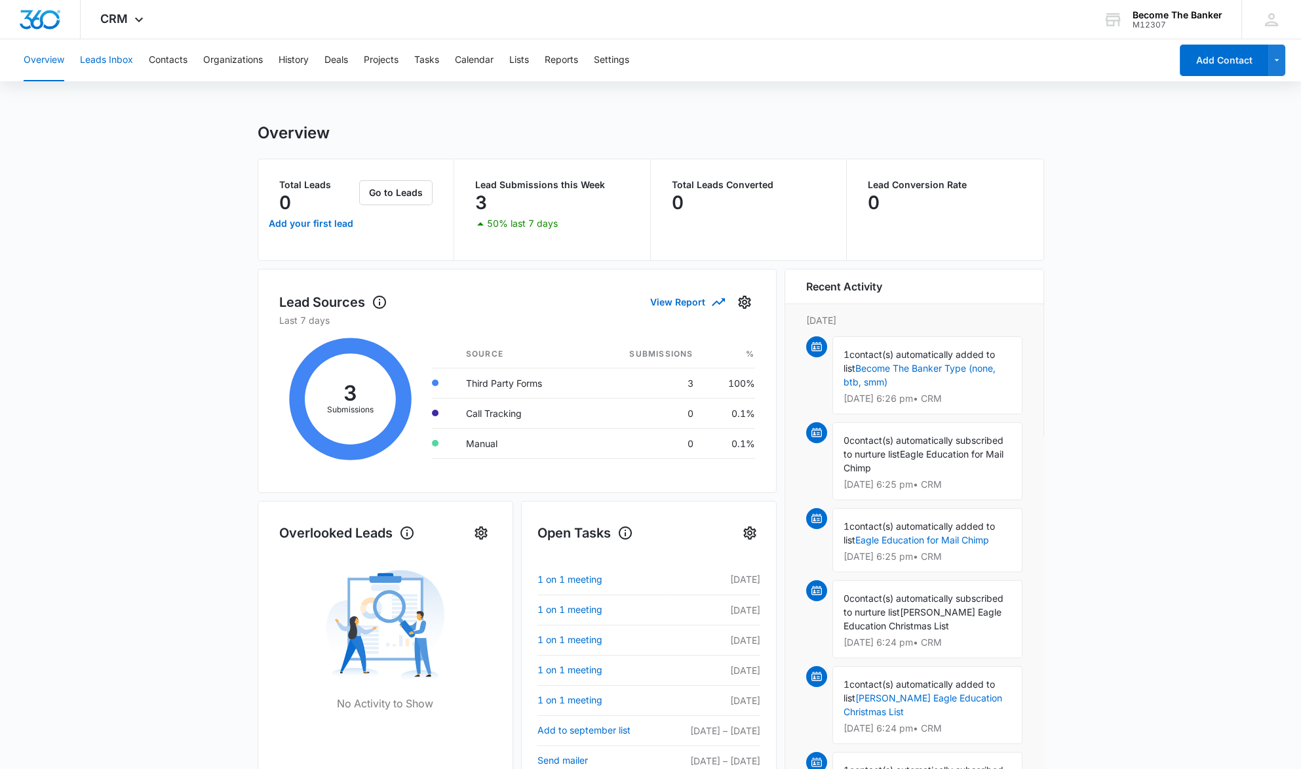
click at [121, 59] on button "Leads Inbox" at bounding box center [106, 60] width 53 height 42
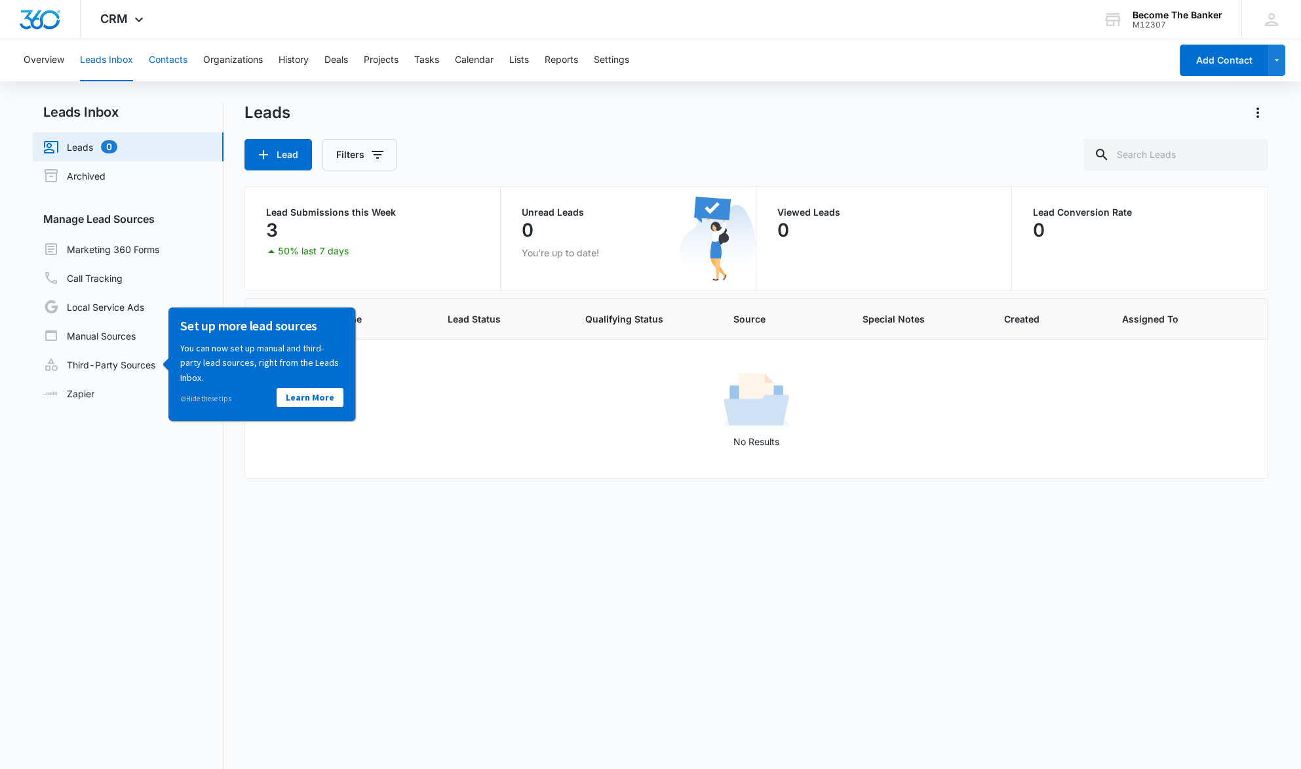
click at [176, 58] on button "Contacts" at bounding box center [168, 60] width 39 height 42
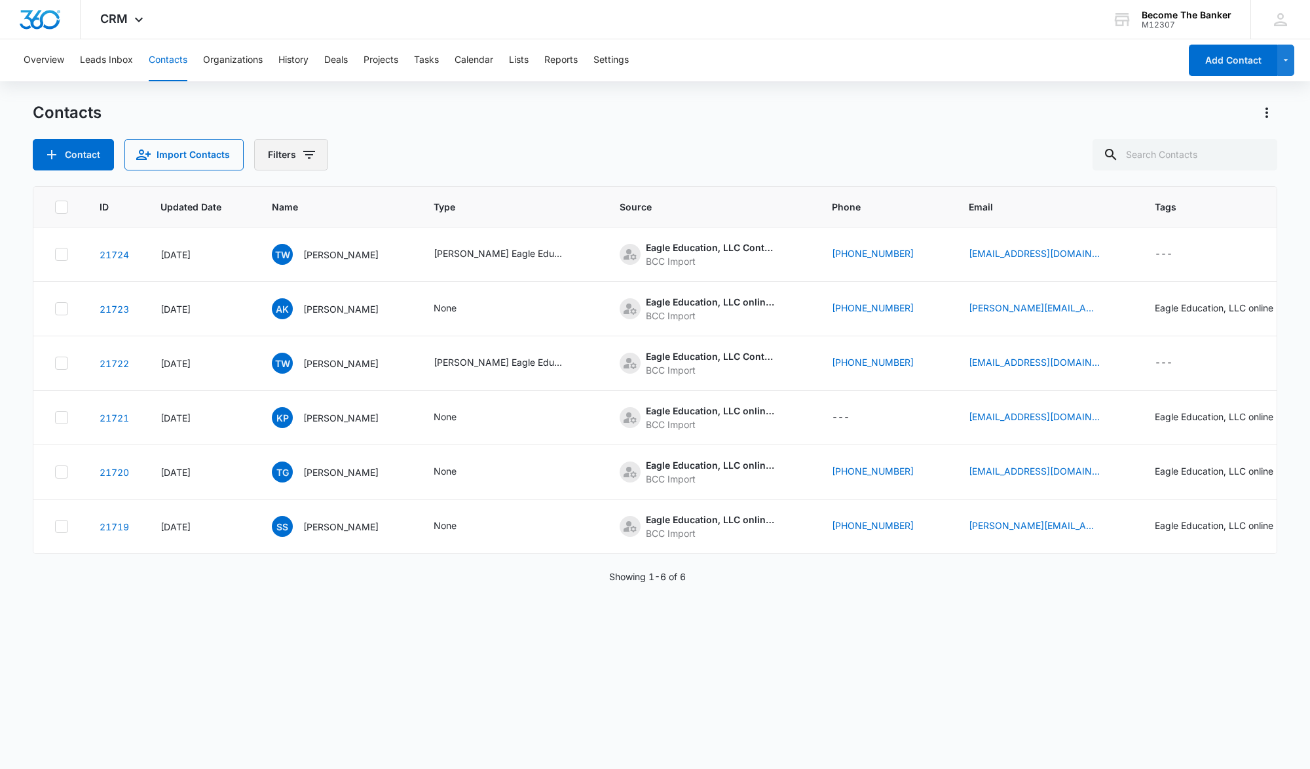
click at [305, 150] on icon "Filters" at bounding box center [309, 155] width 16 height 16
click at [406, 199] on icon "Show Assigned To filters" at bounding box center [408, 203] width 16 height 16
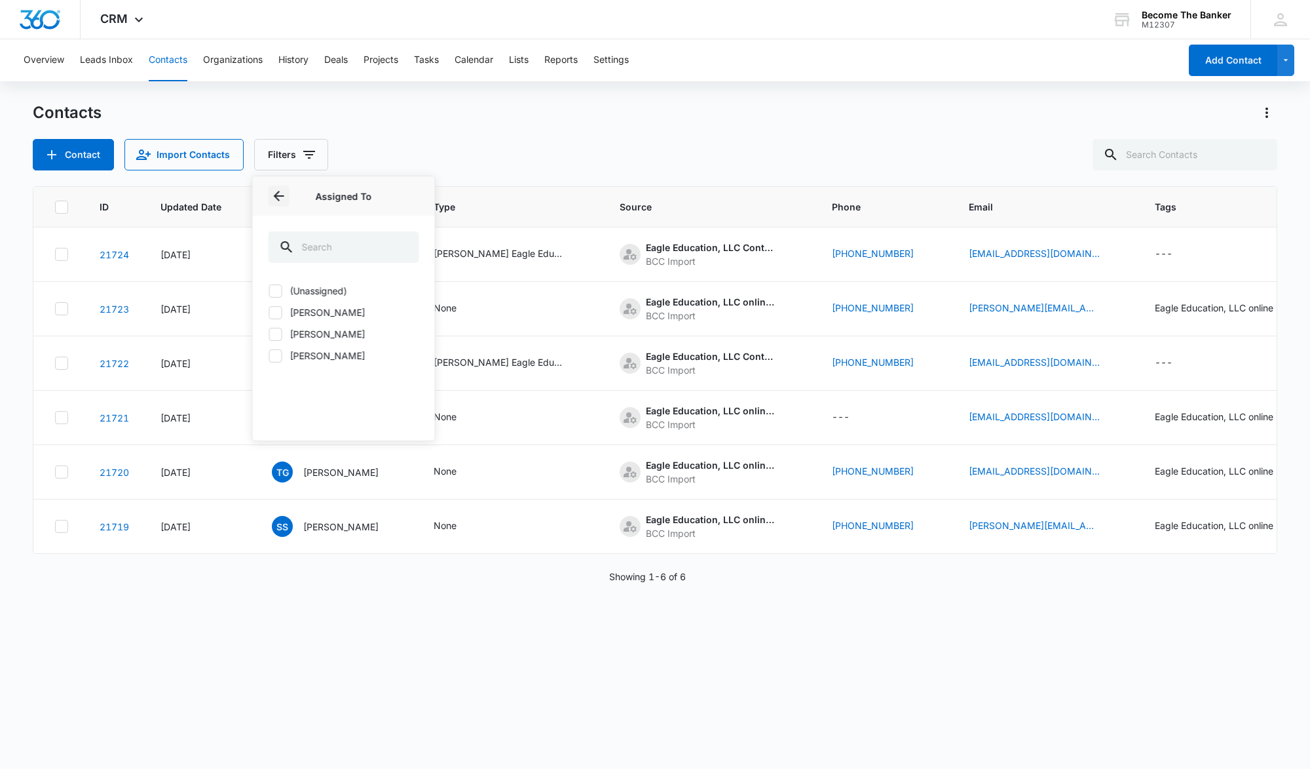
click at [278, 191] on icon "Back" at bounding box center [279, 196] width 10 height 10
click at [311, 150] on icon "Filters" at bounding box center [309, 155] width 16 height 16
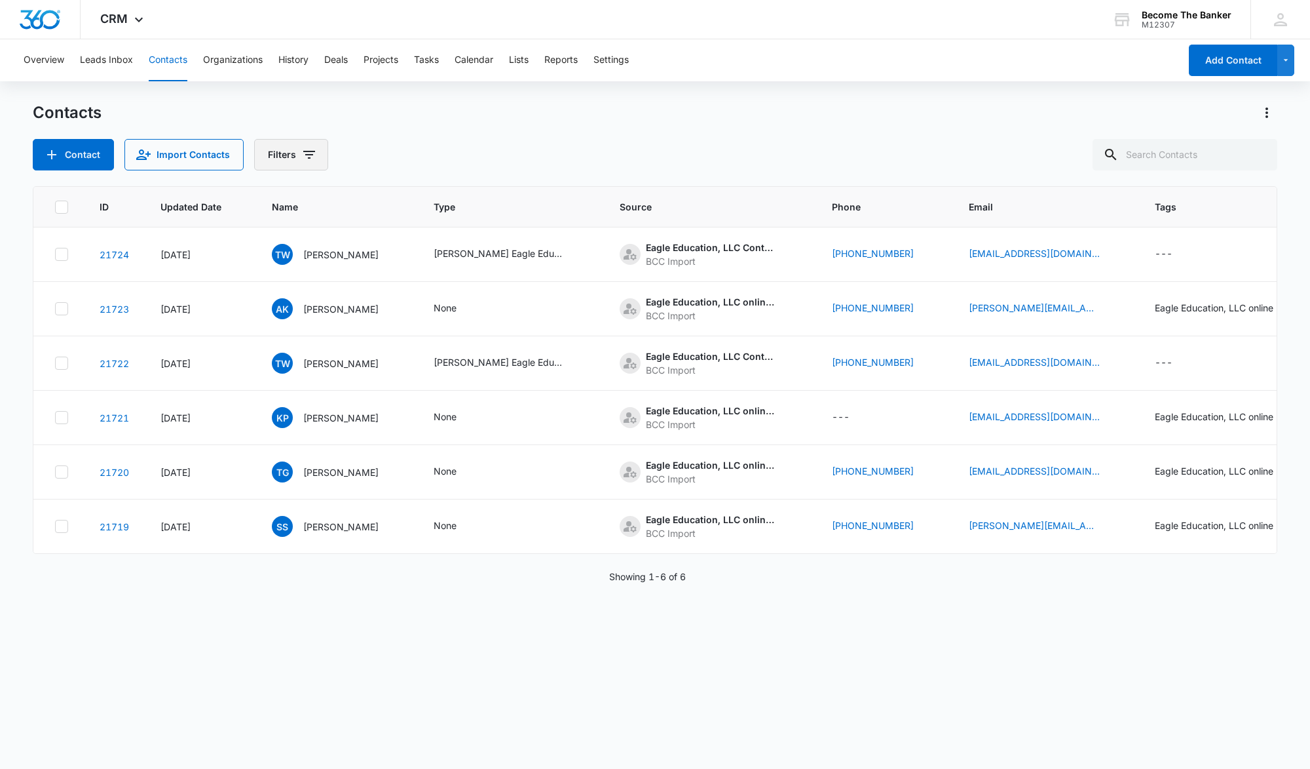
click at [310, 150] on icon "Filters" at bounding box center [309, 155] width 16 height 16
click at [400, 236] on icon "Show Sources filters" at bounding box center [408, 237] width 16 height 16
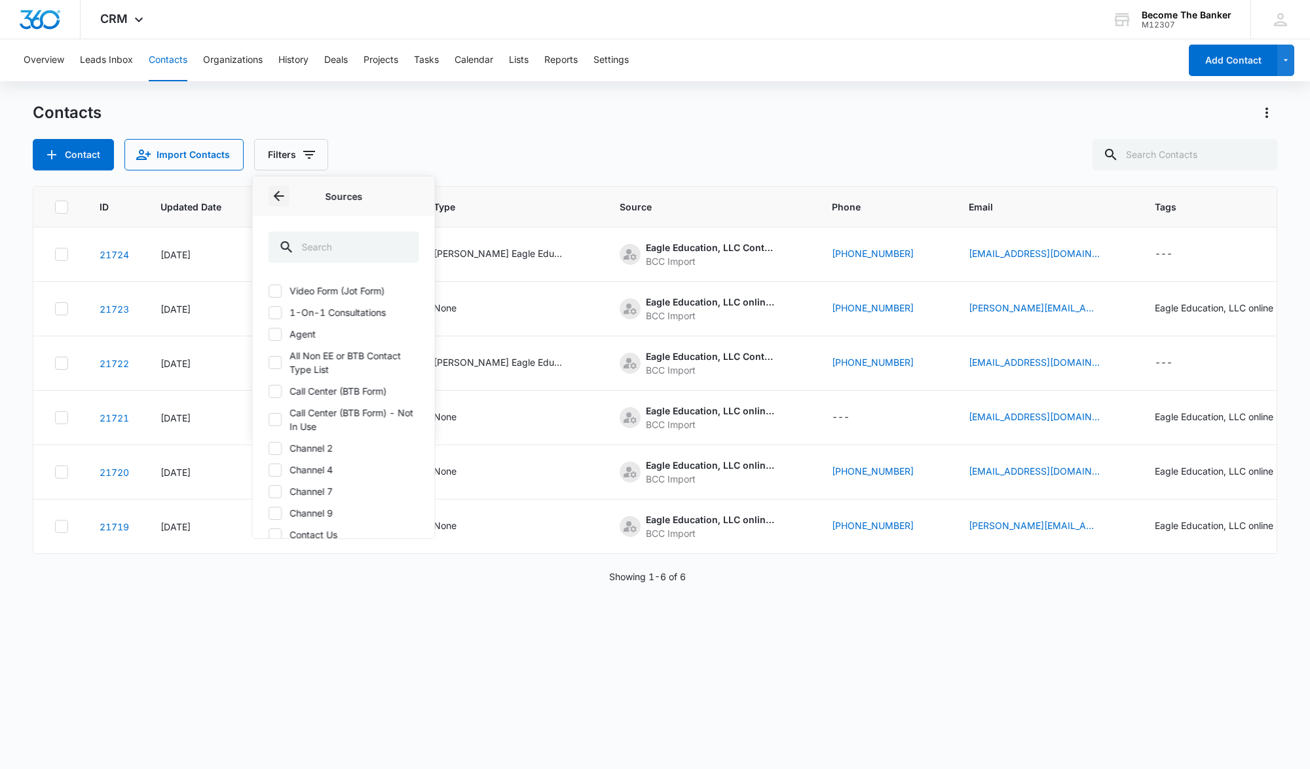
click at [278, 192] on icon "Back" at bounding box center [279, 196] width 10 height 10
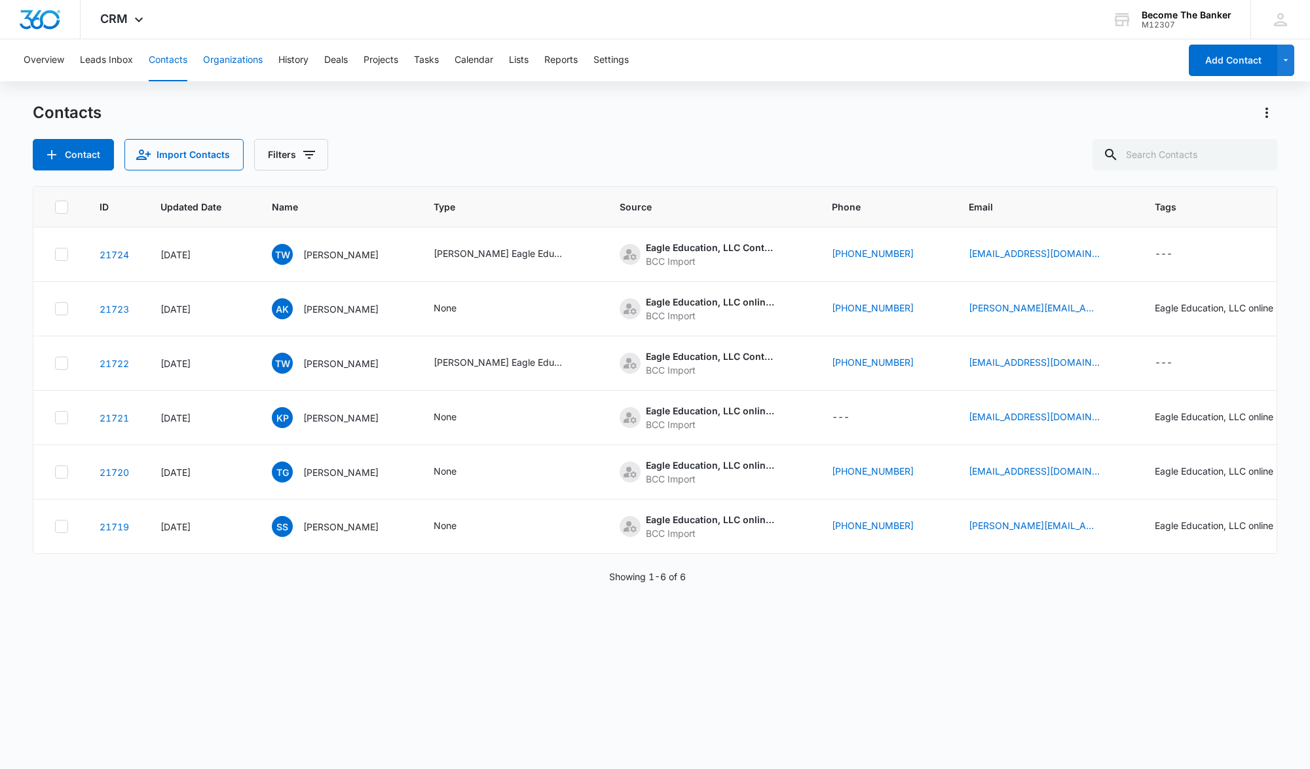
click at [227, 56] on button "Organizations" at bounding box center [233, 60] width 60 height 42
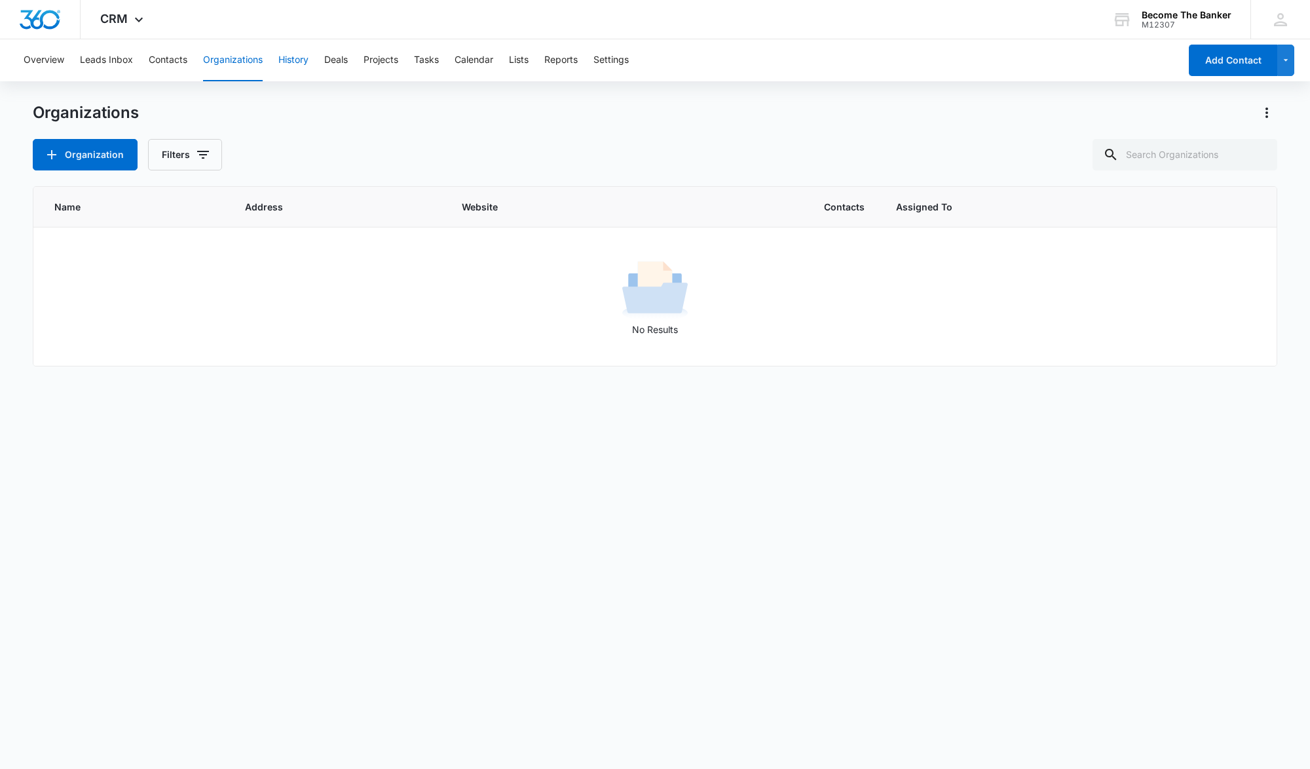
click at [294, 58] on button "History" at bounding box center [293, 60] width 30 height 42
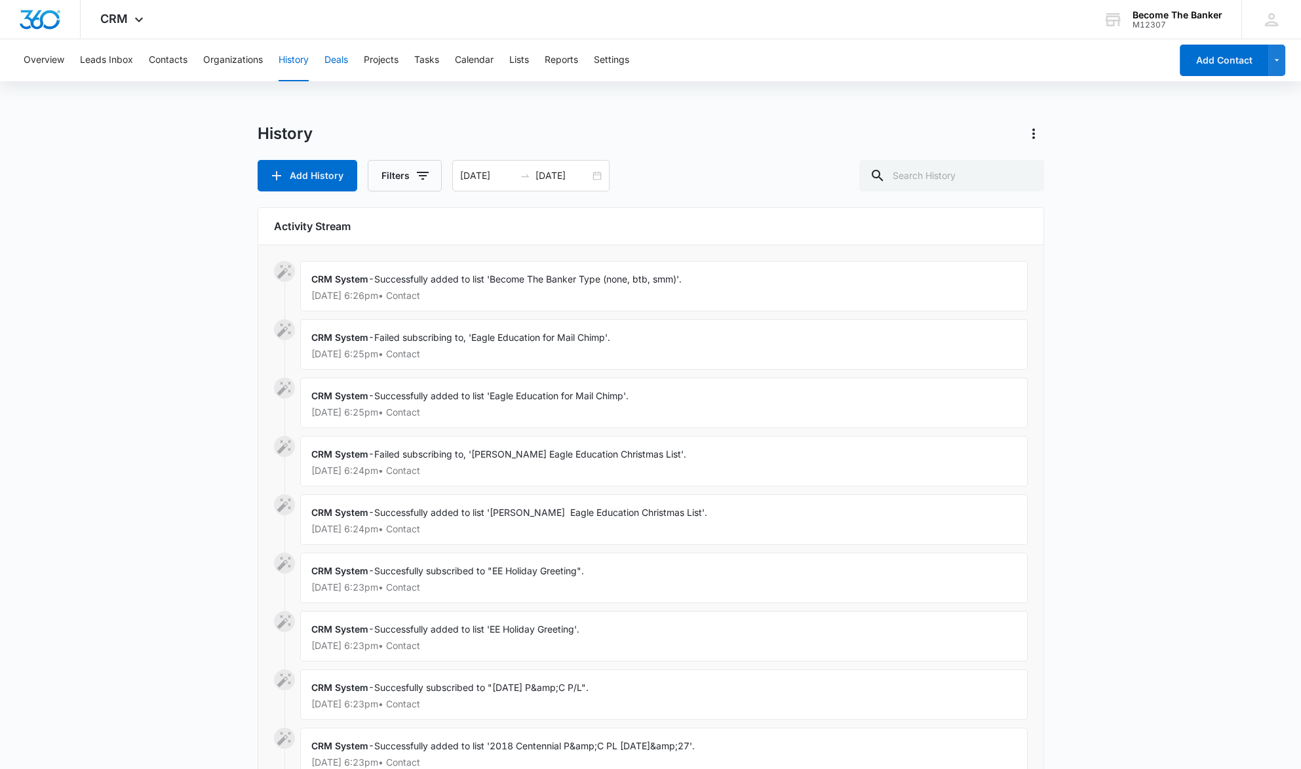
click at [338, 57] on button "Deals" at bounding box center [336, 60] width 24 height 42
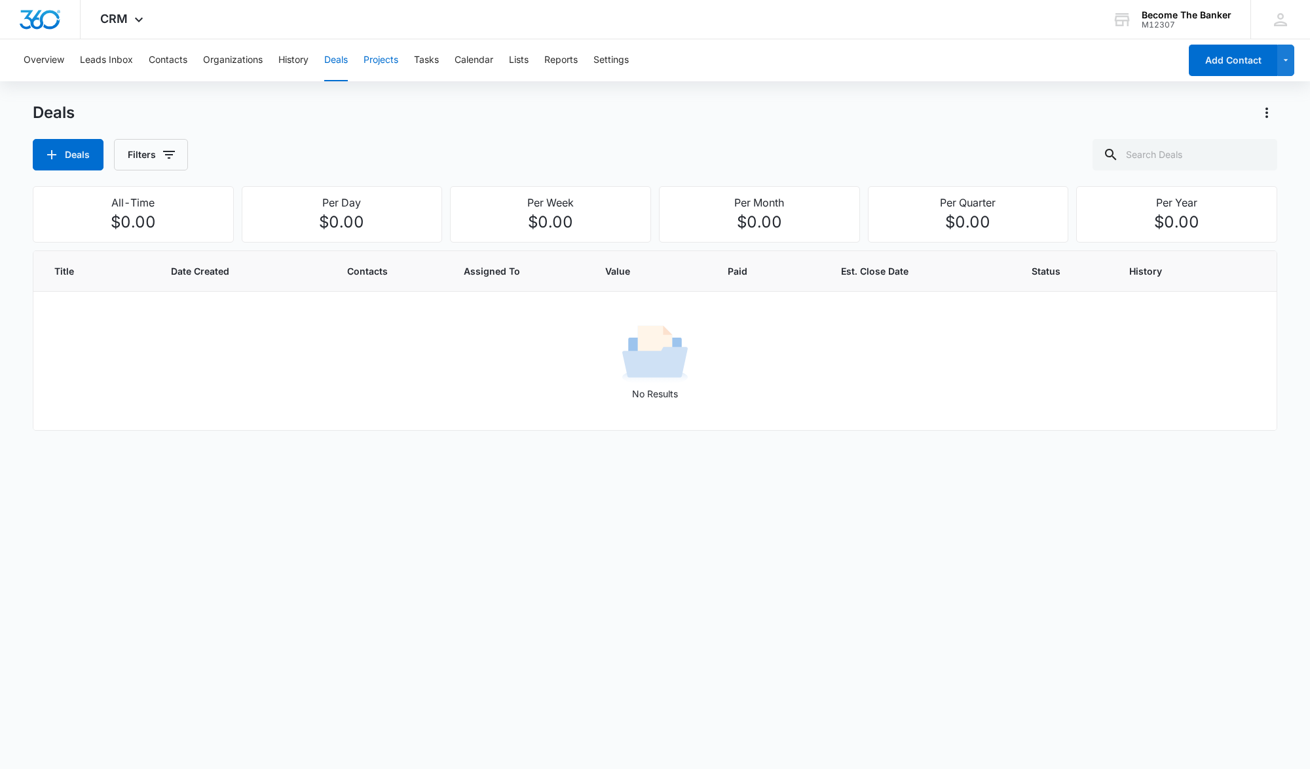
click at [379, 60] on button "Projects" at bounding box center [381, 60] width 35 height 42
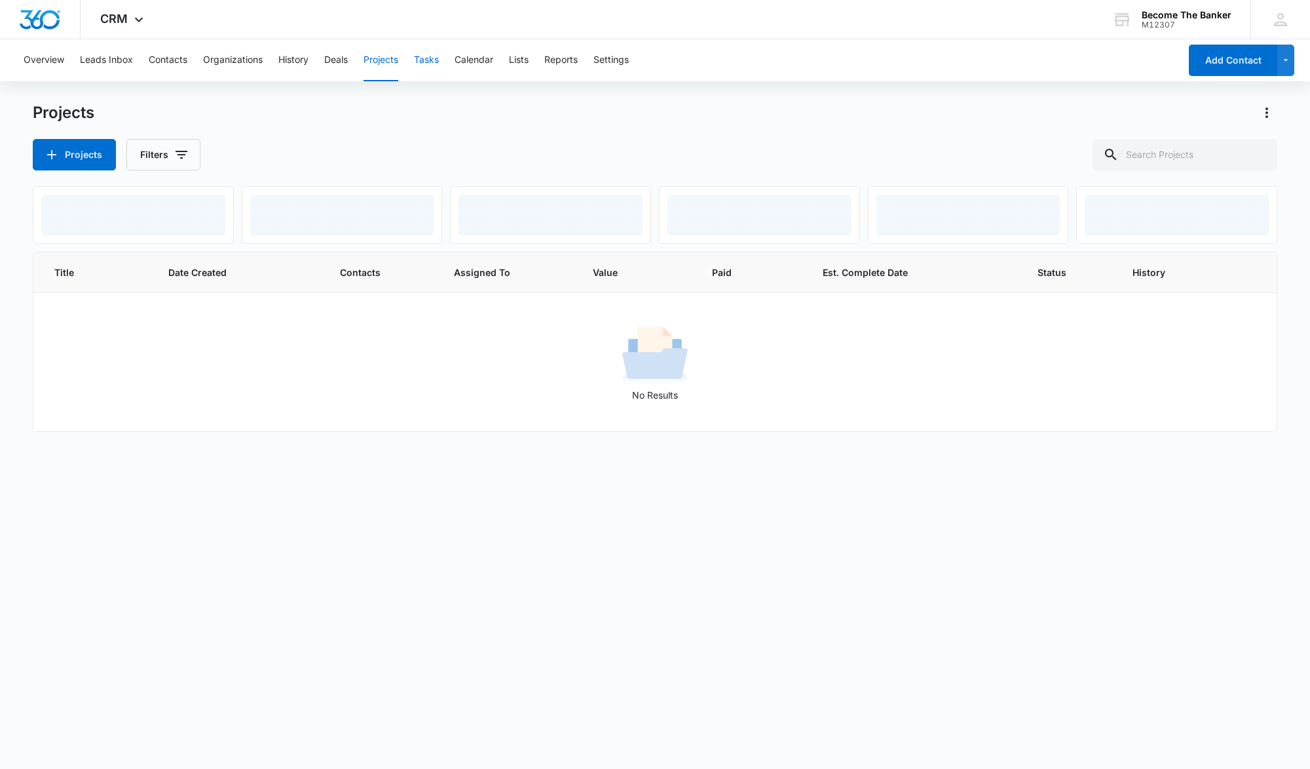
click at [430, 58] on button "Tasks" at bounding box center [426, 60] width 25 height 42
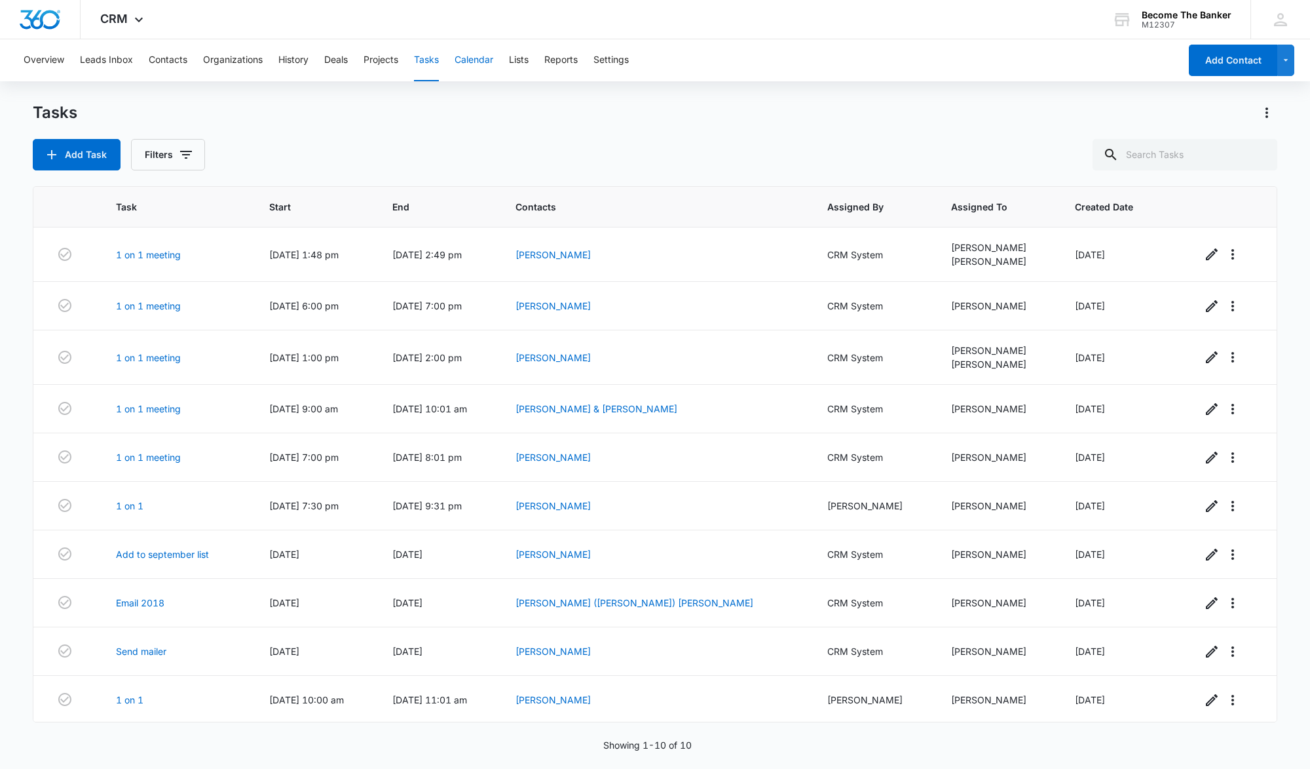
click at [470, 57] on button "Calendar" at bounding box center [474, 60] width 39 height 42
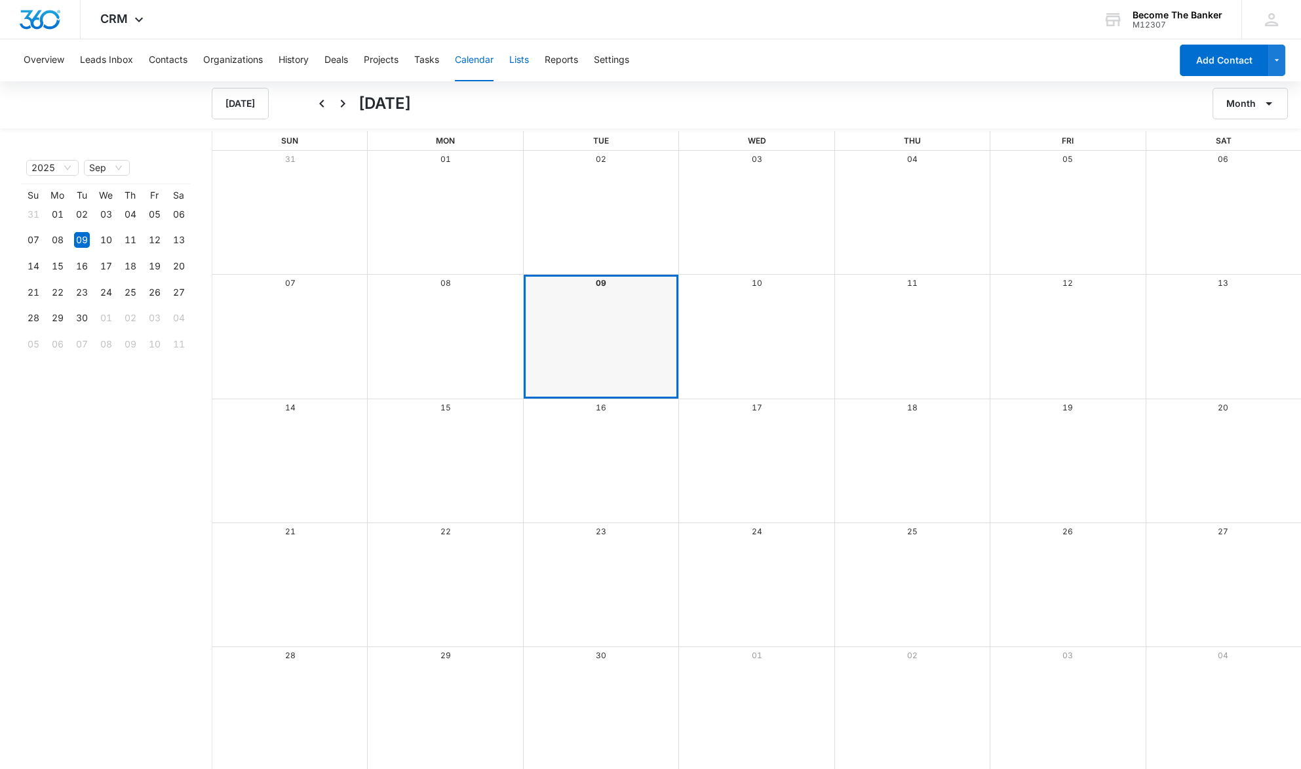
click at [523, 60] on button "Lists" at bounding box center [519, 60] width 20 height 42
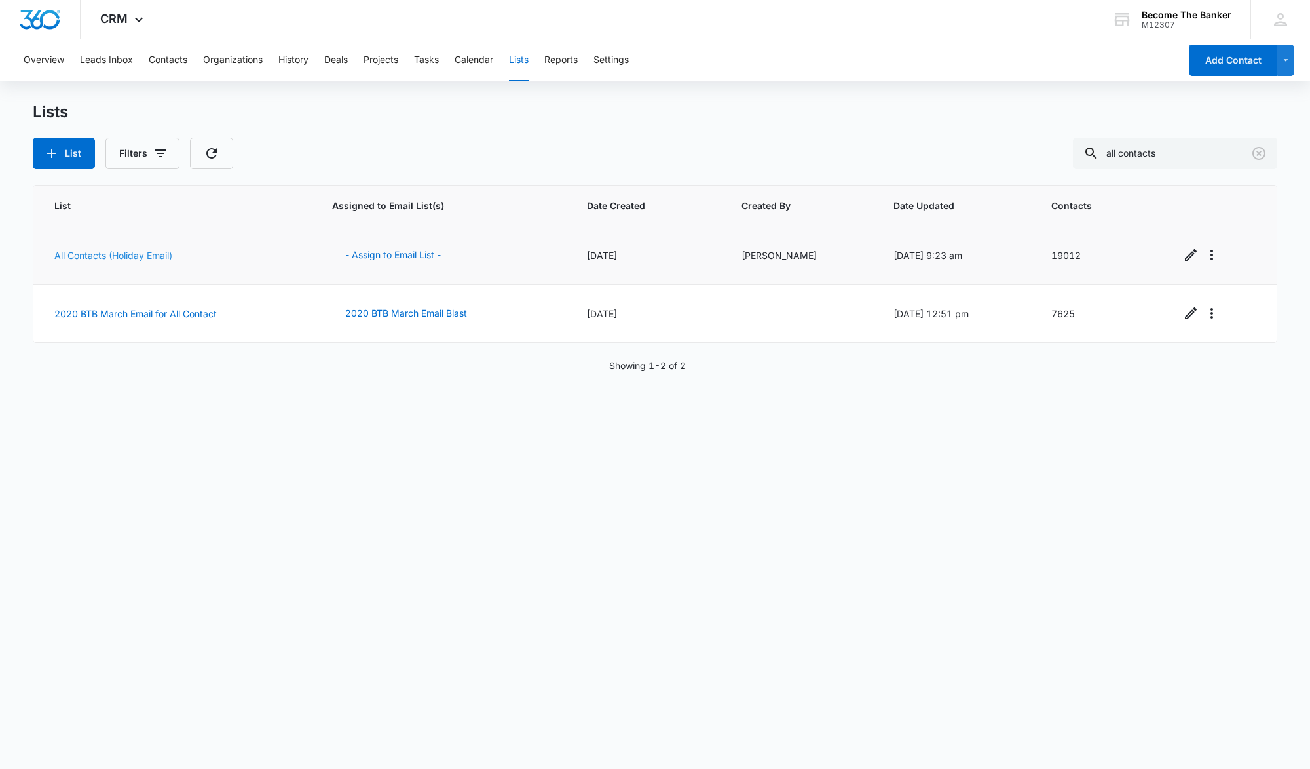
click at [104, 253] on link "All Contacts (Holiday Email)" at bounding box center [113, 255] width 118 height 11
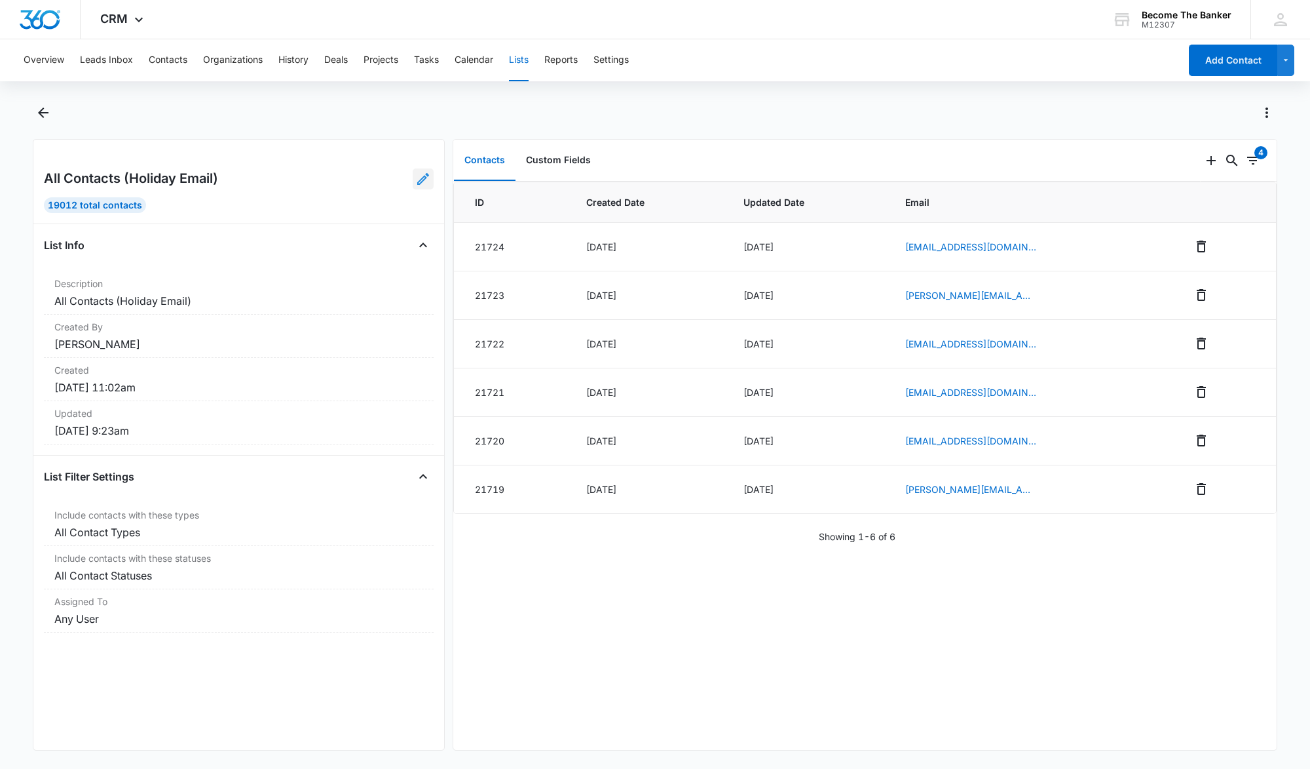
click at [415, 175] on icon at bounding box center [423, 179] width 16 height 16
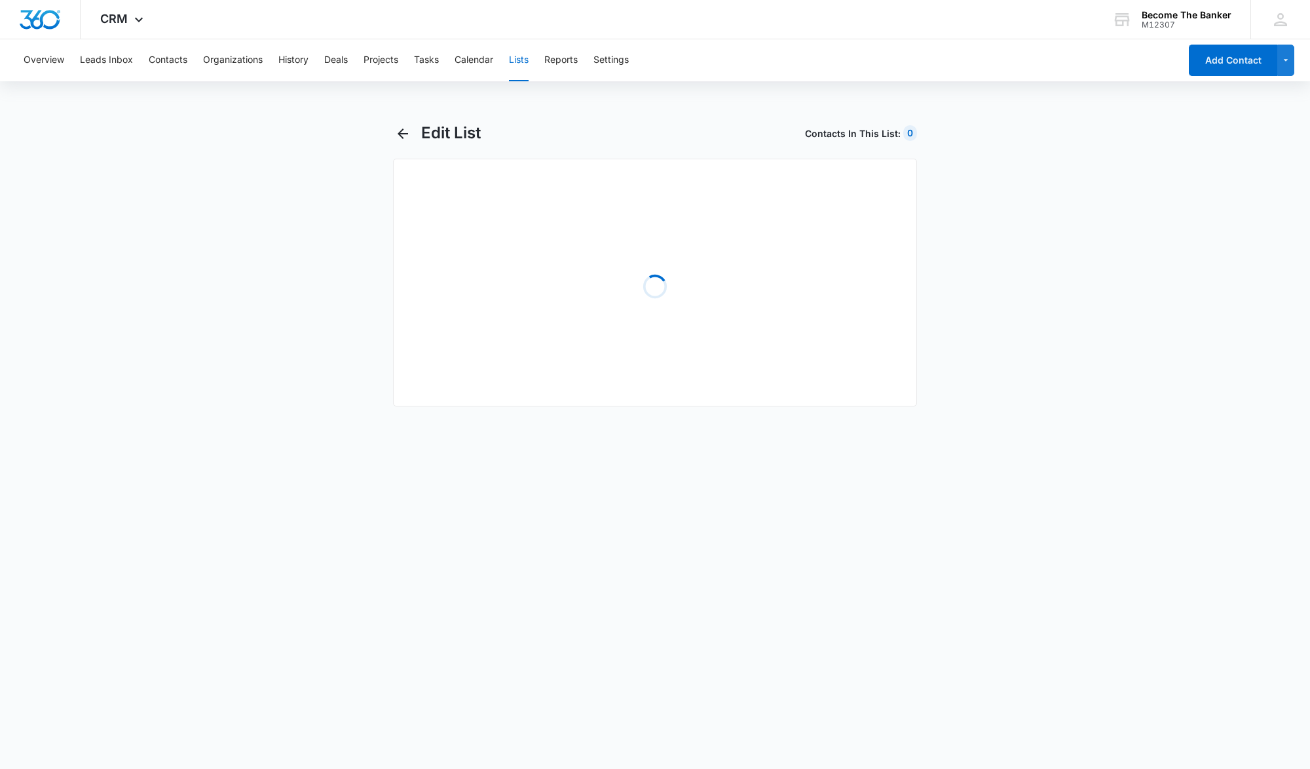
select select "31"
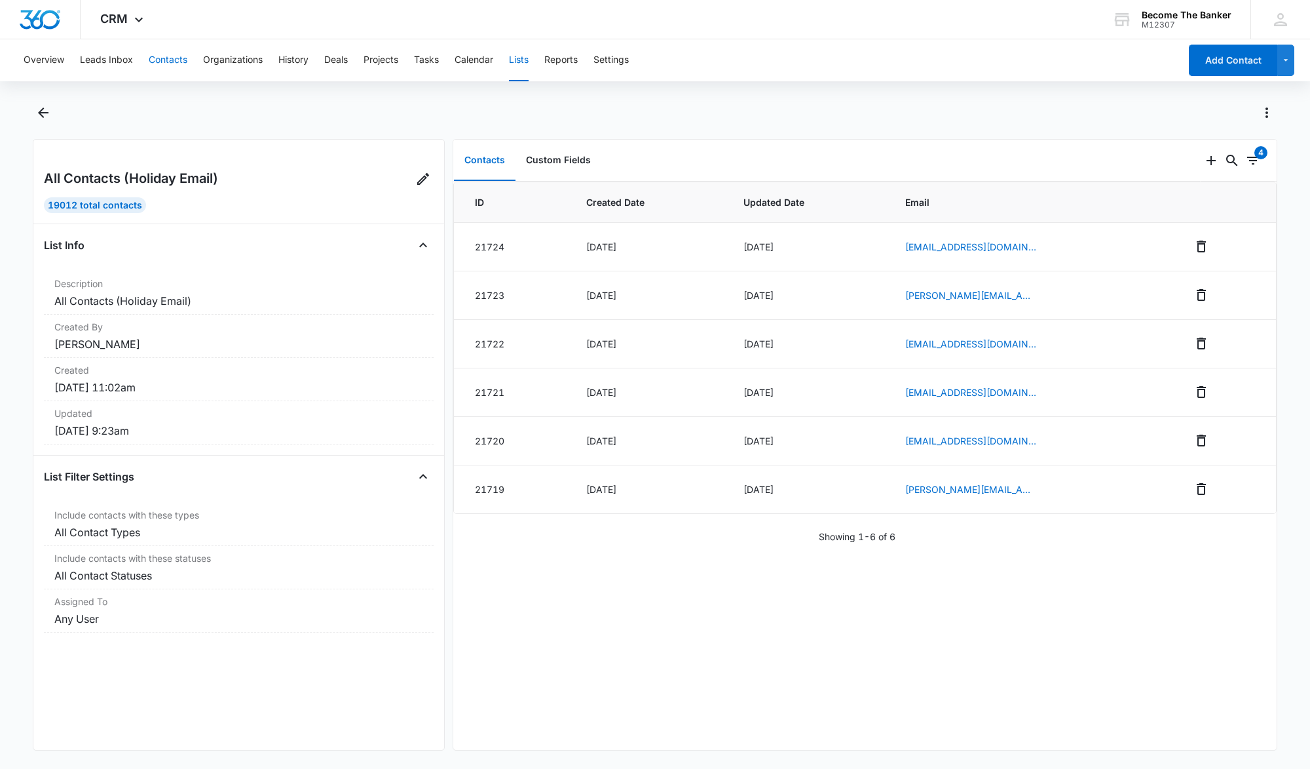
click at [168, 60] on button "Contacts" at bounding box center [168, 60] width 39 height 42
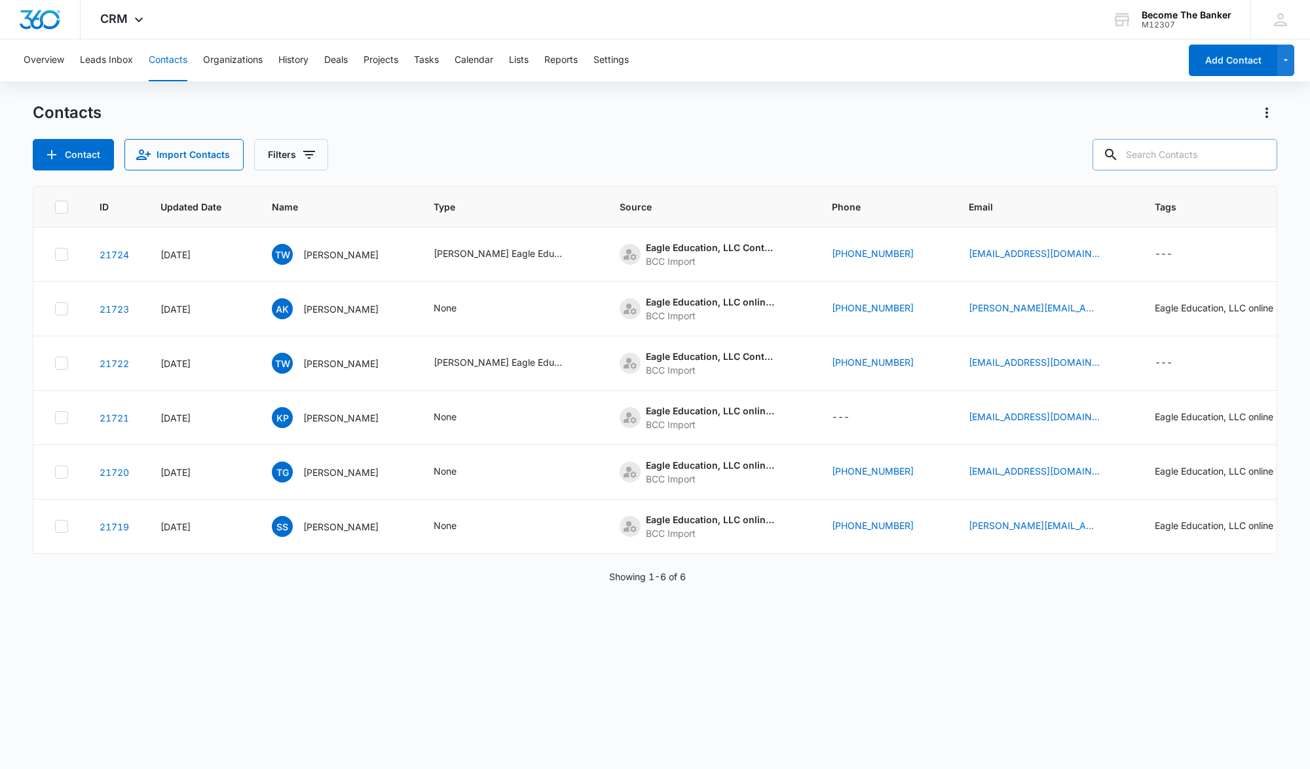
click at [1148, 157] on input "text" at bounding box center [1185, 154] width 185 height 31
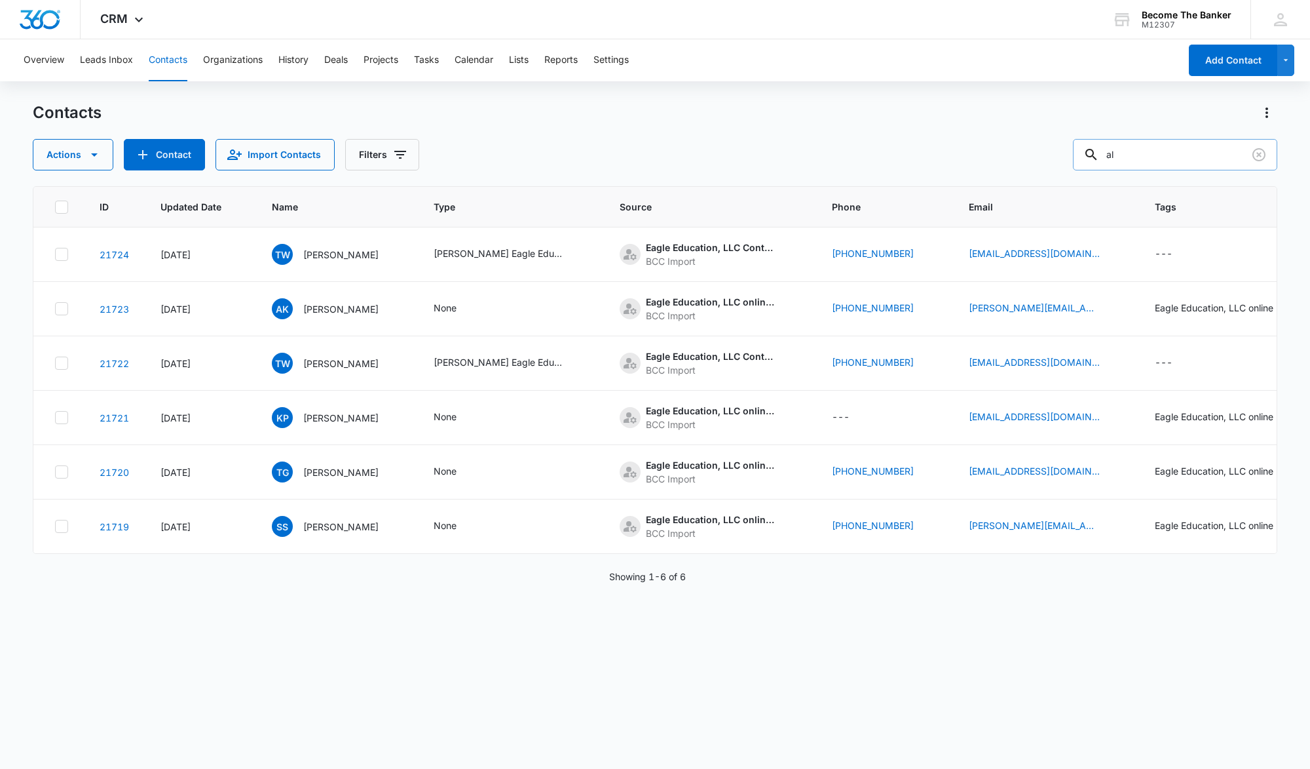
type input "a"
click at [1286, 63] on icon "button" at bounding box center [1286, 60] width 11 height 16
click at [1285, 63] on icon "button" at bounding box center [1286, 60] width 11 height 16
click at [1281, 23] on icon at bounding box center [1281, 20] width 20 height 20
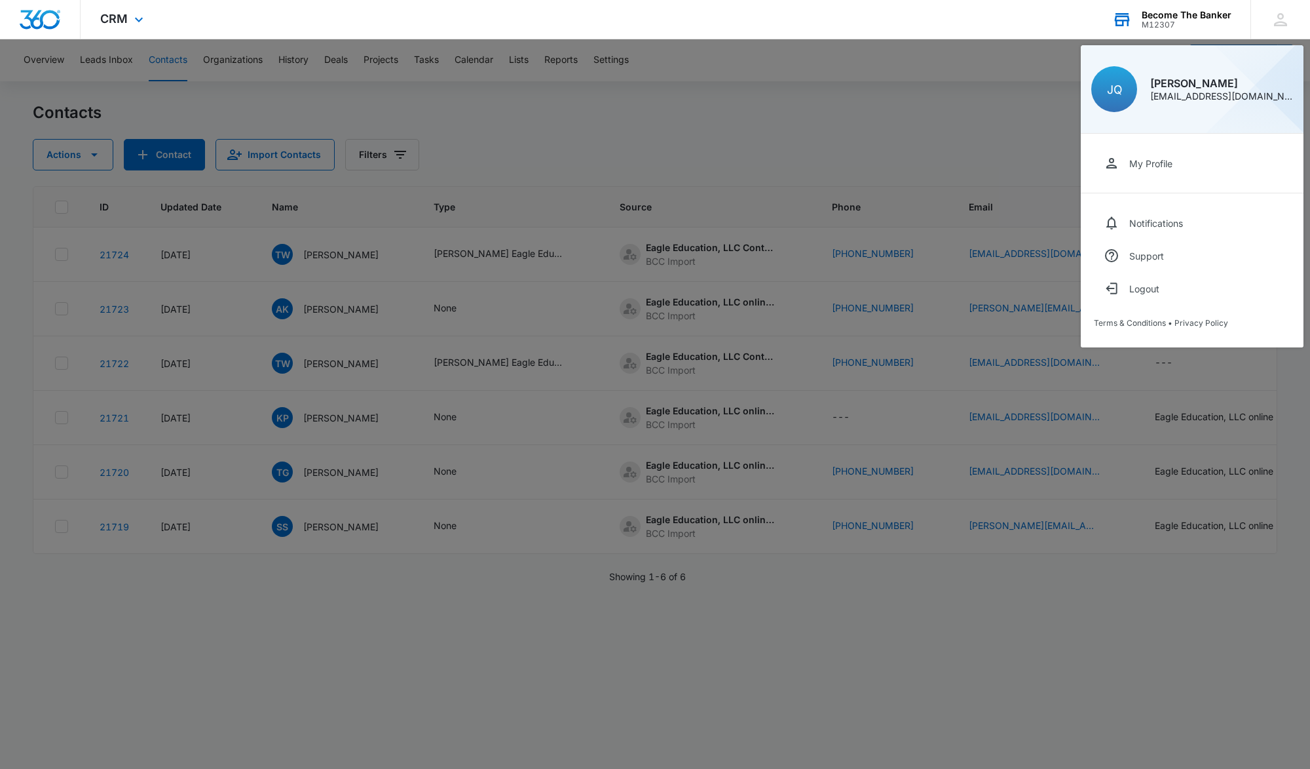
click at [1168, 18] on div "Become The Banker" at bounding box center [1187, 15] width 90 height 10
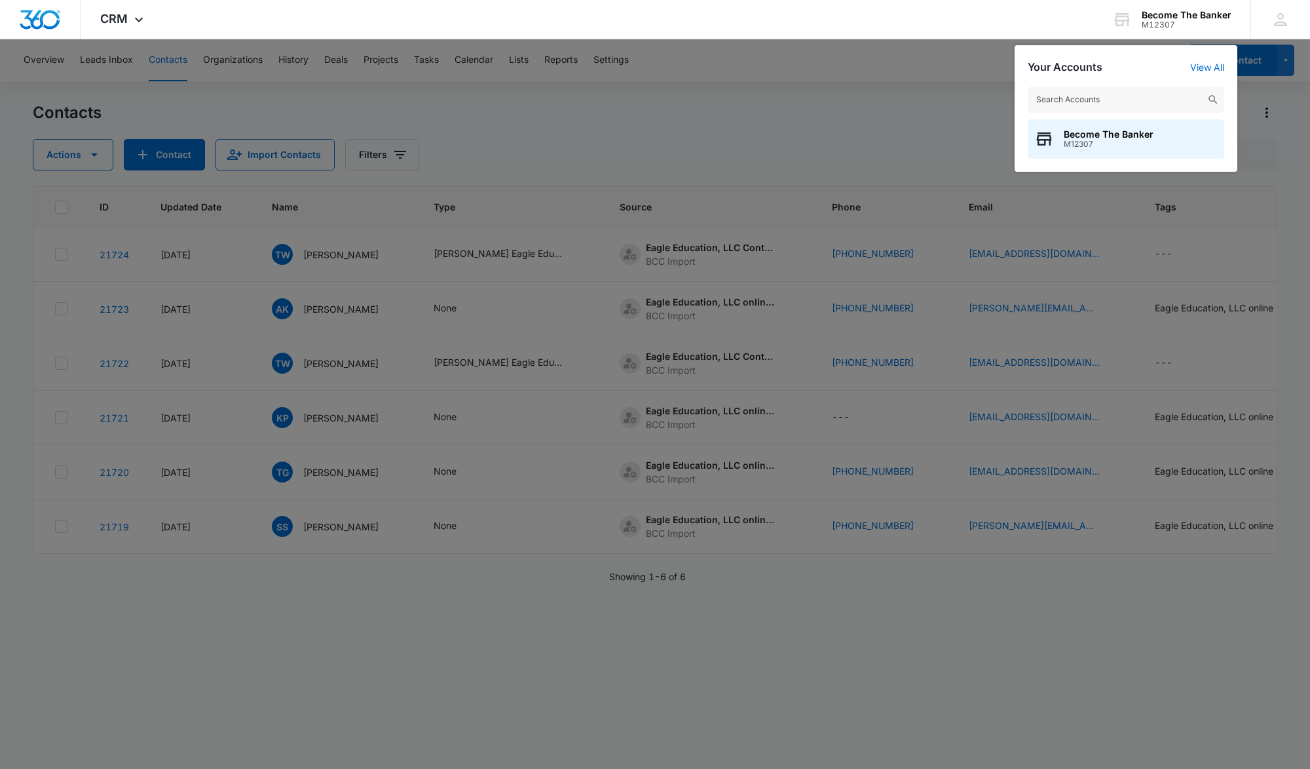
click at [922, 122] on div at bounding box center [655, 384] width 1310 height 769
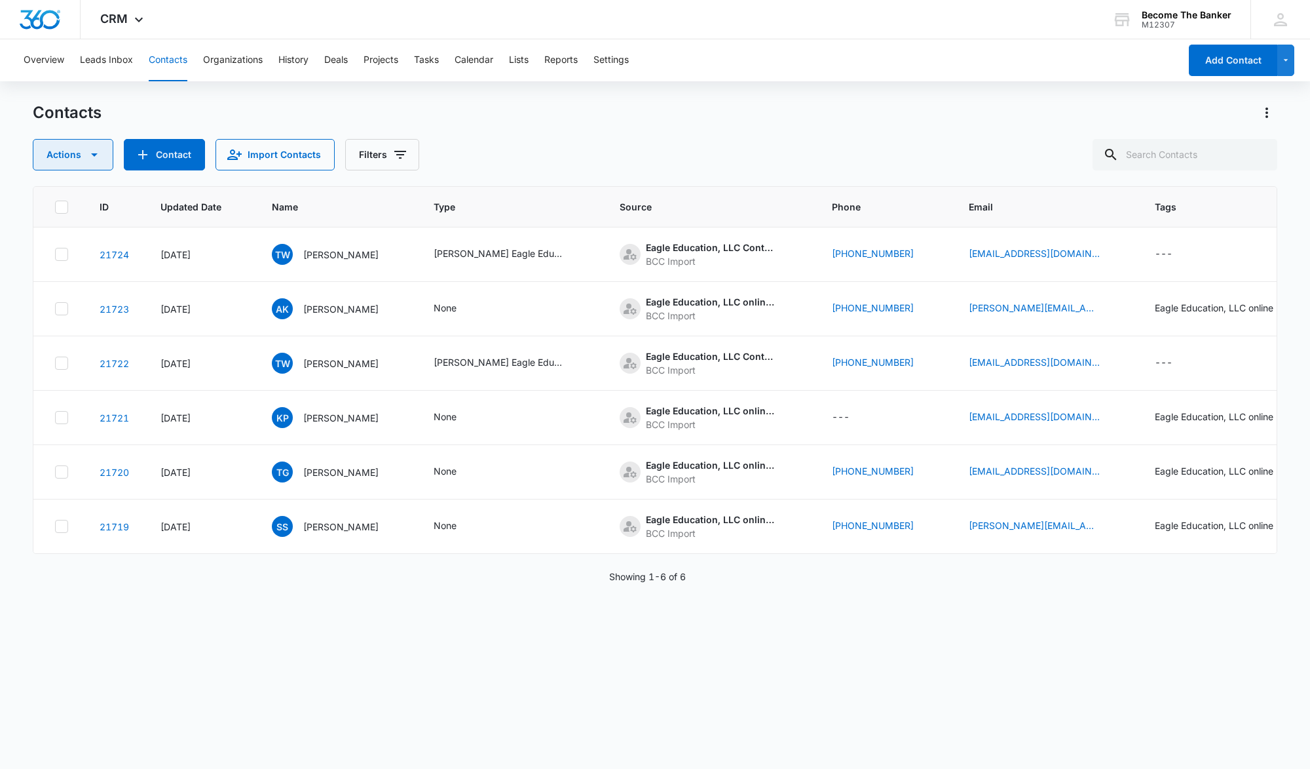
click at [93, 153] on icon "button" at bounding box center [94, 155] width 16 height 16
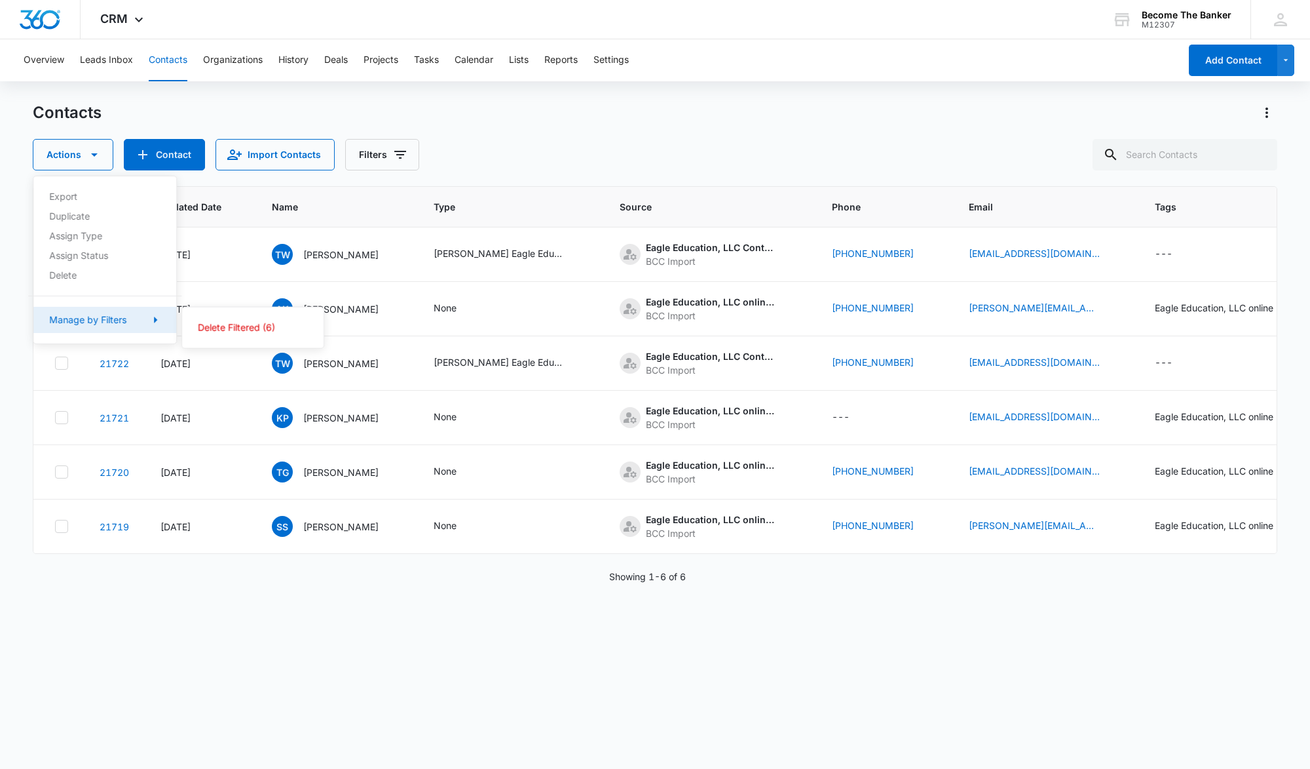
click at [119, 315] on div "Manage by Filters" at bounding box center [87, 319] width 77 height 9
click at [394, 148] on icon "Filters" at bounding box center [400, 155] width 16 height 16
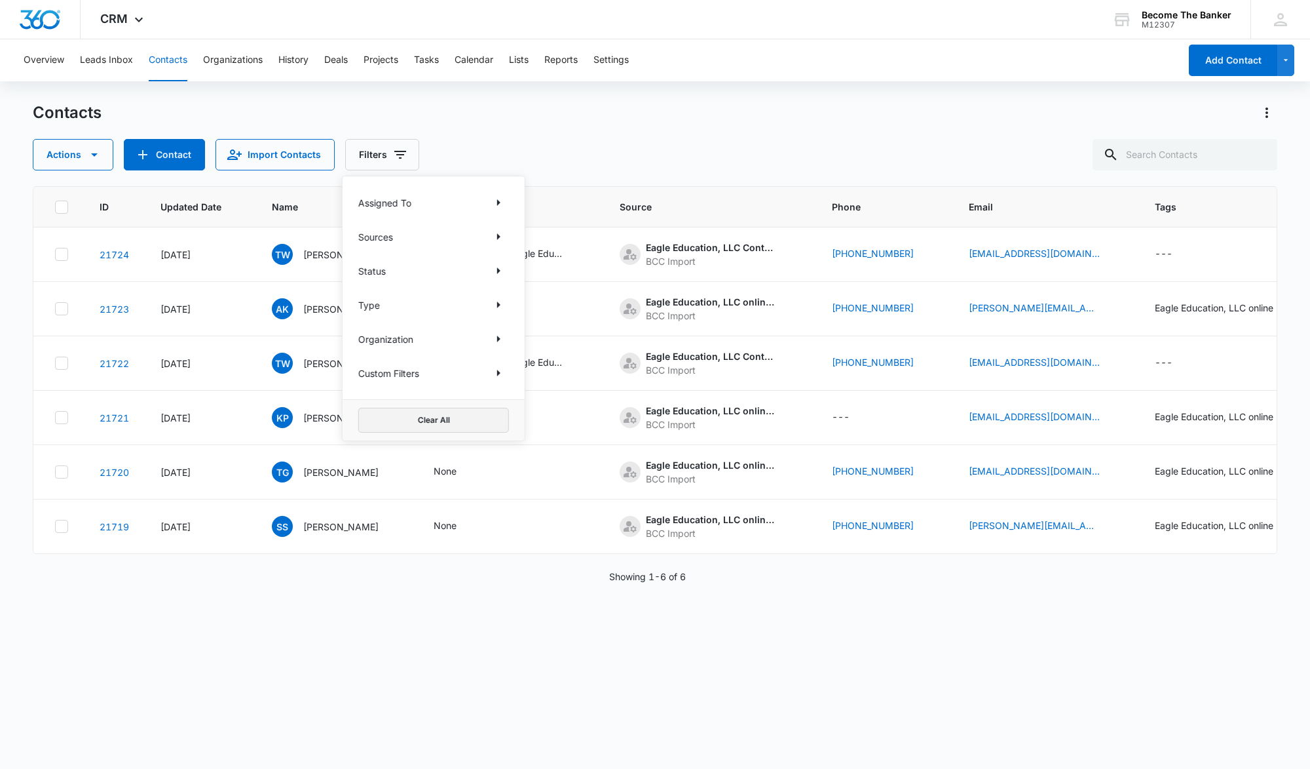
click at [427, 417] on button "Clear All" at bounding box center [433, 420] width 151 height 25
click at [429, 417] on button "Clear All" at bounding box center [433, 420] width 151 height 25
click at [495, 371] on icon "Show Custom Filters filters" at bounding box center [499, 373] width 16 height 16
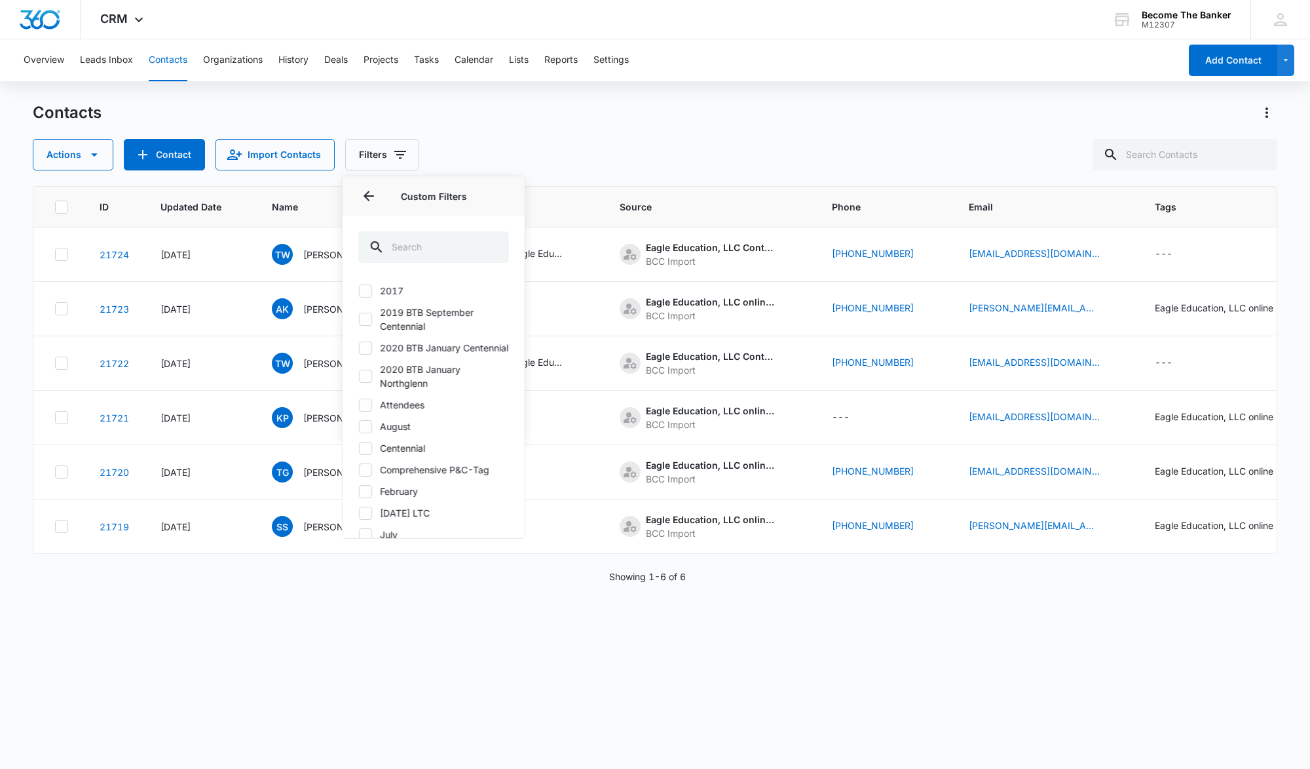
click at [365, 290] on icon at bounding box center [366, 291] width 8 height 6
click at [359, 290] on input "2017" at bounding box center [358, 290] width 1 height 1
checkbox input "true"
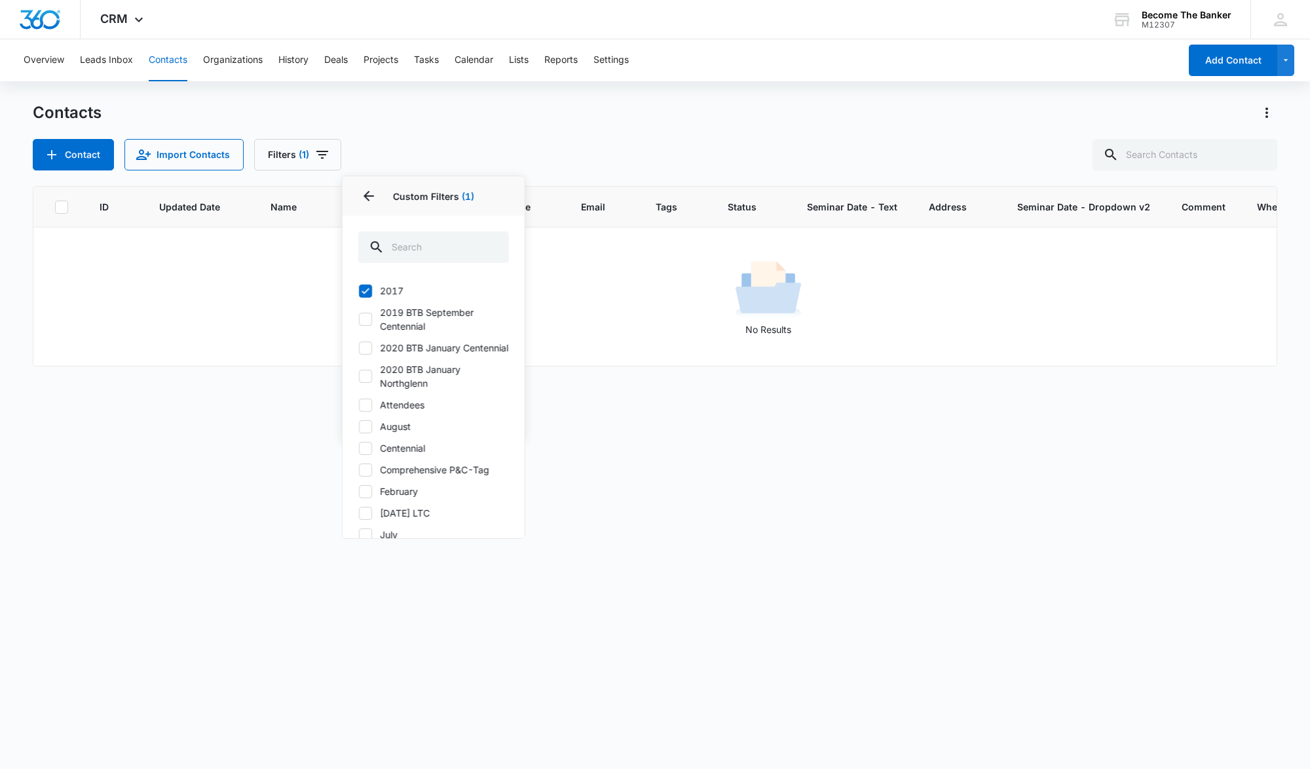
click at [364, 314] on icon at bounding box center [366, 319] width 12 height 12
click at [359, 319] on input "2019 BTB September Centennial" at bounding box center [358, 319] width 1 height 1
checkbox input "true"
click at [363, 352] on icon at bounding box center [366, 348] width 12 height 12
click at [359, 348] on input "2020 BTB January Centennial" at bounding box center [358, 347] width 1 height 1
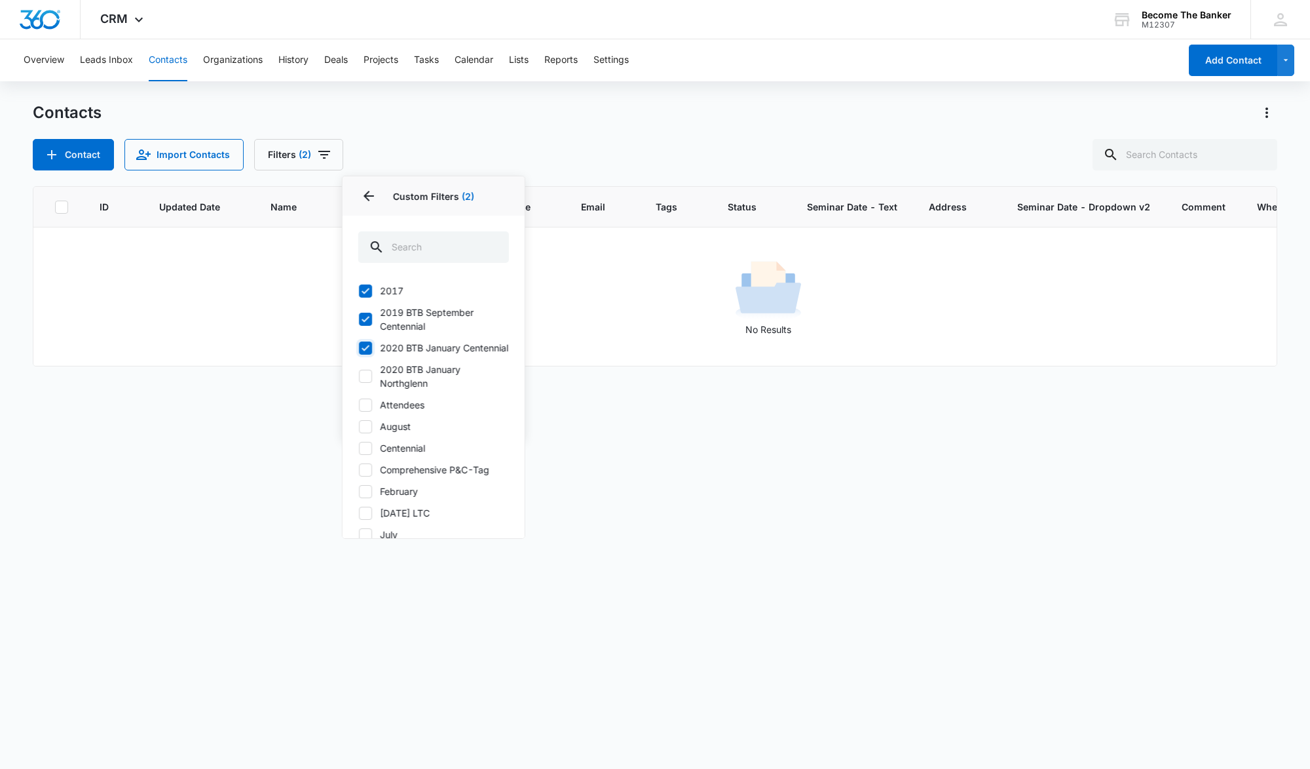
checkbox input "true"
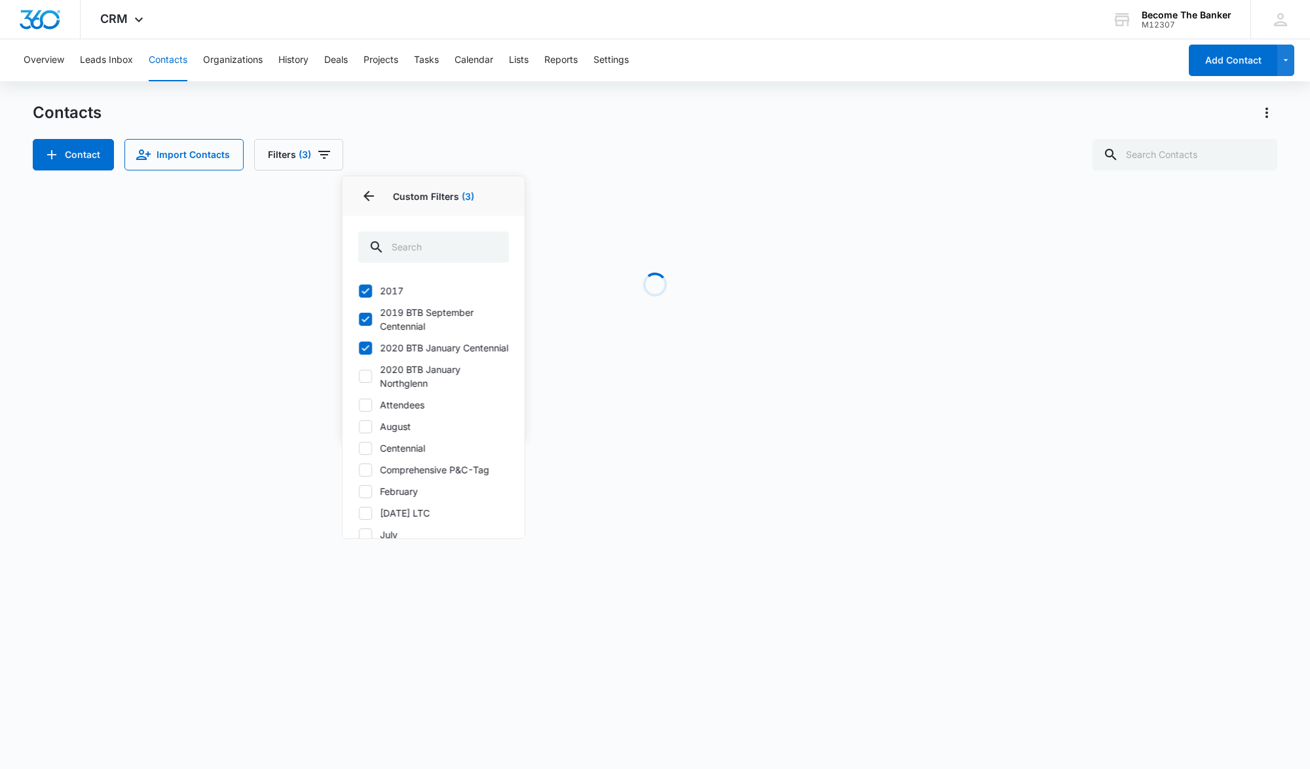
click at [362, 382] on icon at bounding box center [366, 376] width 12 height 12
click at [359, 377] on input "2020 BTB January Northglenn" at bounding box center [358, 376] width 1 height 1
checkbox input "true"
click at [362, 411] on icon at bounding box center [366, 405] width 12 height 12
click at [359, 405] on input "Attendees" at bounding box center [358, 404] width 1 height 1
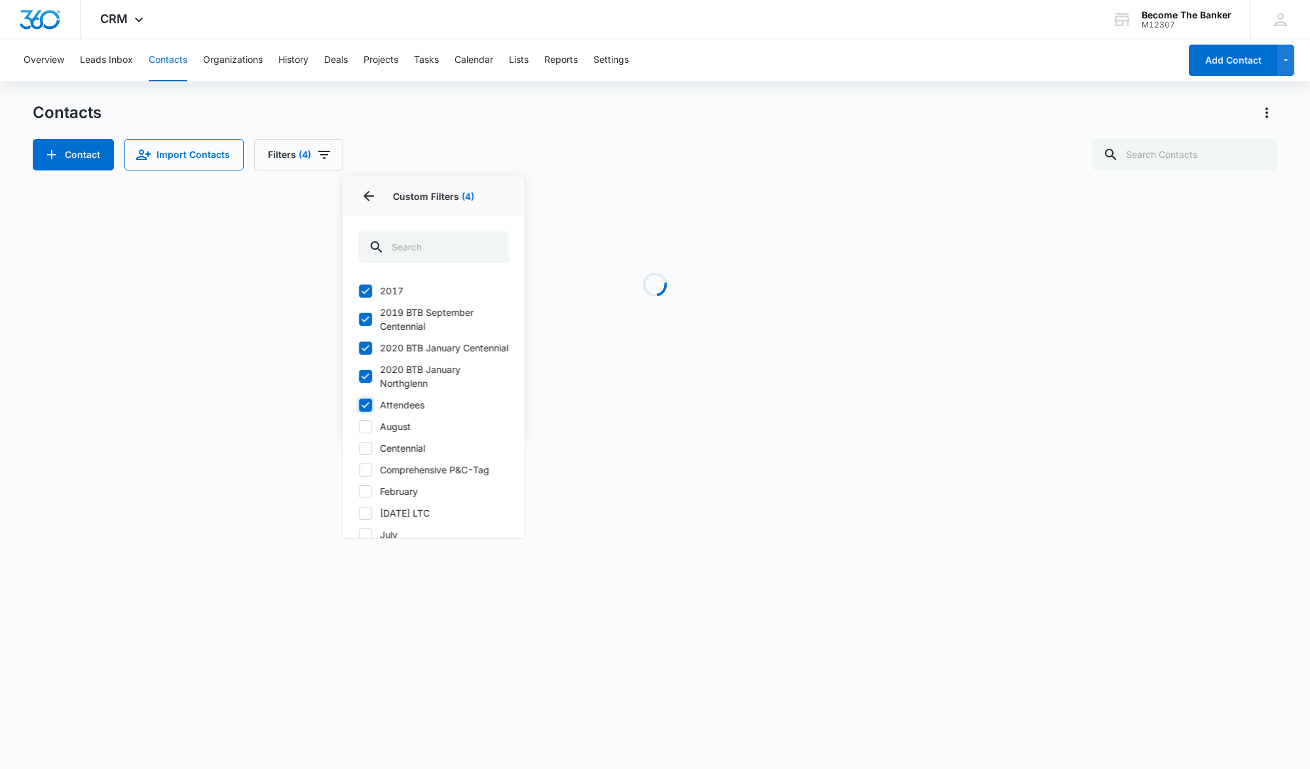
checkbox input "true"
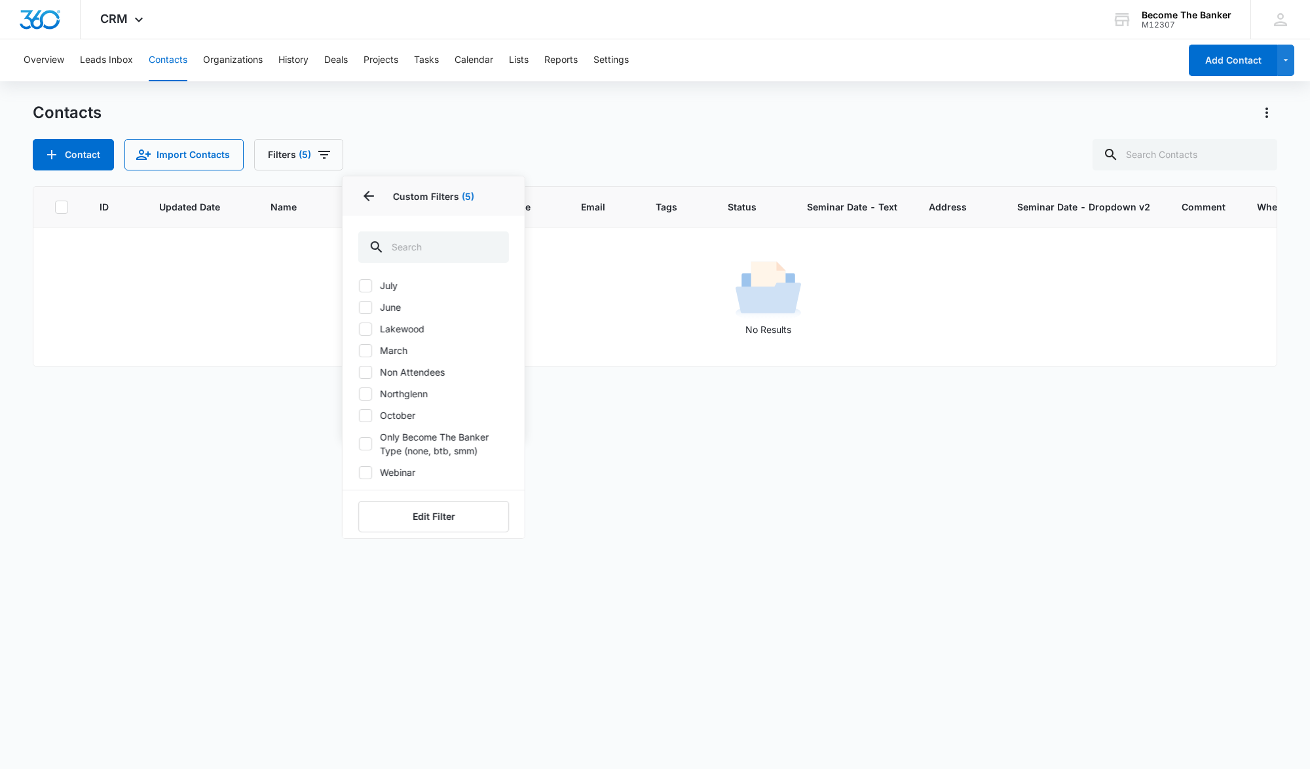
scroll to position [312, 0]
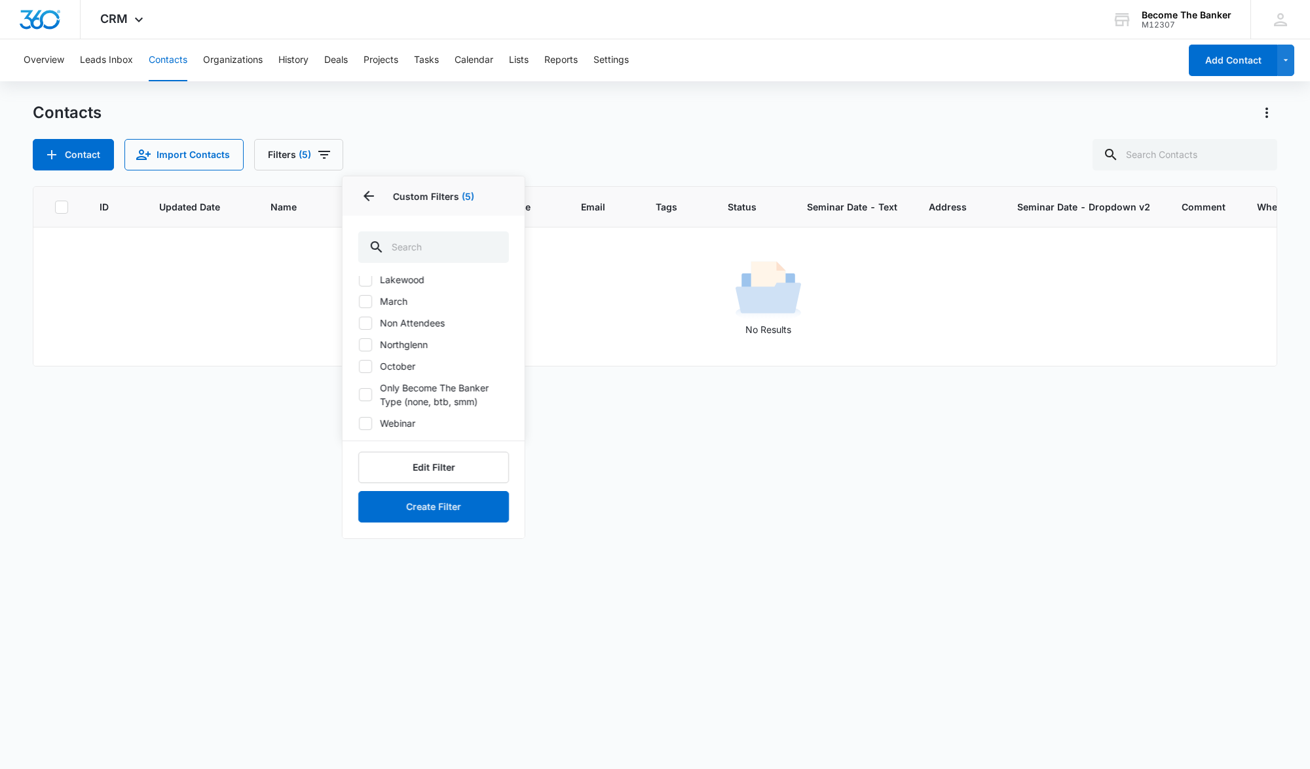
click at [366, 421] on icon at bounding box center [366, 423] width 12 height 12
click at [359, 423] on input "Webinar" at bounding box center [358, 423] width 1 height 1
checkbox input "true"
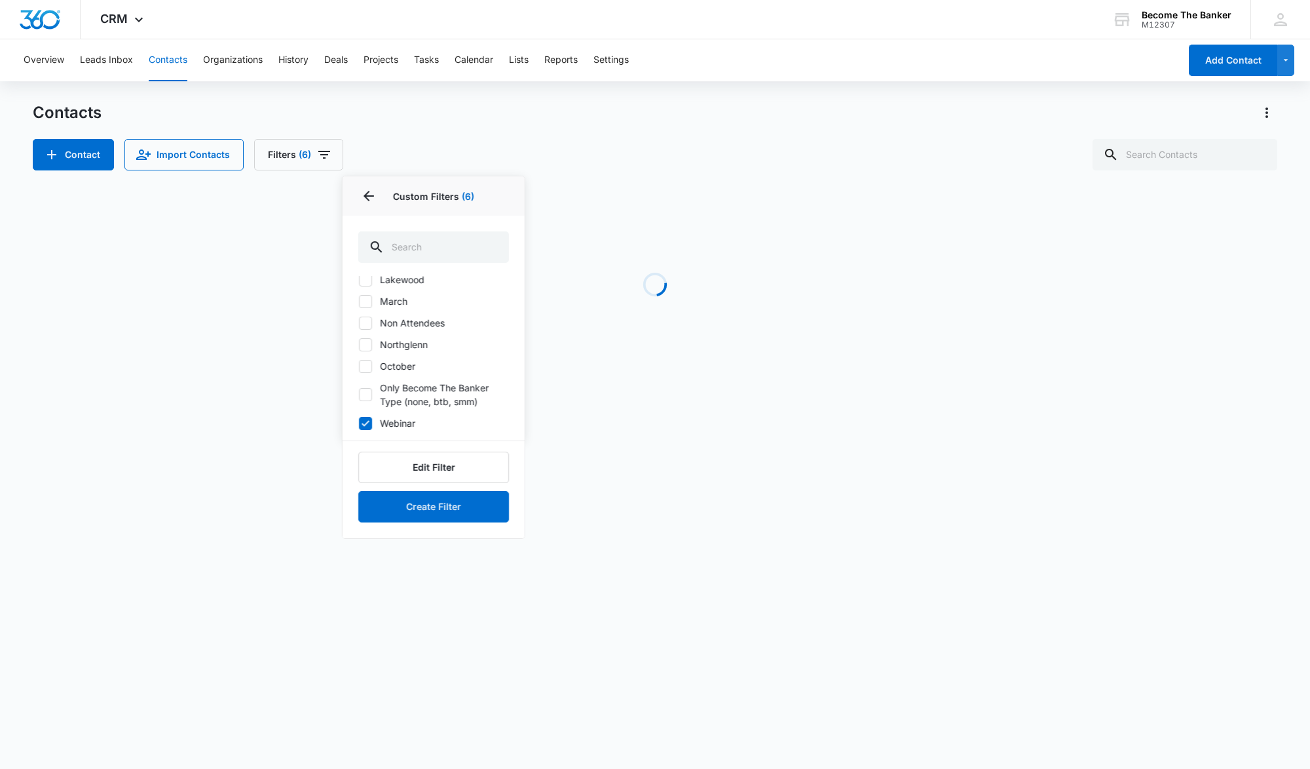
click at [364, 398] on icon at bounding box center [365, 395] width 12 height 12
click at [359, 395] on input "Only Become The Banker Type (none, btb, smm)" at bounding box center [358, 394] width 1 height 1
checkbox input "true"
click at [366, 370] on icon at bounding box center [366, 366] width 12 height 12
click at [359, 366] on input "October" at bounding box center [358, 366] width 1 height 1
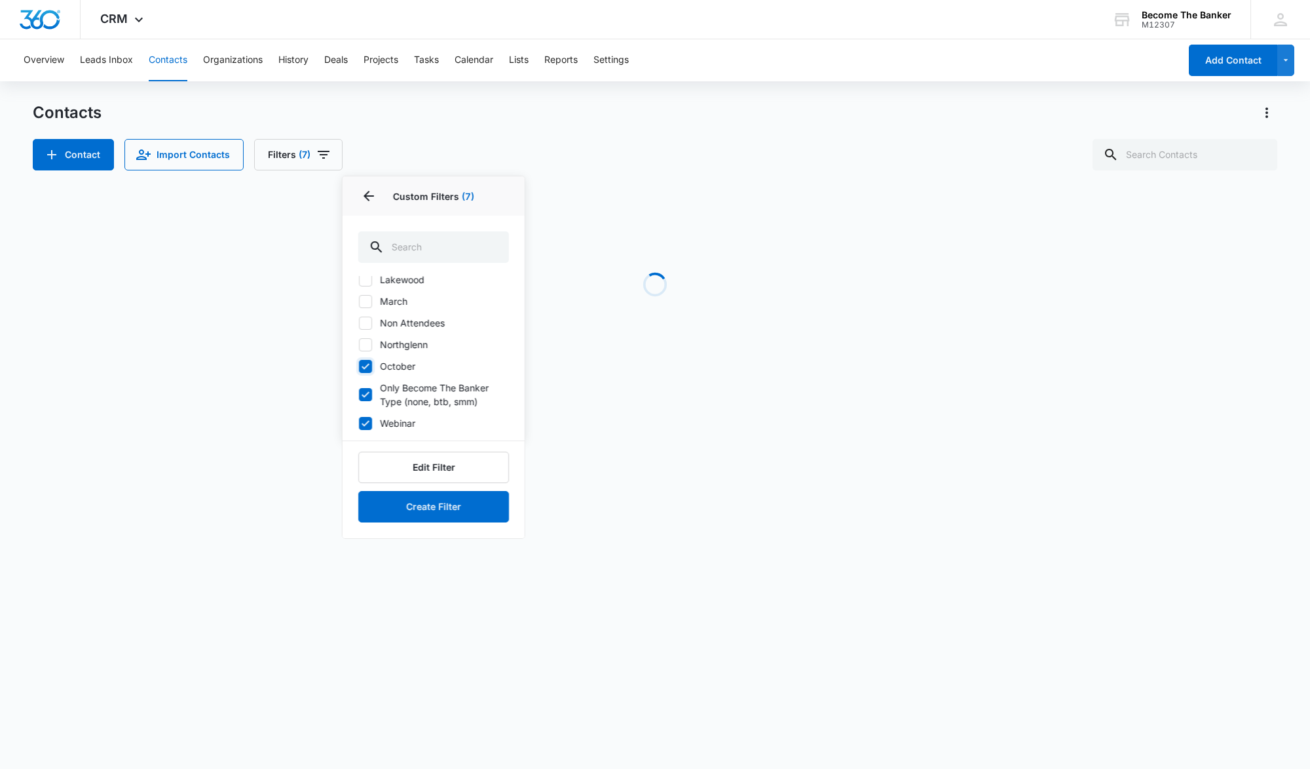
checkbox input "true"
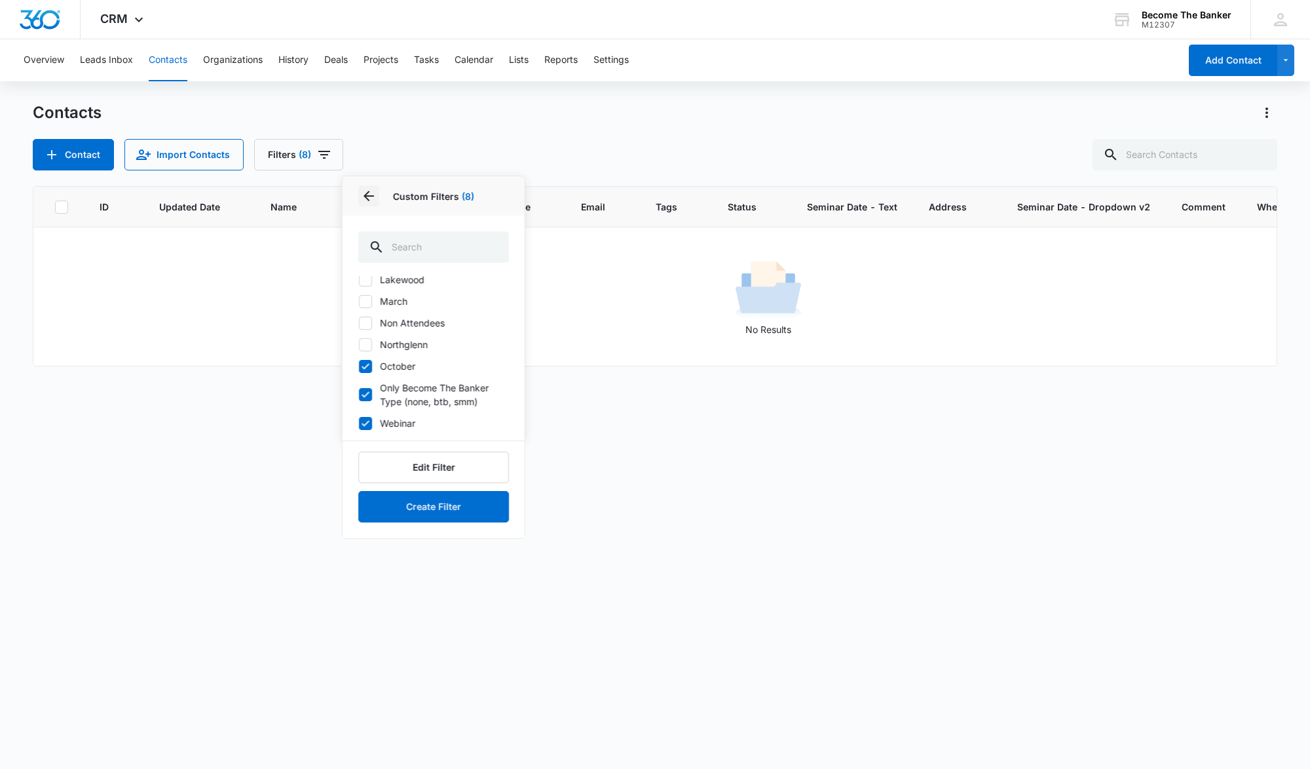
click at [369, 196] on icon "Back" at bounding box center [369, 196] width 10 height 10
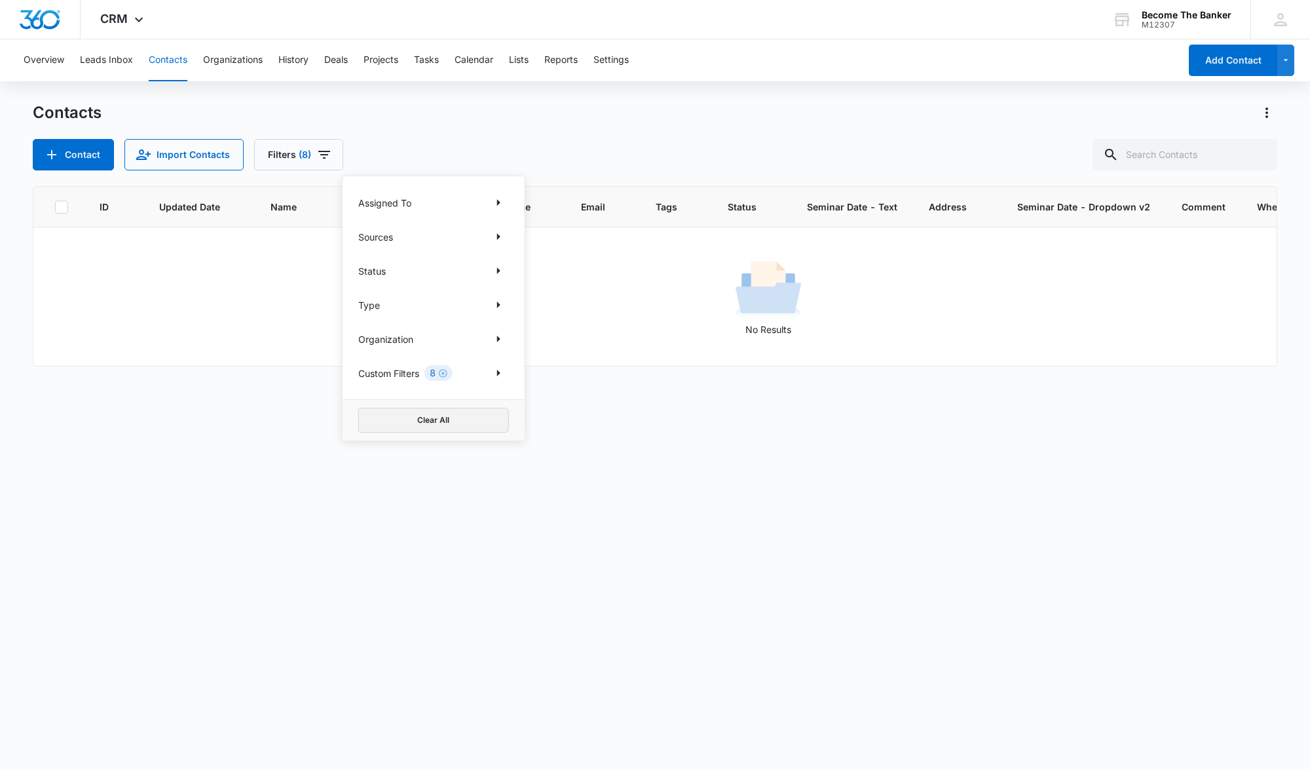
click at [440, 416] on button "Clear All" at bounding box center [433, 420] width 151 height 25
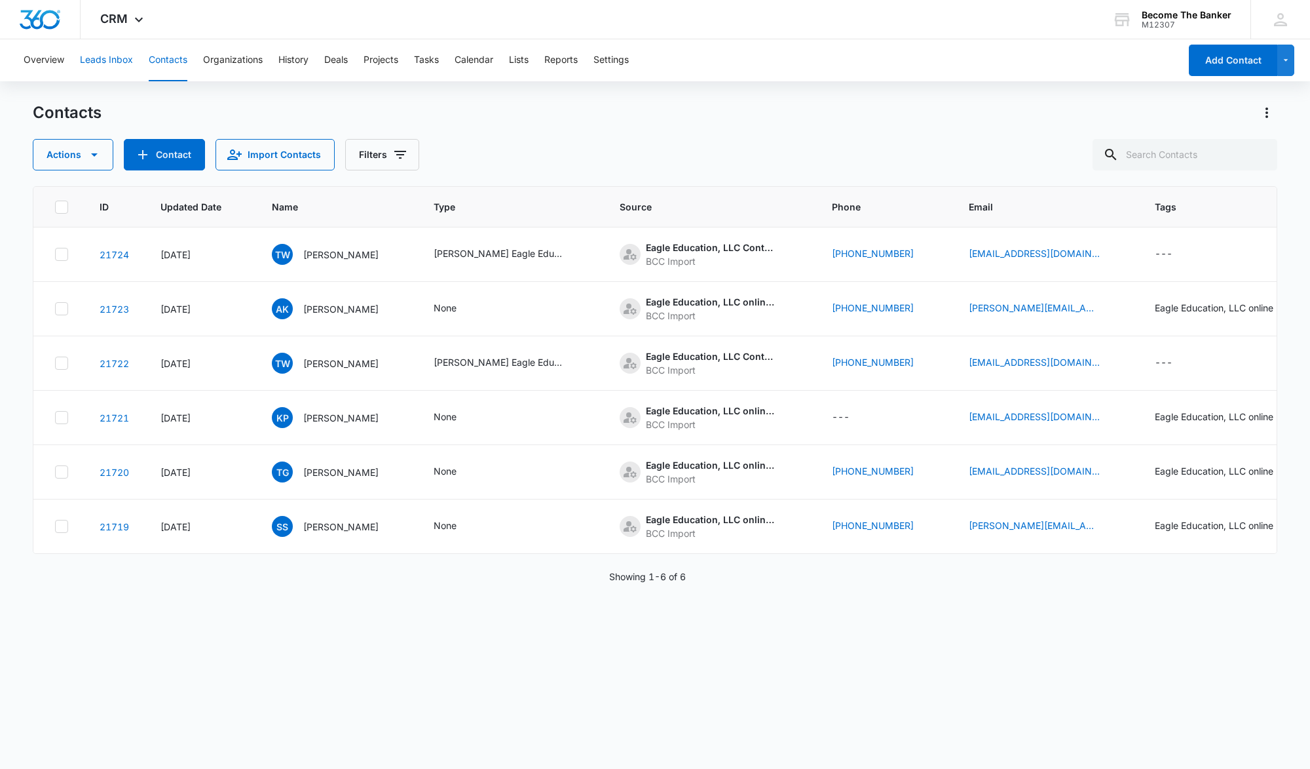
click at [111, 57] on button "Leads Inbox" at bounding box center [106, 60] width 53 height 42
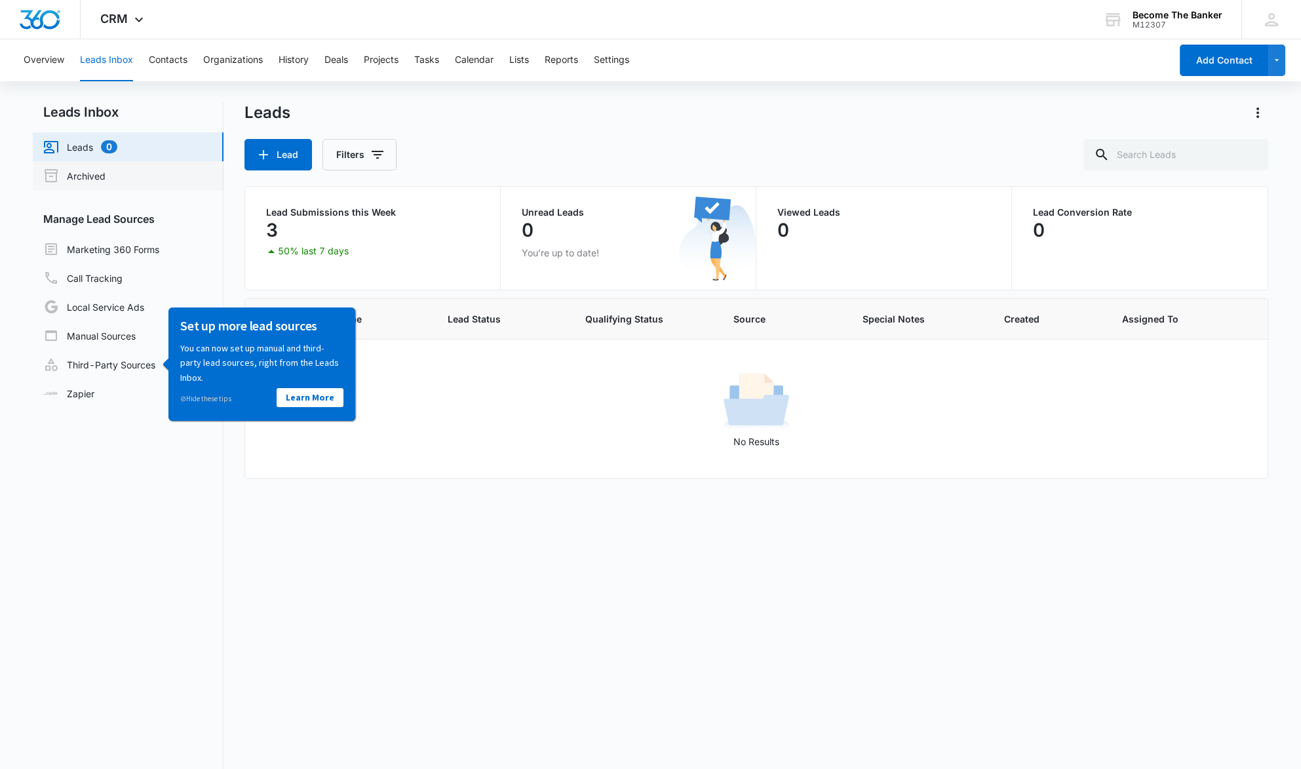
click at [99, 172] on link "Archived" at bounding box center [74, 176] width 62 height 16
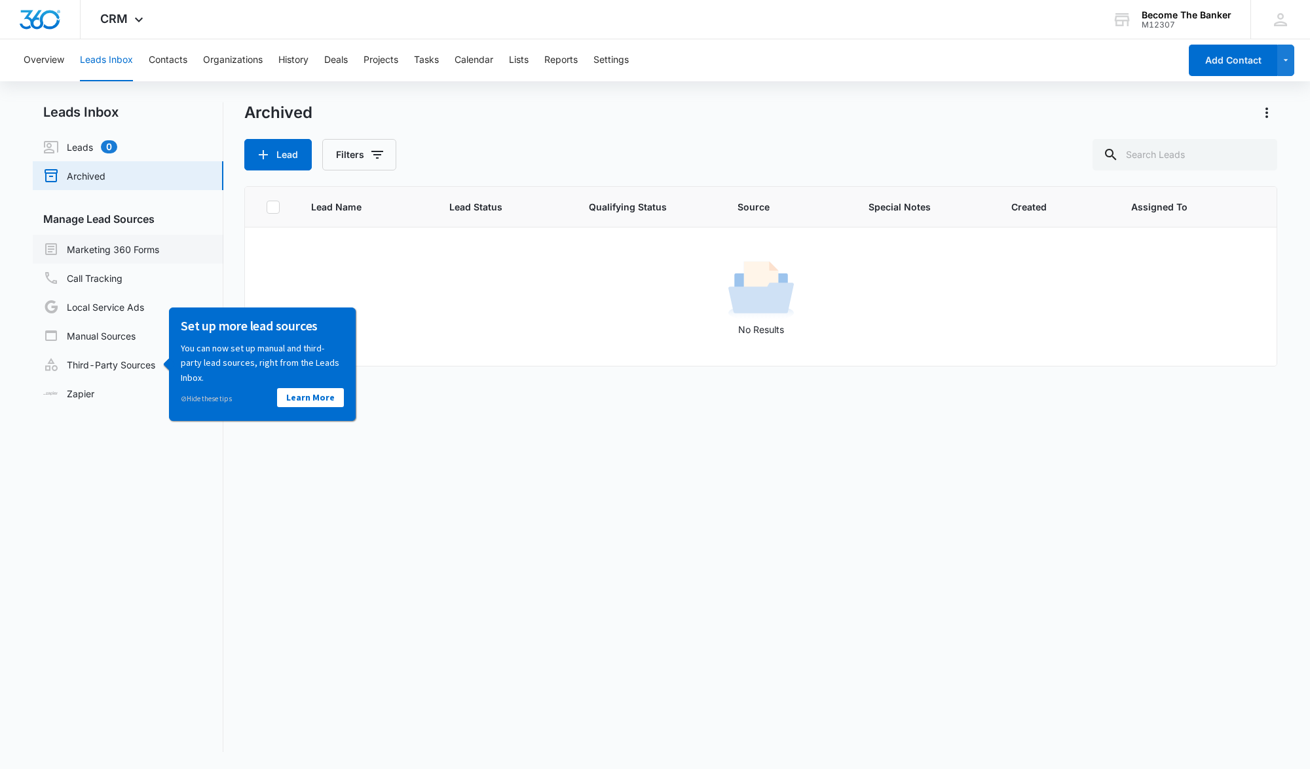
click at [159, 248] on link "Marketing 360 Forms" at bounding box center [101, 249] width 116 height 16
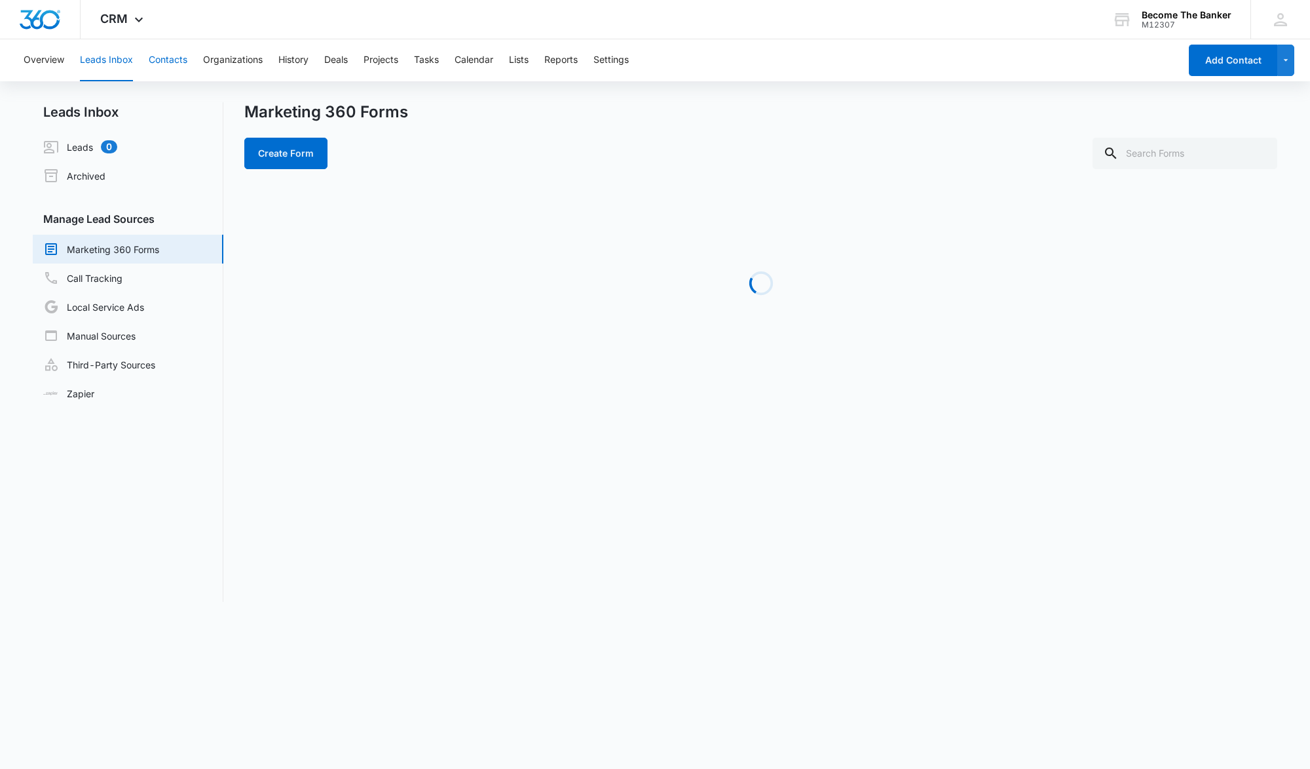
click at [170, 59] on button "Contacts" at bounding box center [168, 60] width 39 height 42
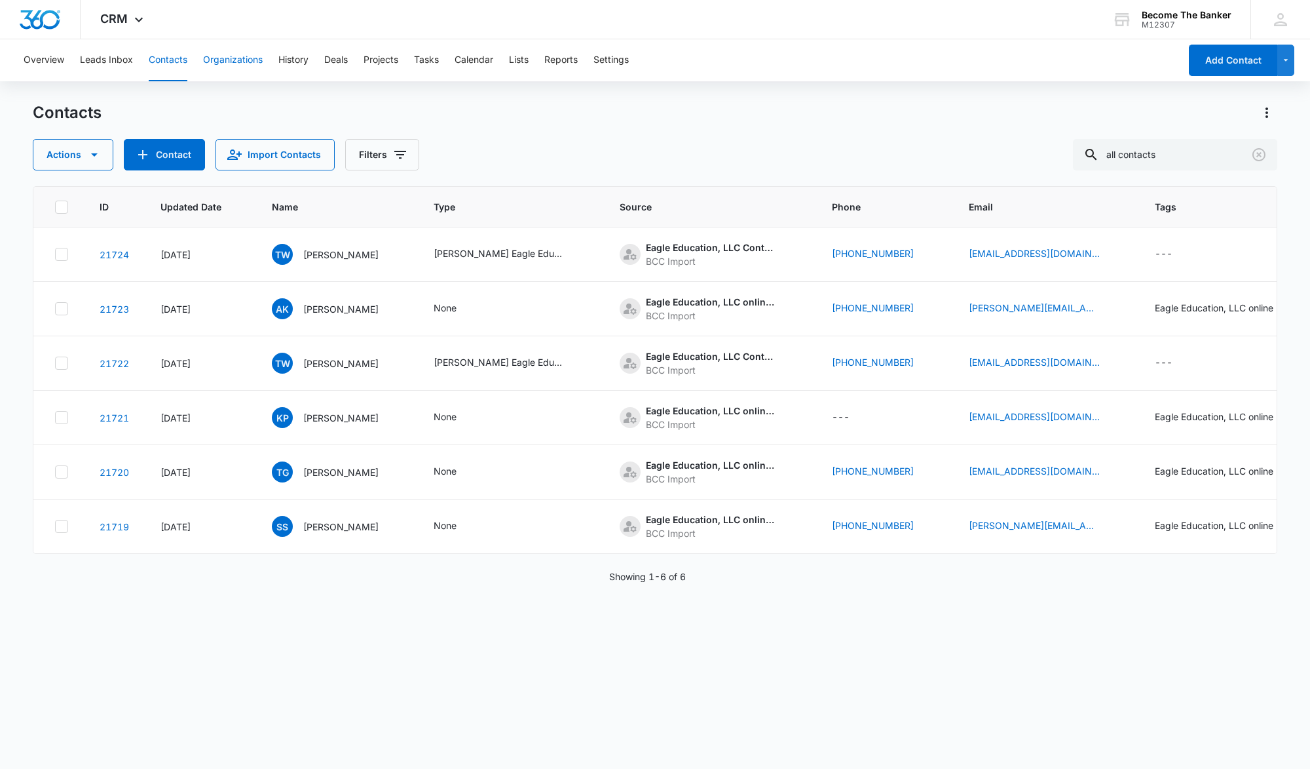
click at [231, 59] on button "Organizations" at bounding box center [233, 60] width 60 height 42
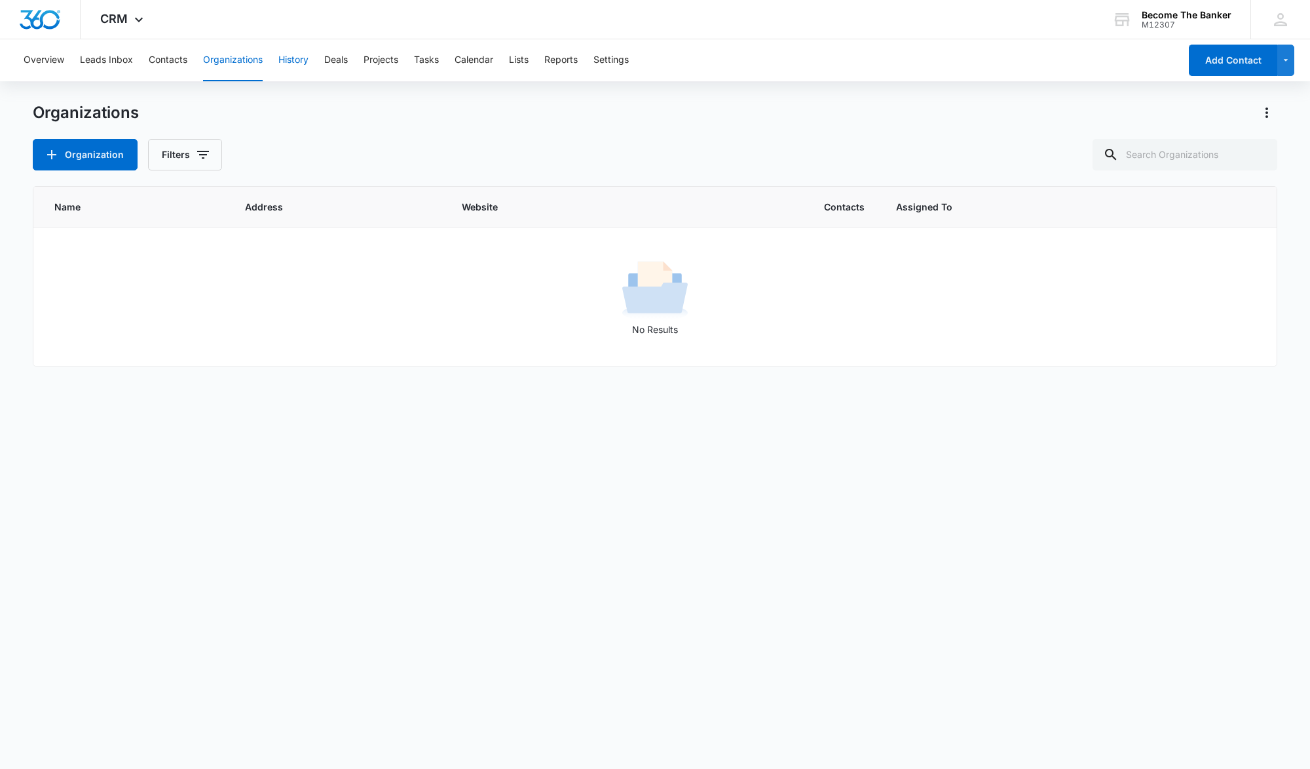
click at [293, 59] on button "History" at bounding box center [293, 60] width 30 height 42
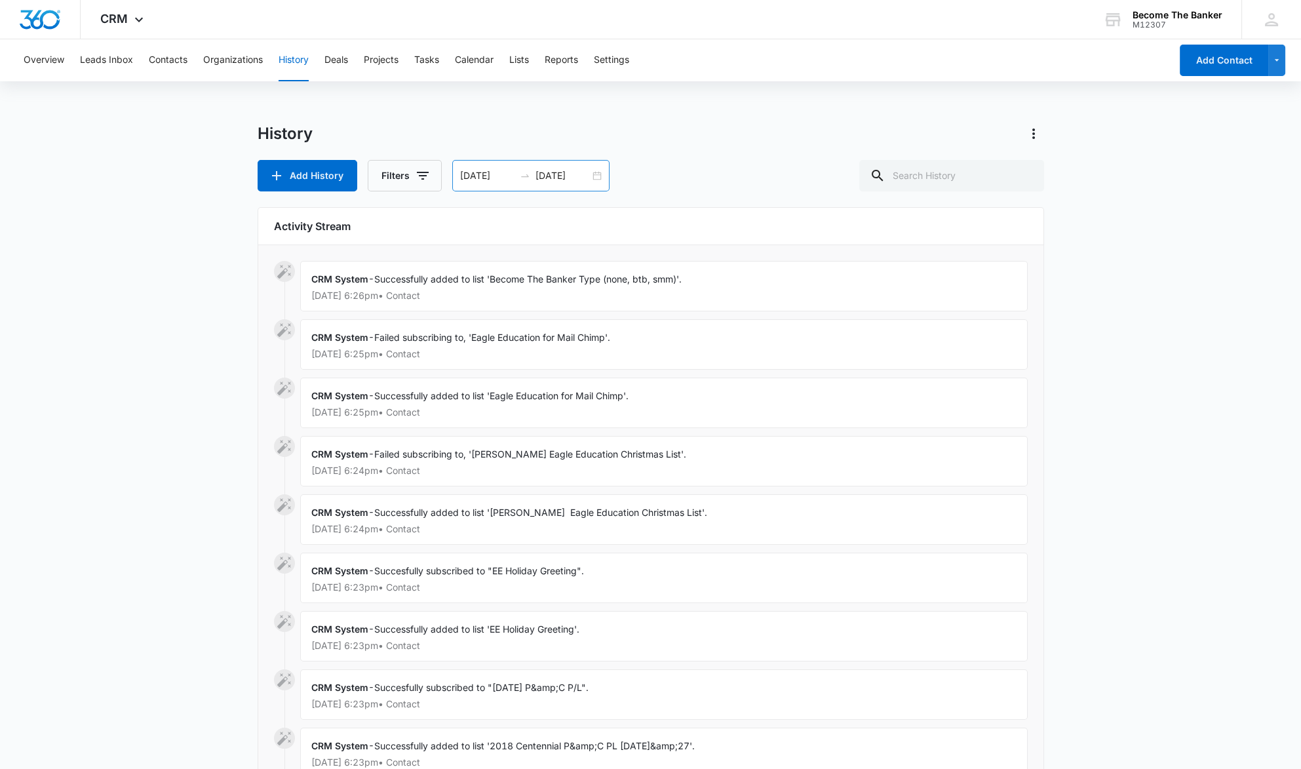
click at [596, 175] on div "08/10/2025 09/09/2025" at bounding box center [530, 175] width 157 height 31
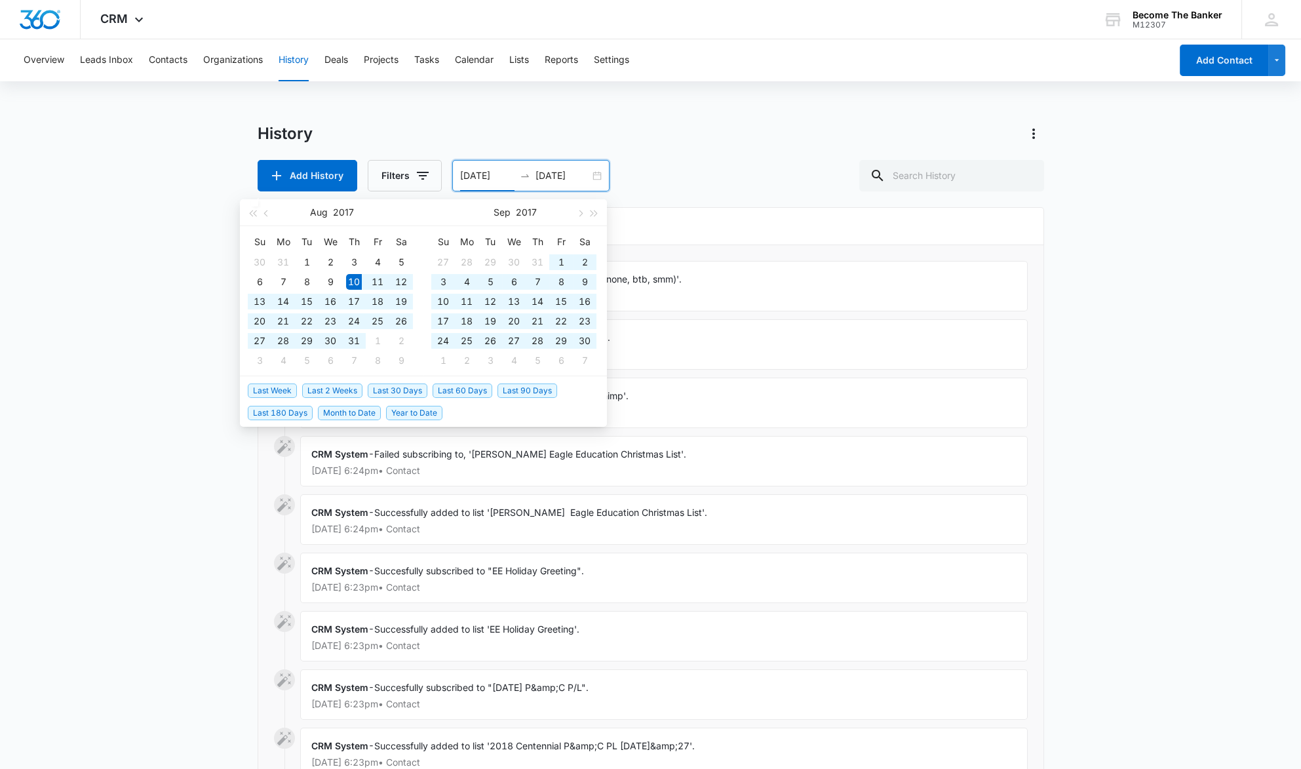
type input "08/10/2017"
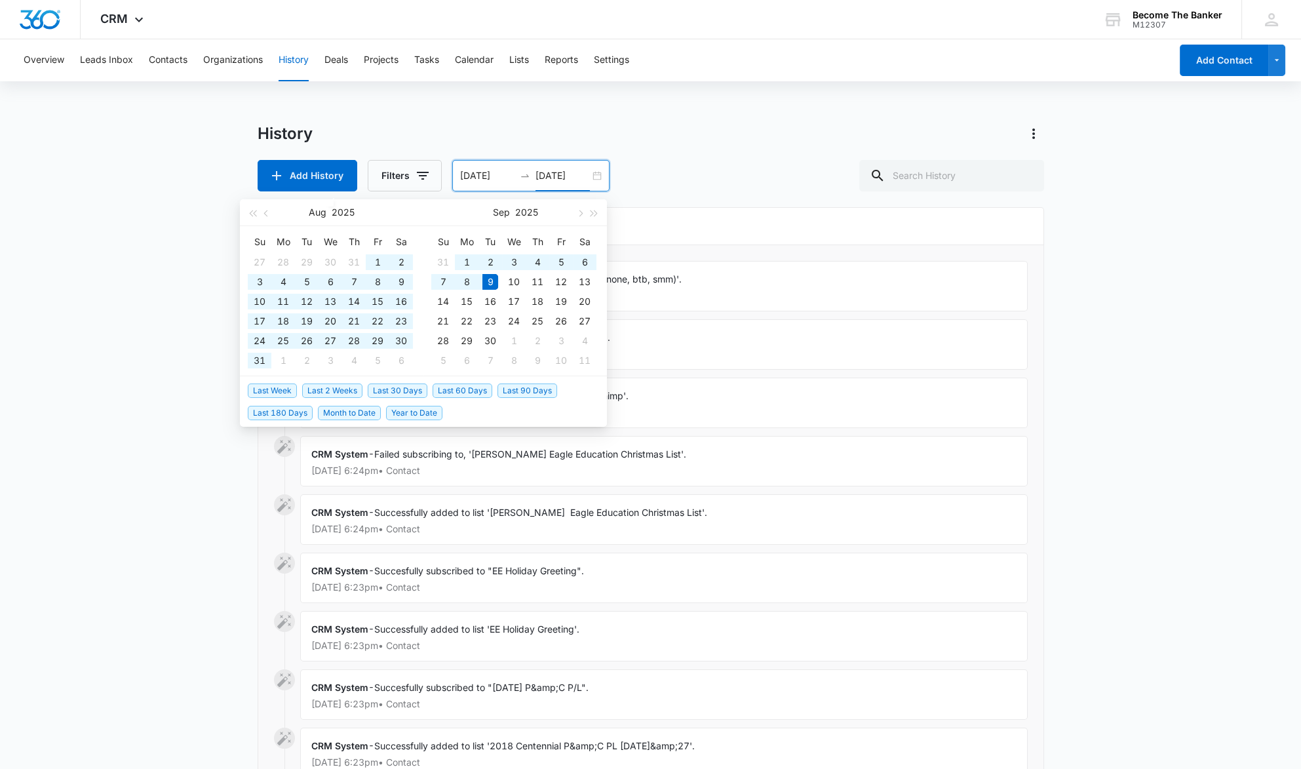
click at [647, 135] on div "History" at bounding box center [650, 133] width 786 height 21
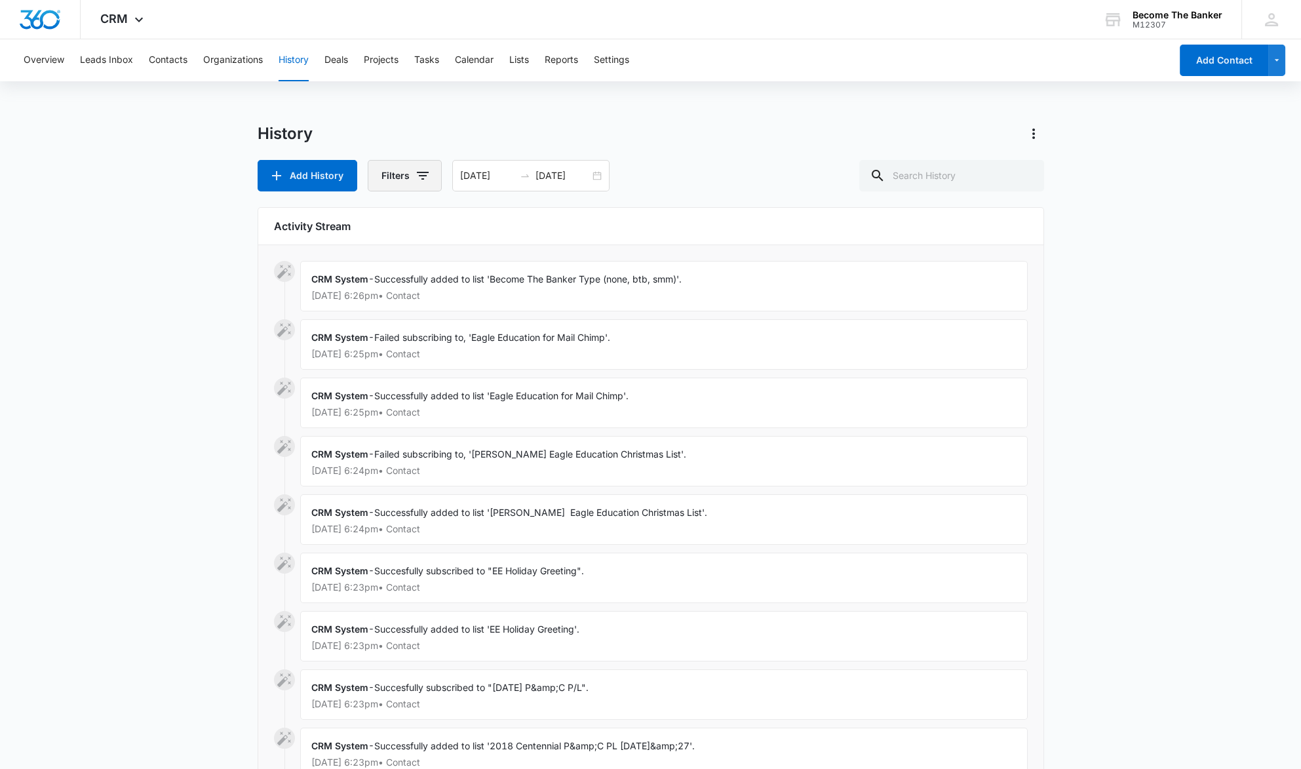
click at [421, 174] on icon "button" at bounding box center [423, 176] width 16 height 16
click at [408, 220] on icon "Show History Type filters" at bounding box center [412, 224] width 16 height 16
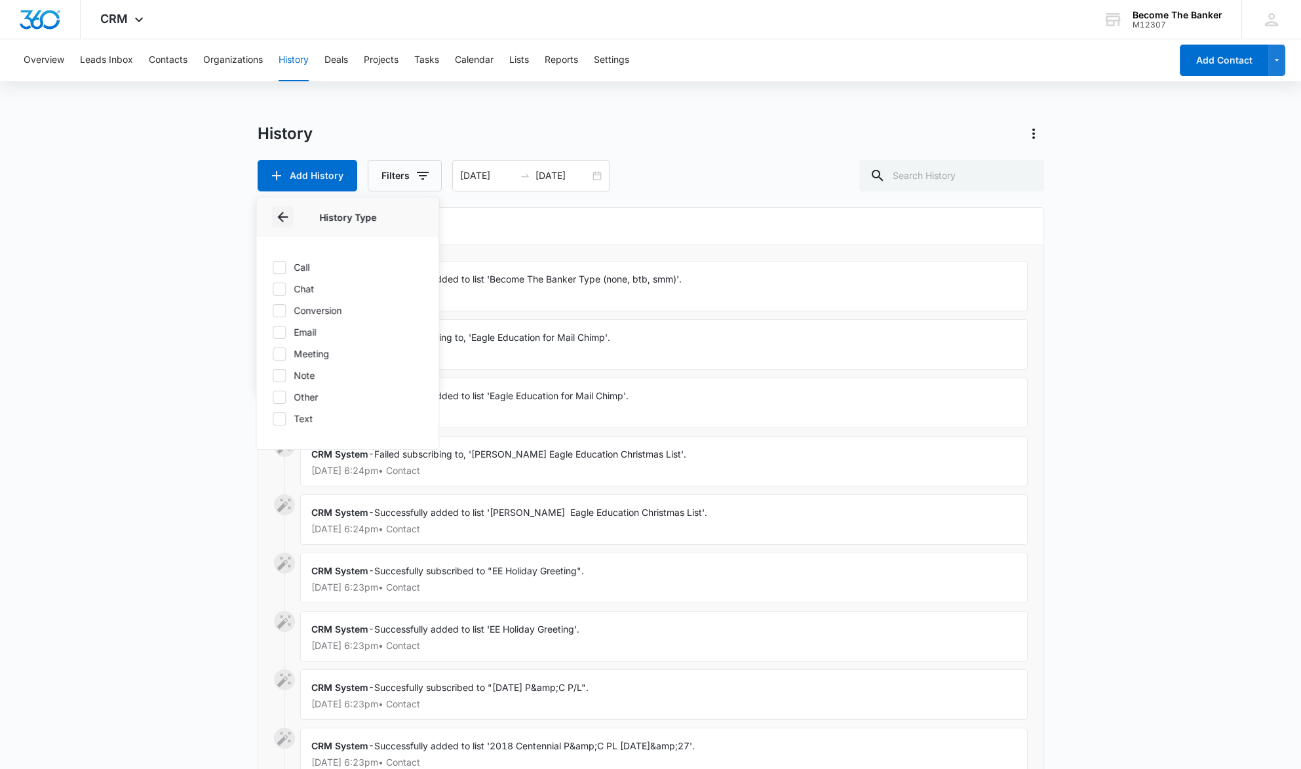
click at [274, 210] on button "Back" at bounding box center [282, 216] width 21 height 21
click at [412, 254] on icon "Show Contact Type filters" at bounding box center [412, 258] width 16 height 16
click at [280, 288] on icon at bounding box center [279, 289] width 8 height 6
click at [273, 288] on input "Become the Banker" at bounding box center [272, 288] width 1 height 1
checkbox input "true"
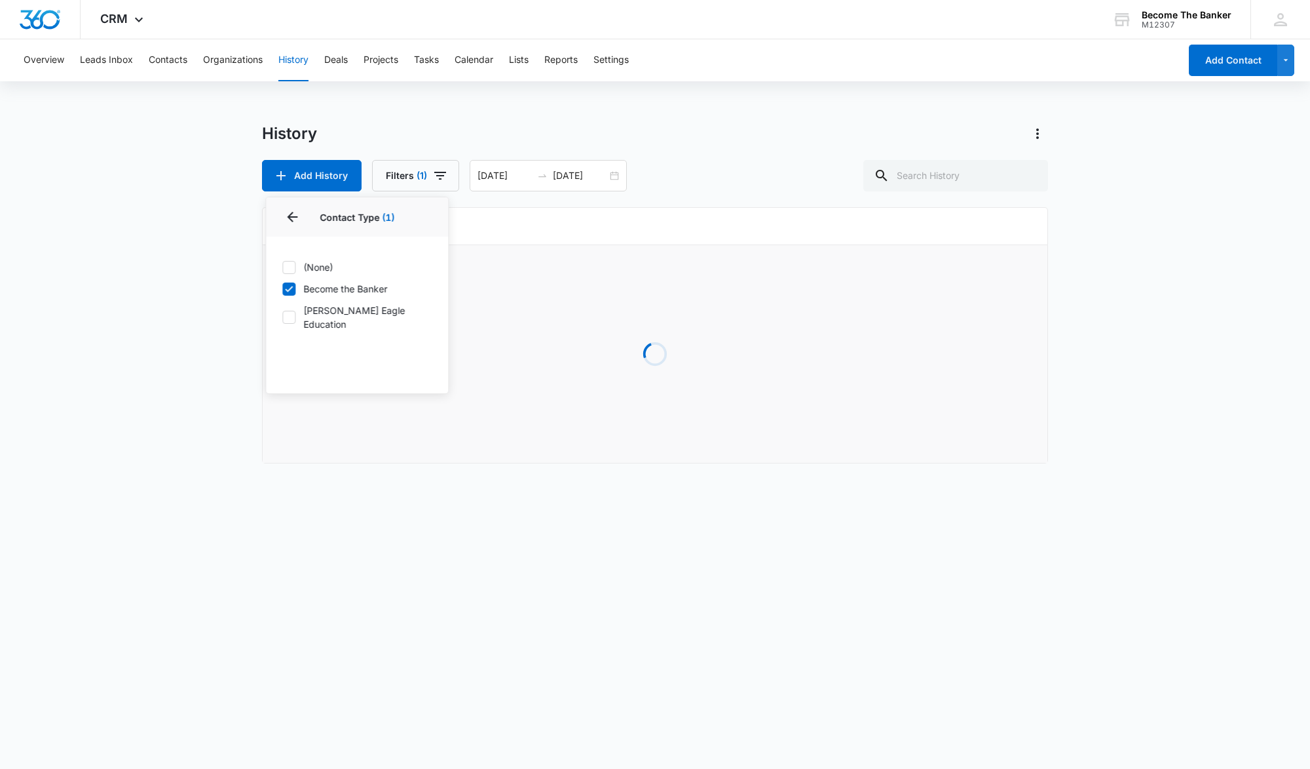
click at [286, 311] on icon at bounding box center [289, 317] width 12 height 12
click at [282, 317] on input "[PERSON_NAME] Eagle Education" at bounding box center [282, 317] width 1 height 1
checkbox input "true"
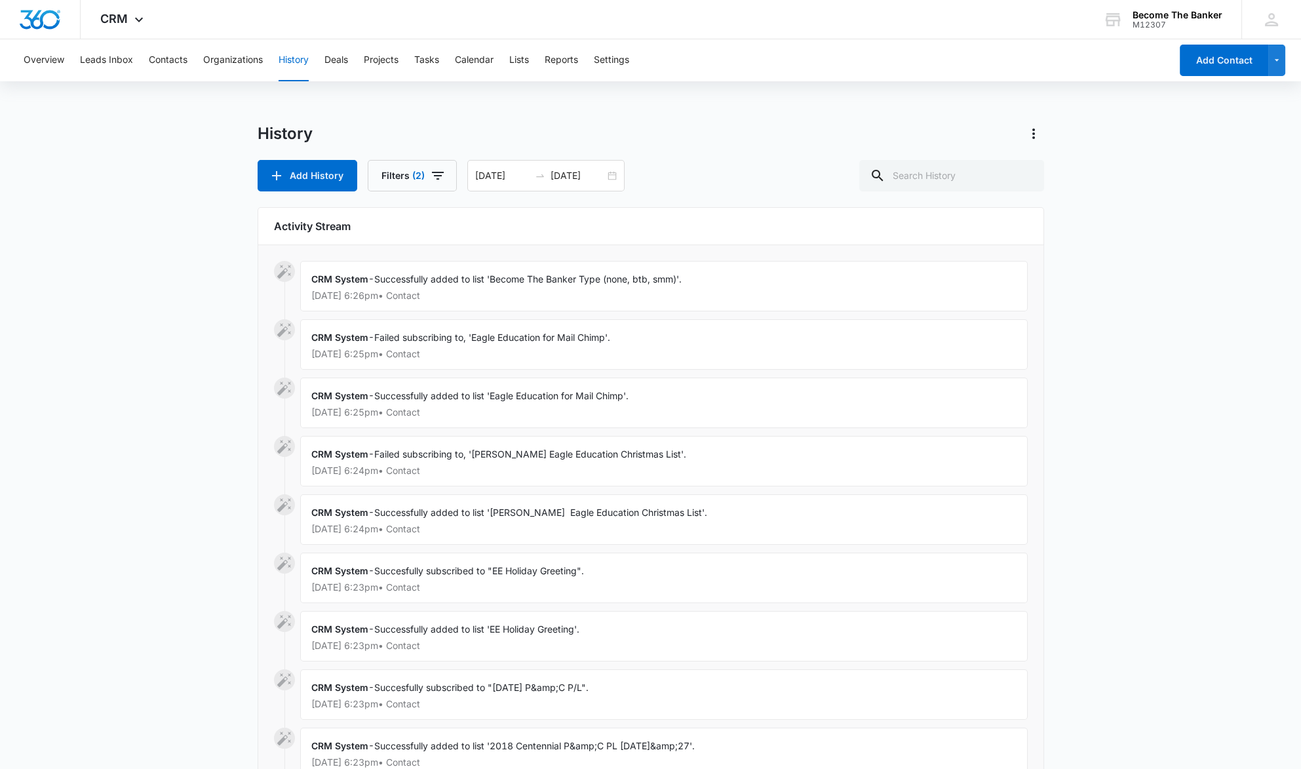
click at [351, 115] on div "Overview Leads Inbox Contacts Organizations History Deals Projects Tasks Calend…" at bounding box center [650, 468] width 1301 height 858
click at [1272, 60] on icon "button" at bounding box center [1276, 60] width 11 height 16
click at [922, 53] on div "Overview Leads Inbox Contacts Organizations History Deals Projects Tasks Calend…" at bounding box center [593, 60] width 1154 height 42
click at [330, 59] on button "Deals" at bounding box center [336, 60] width 24 height 42
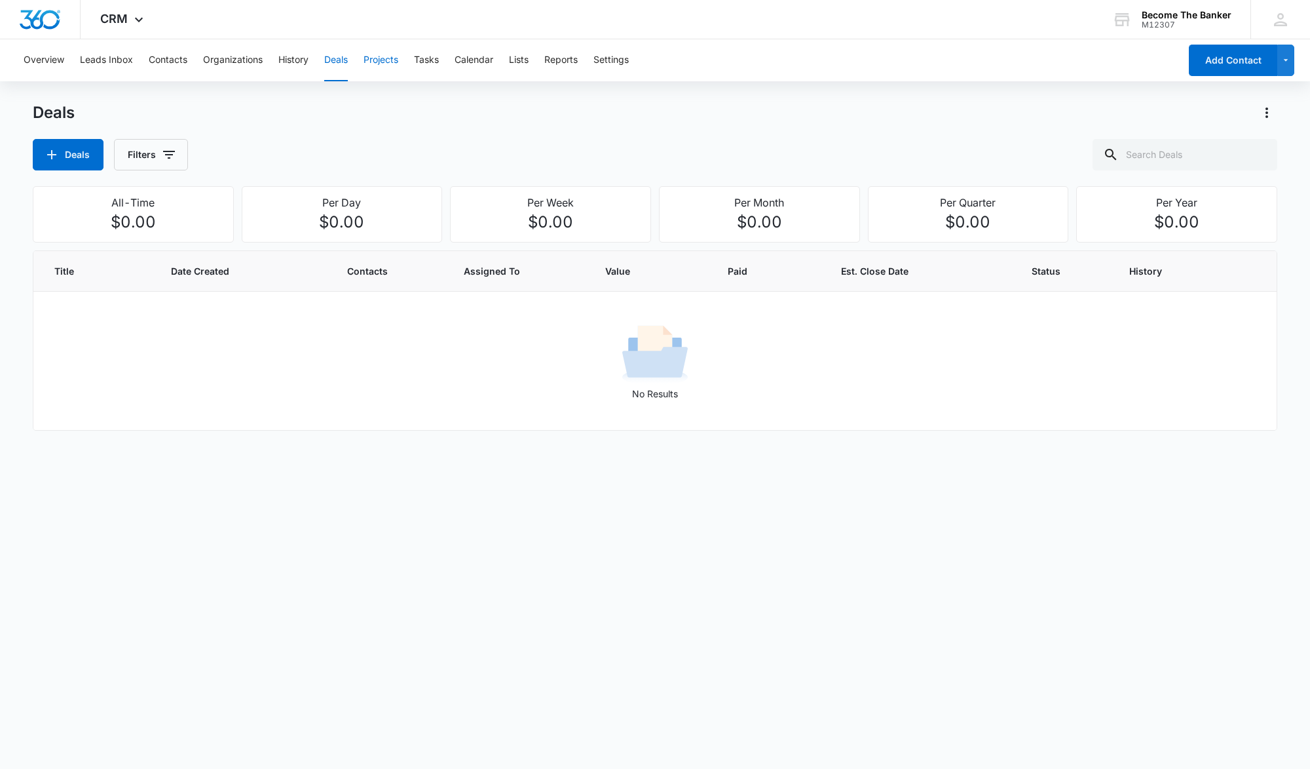
click at [372, 60] on button "Projects" at bounding box center [381, 60] width 35 height 42
click at [425, 59] on button "Tasks" at bounding box center [426, 60] width 25 height 42
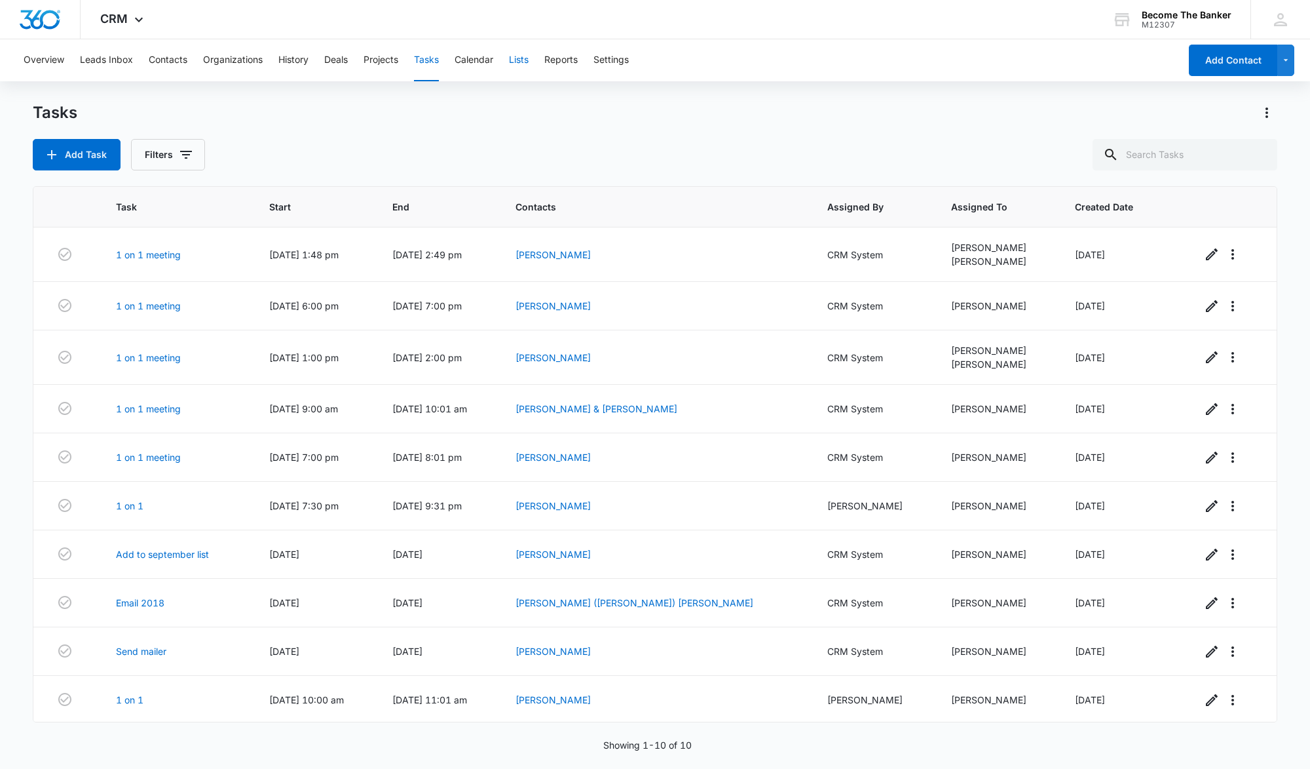
click at [521, 60] on button "Lists" at bounding box center [519, 60] width 20 height 42
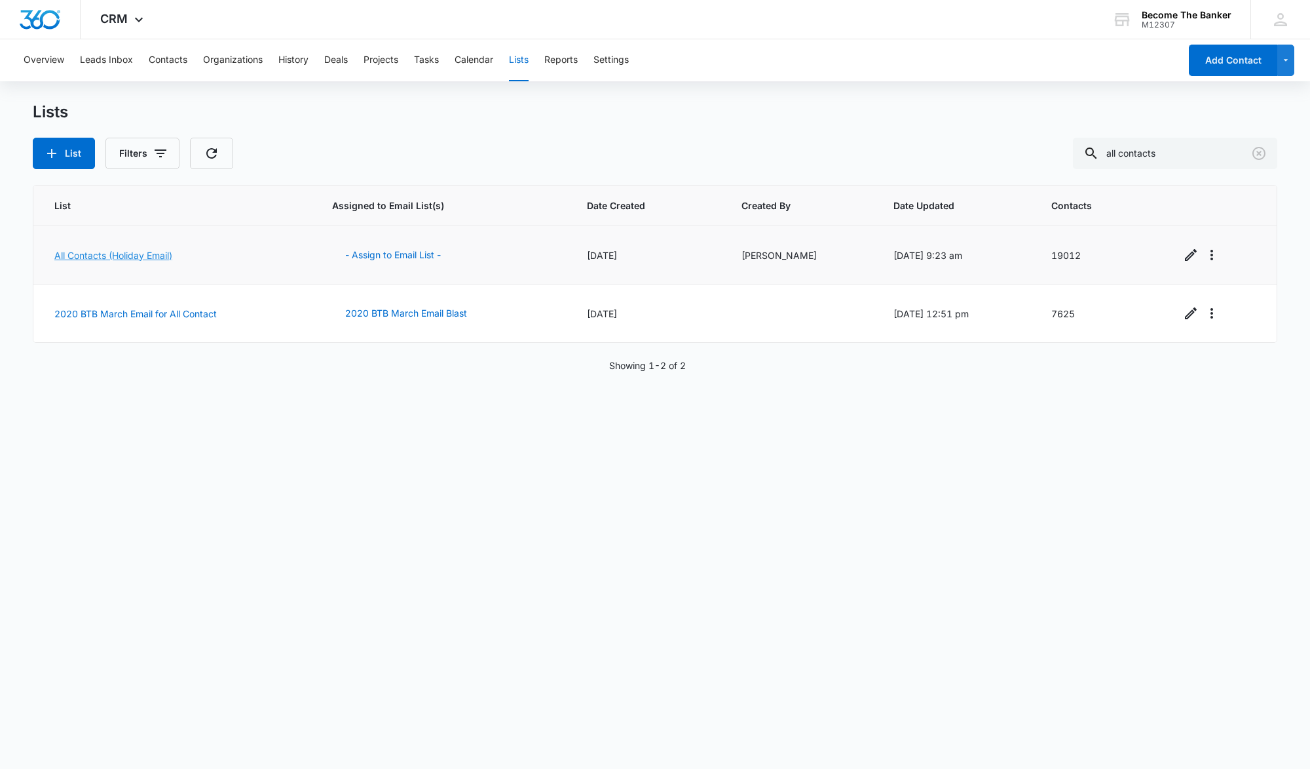
click at [82, 254] on link "All Contacts (Holiday Email)" at bounding box center [113, 255] width 118 height 11
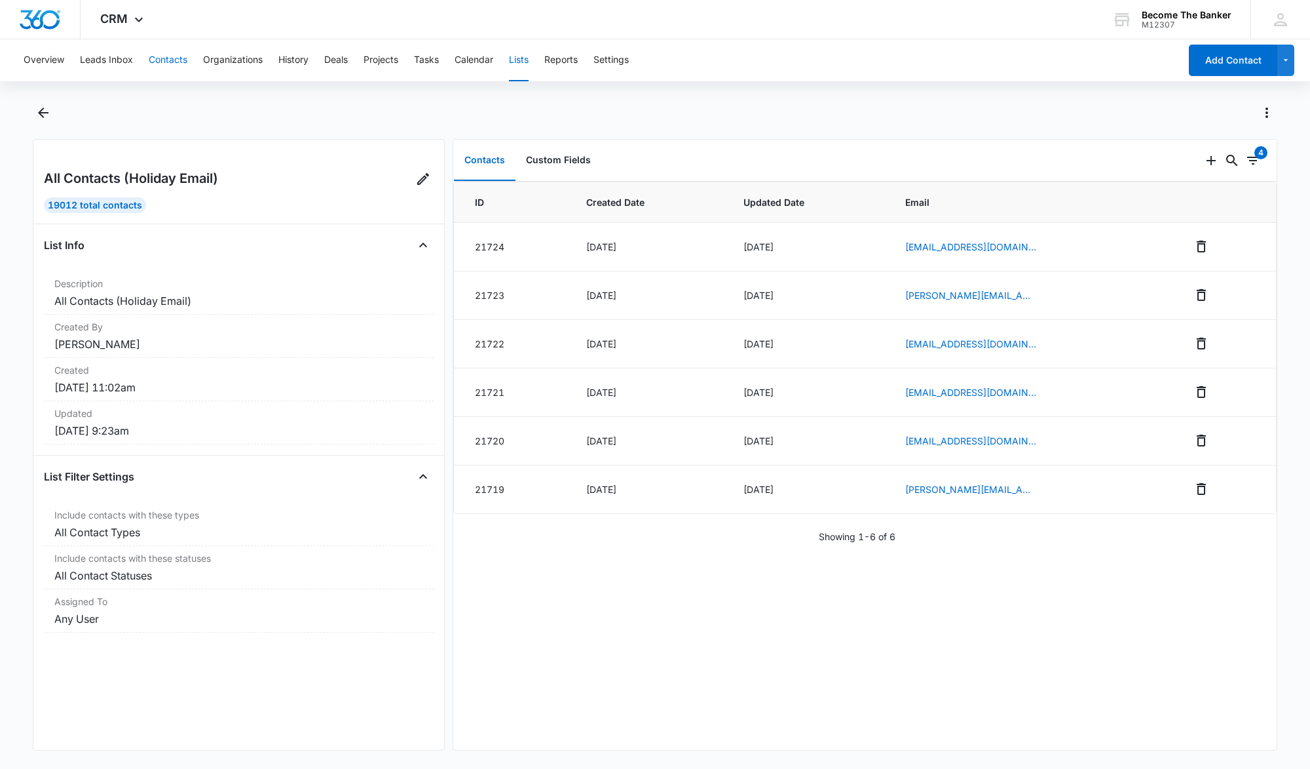
click at [162, 58] on button "Contacts" at bounding box center [168, 60] width 39 height 42
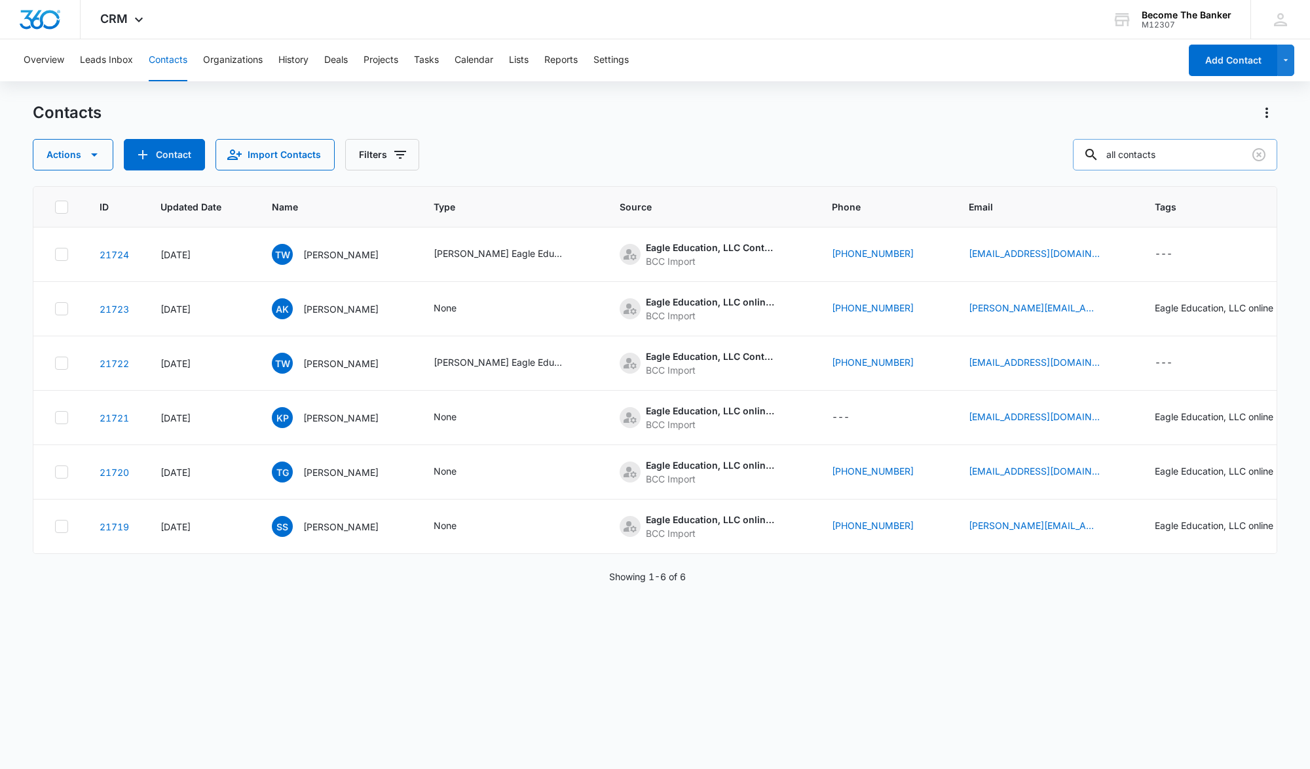
click at [1185, 156] on input "all contacts" at bounding box center [1175, 154] width 204 height 31
type input "a"
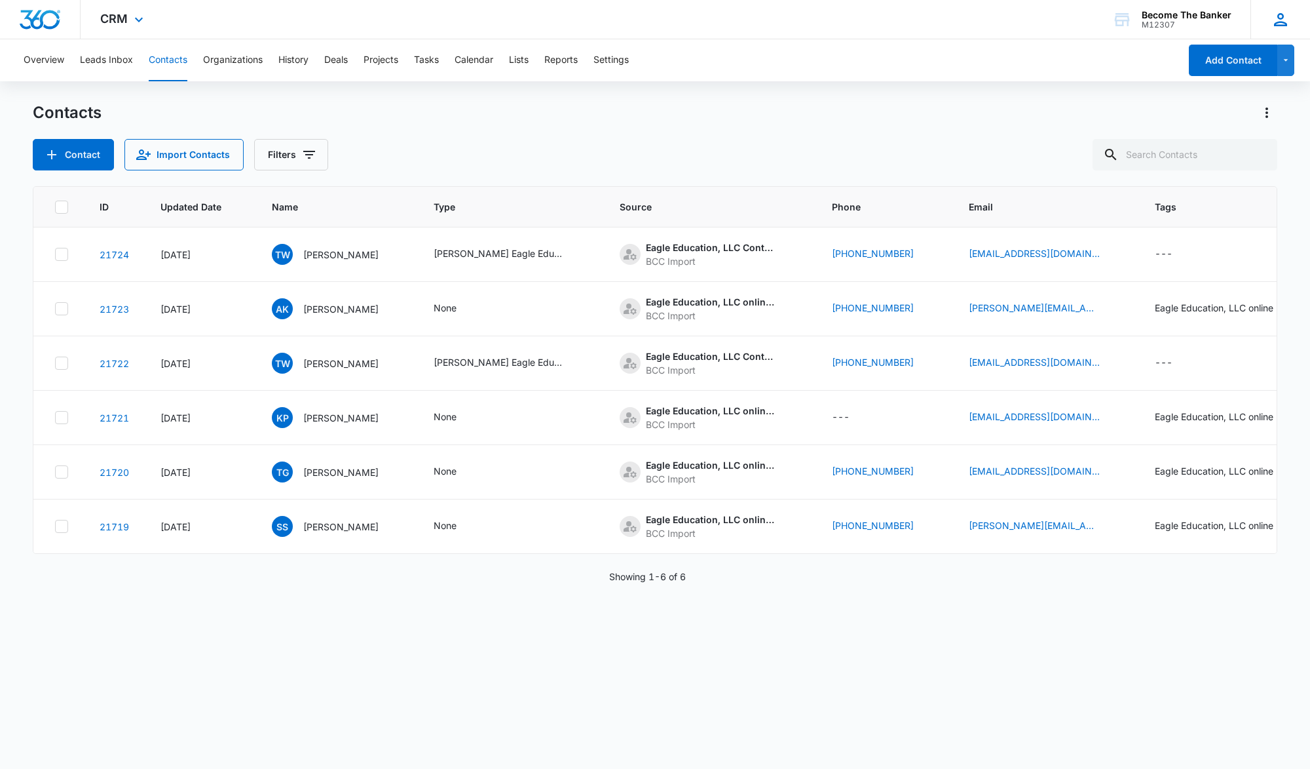
click at [1279, 19] on icon at bounding box center [1281, 20] width 20 height 20
